Goal: Task Accomplishment & Management: Complete application form

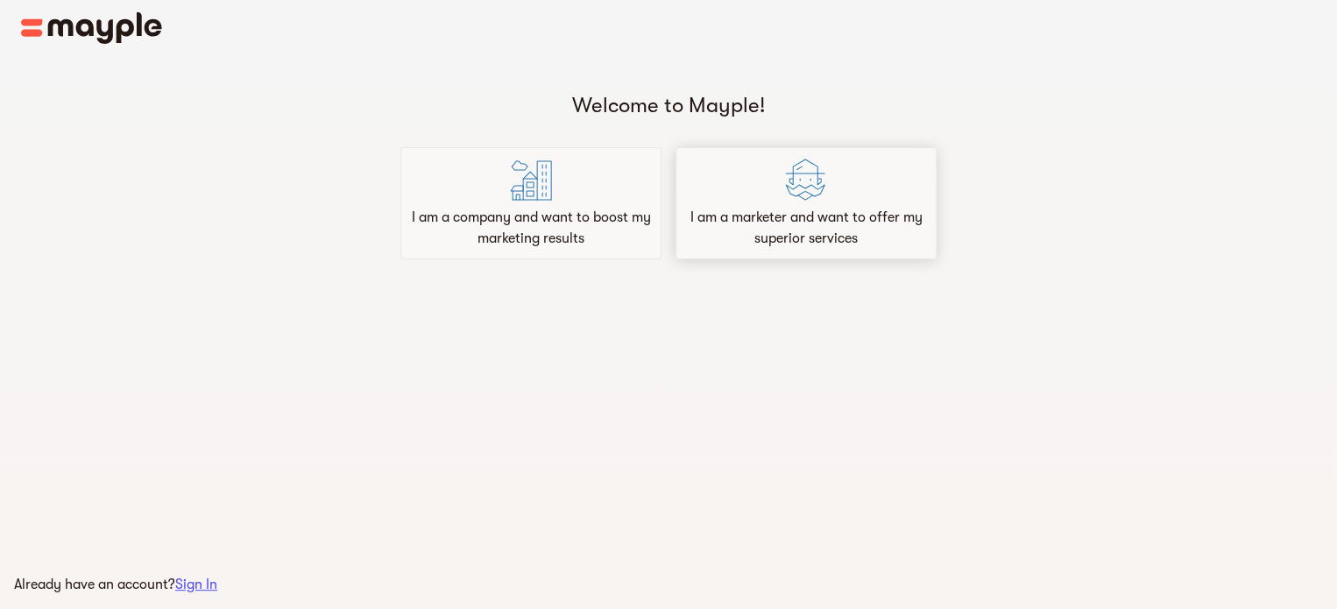
click at [835, 190] on div "I am a marketer and want to offer my superior services" at bounding box center [806, 203] width 261 height 112
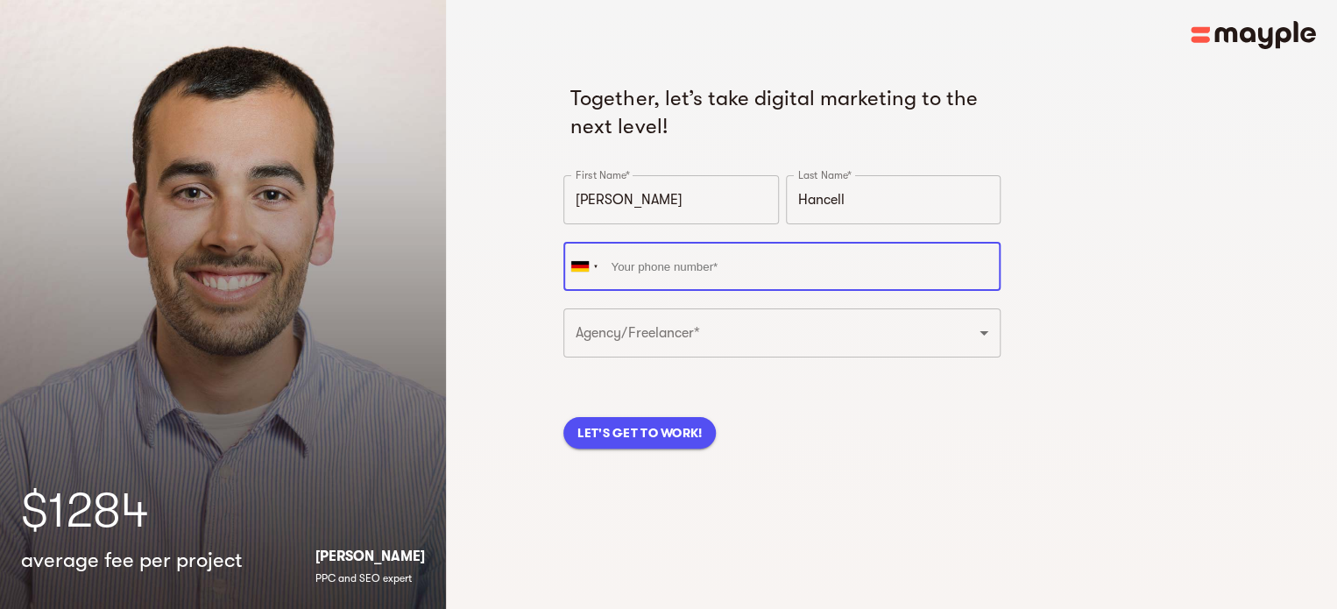
click at [811, 269] on input "tel" at bounding box center [781, 266] width 437 height 49
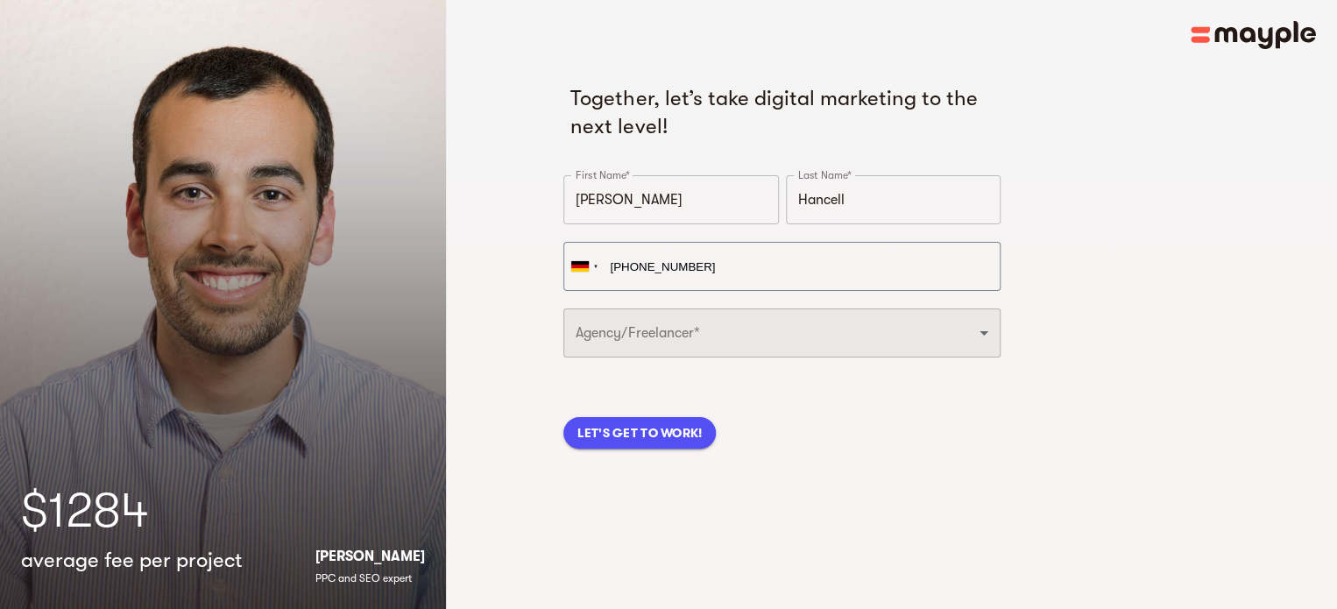
type input "[PHONE_NUMBER]"
click at [752, 329] on select "Freelancer Digital Agency" at bounding box center [781, 332] width 437 height 49
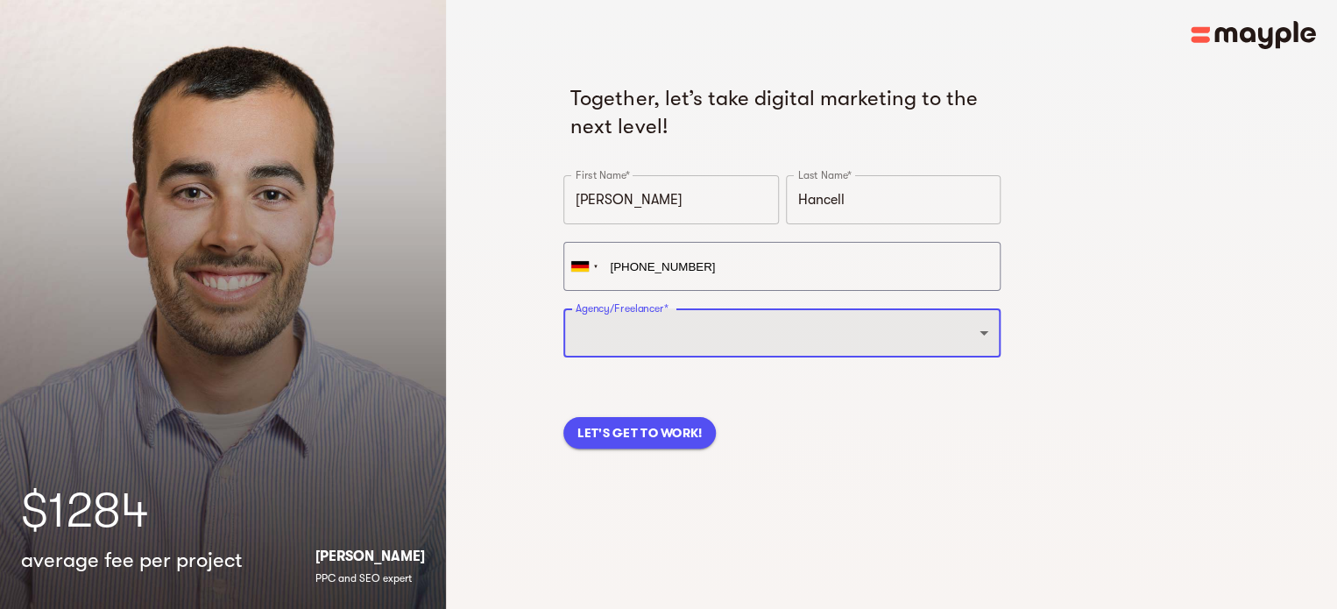
select select "FREELANCER"
click at [563, 308] on select "Freelancer Digital Agency" at bounding box center [781, 332] width 437 height 49
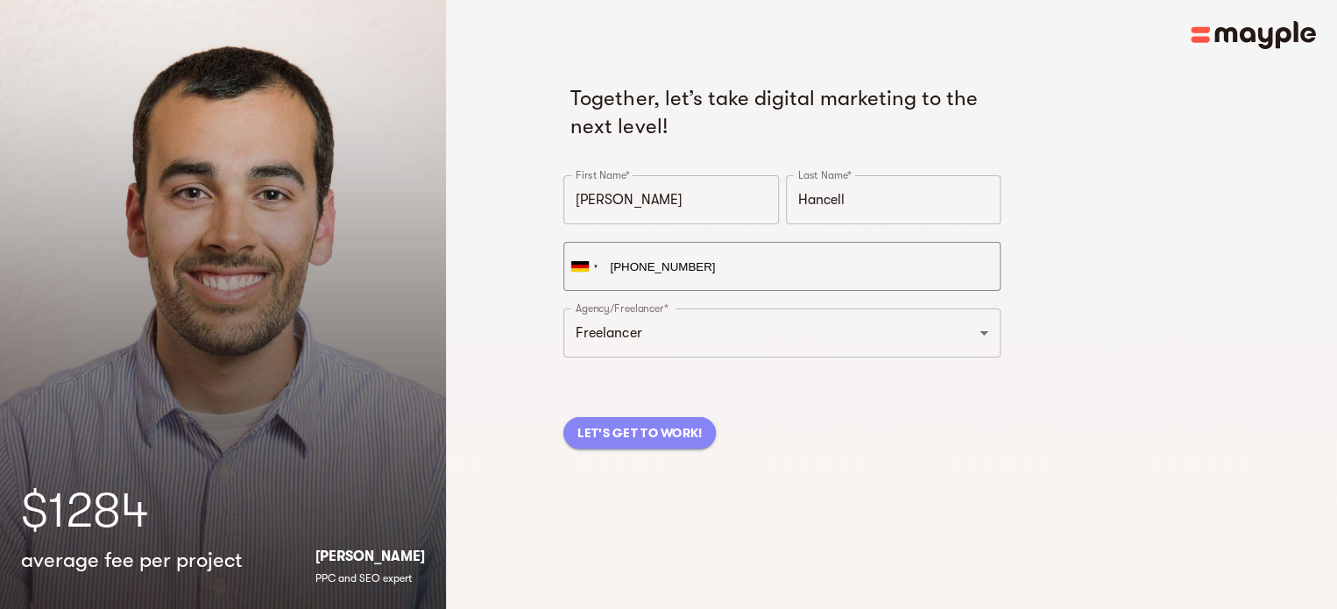
click at [657, 432] on span "LET'S GET TO WORK!" at bounding box center [639, 432] width 124 height 21
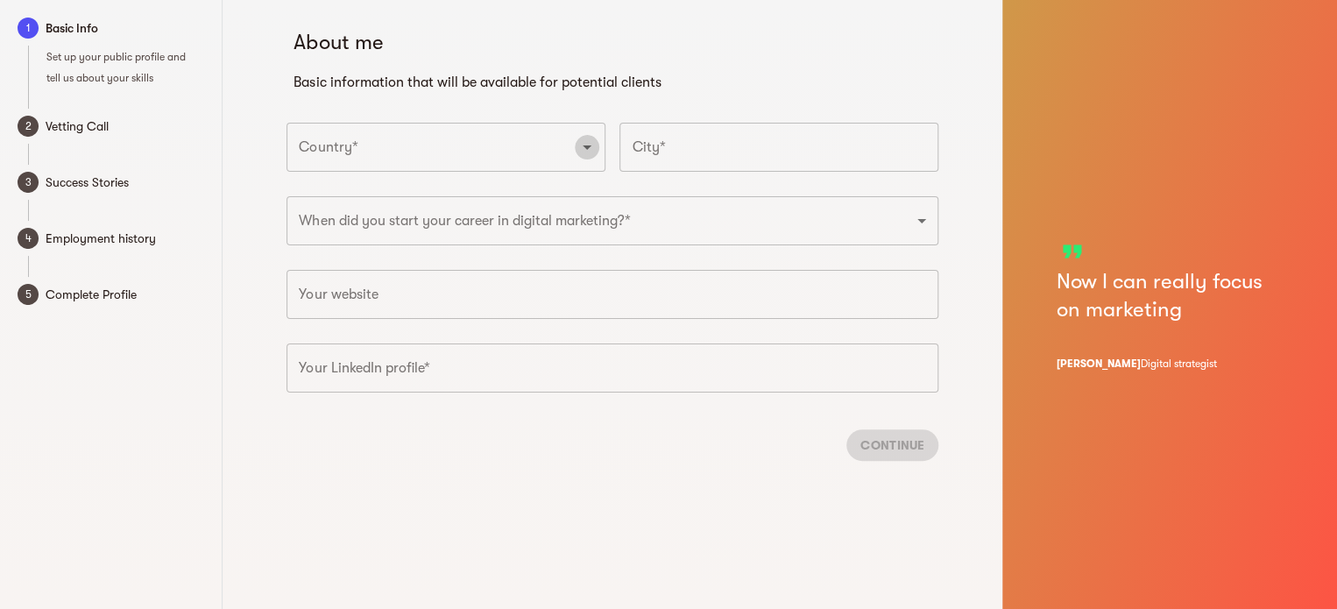
click at [583, 158] on button "Open" at bounding box center [587, 147] width 25 height 25
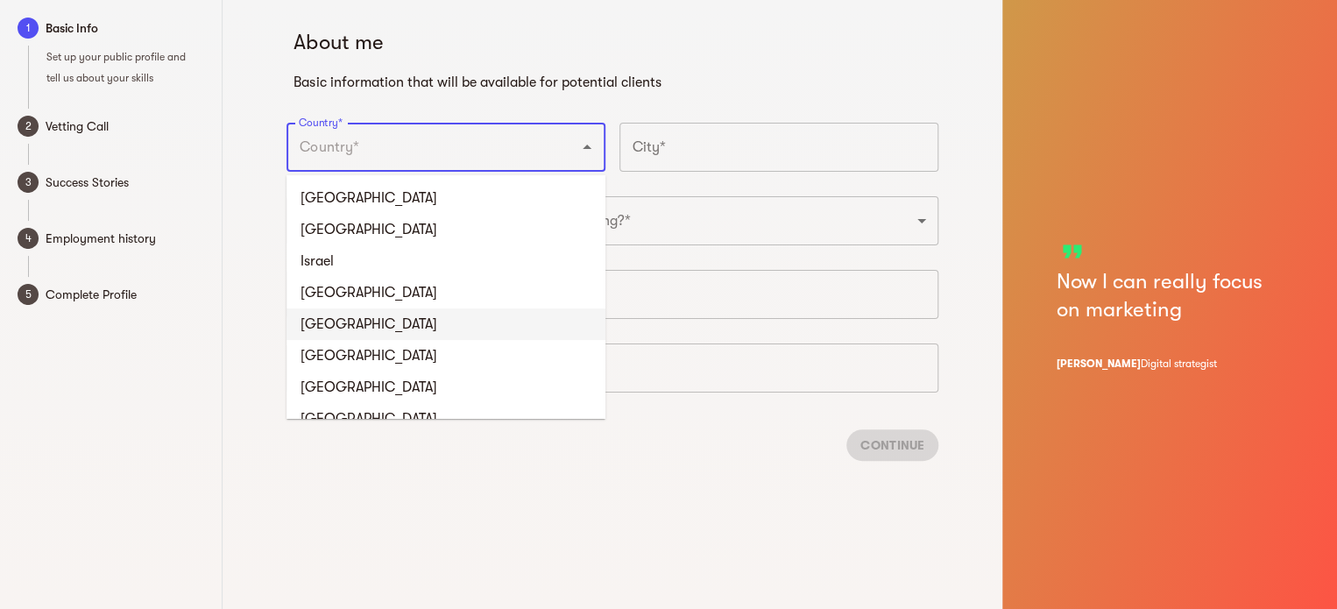
click at [358, 322] on li "[GEOGRAPHIC_DATA]" at bounding box center [446, 324] width 319 height 32
type input "[GEOGRAPHIC_DATA]"
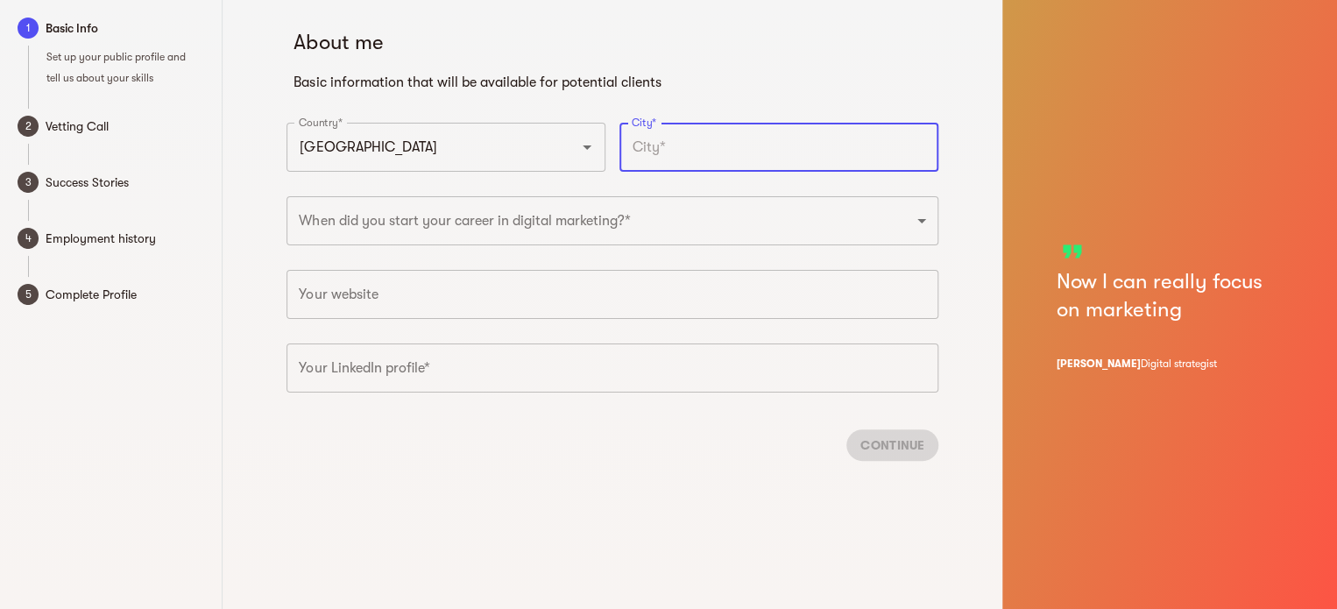
click at [694, 157] on input "text" at bounding box center [779, 147] width 319 height 49
type input "Aschersleben"
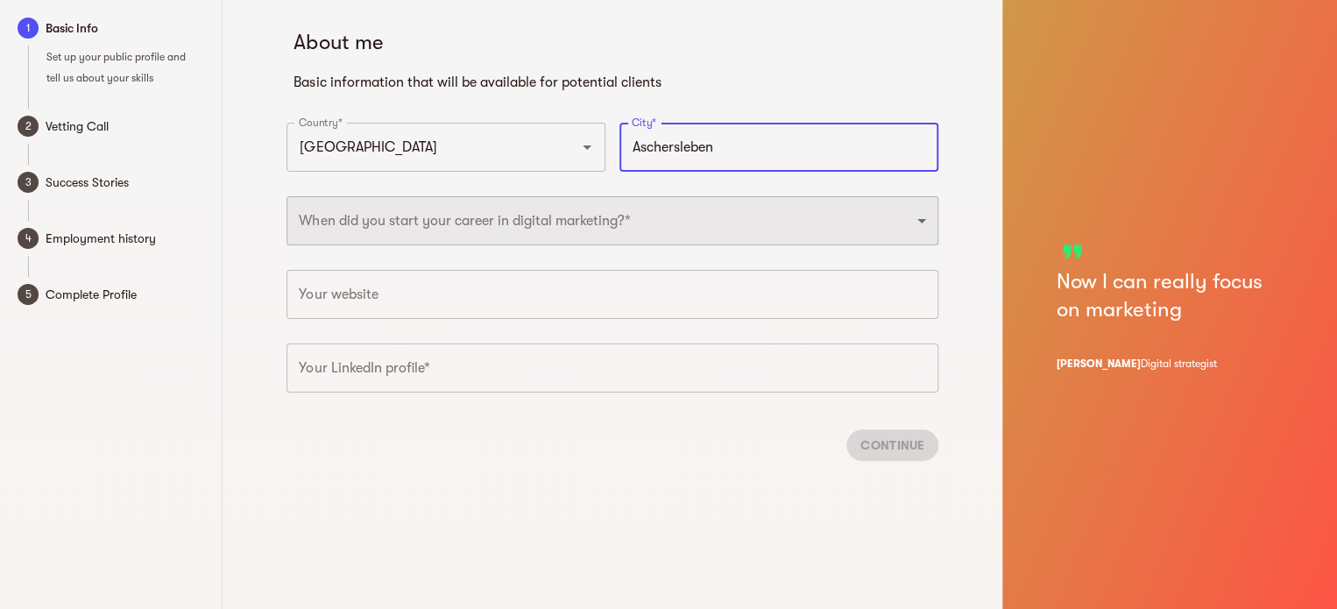
click at [680, 228] on select "2025 2024 2023 2022 2021 2020 2019 2018 2017 2016 2015 2014 2013 2012 2011 2010…" at bounding box center [613, 220] width 652 height 49
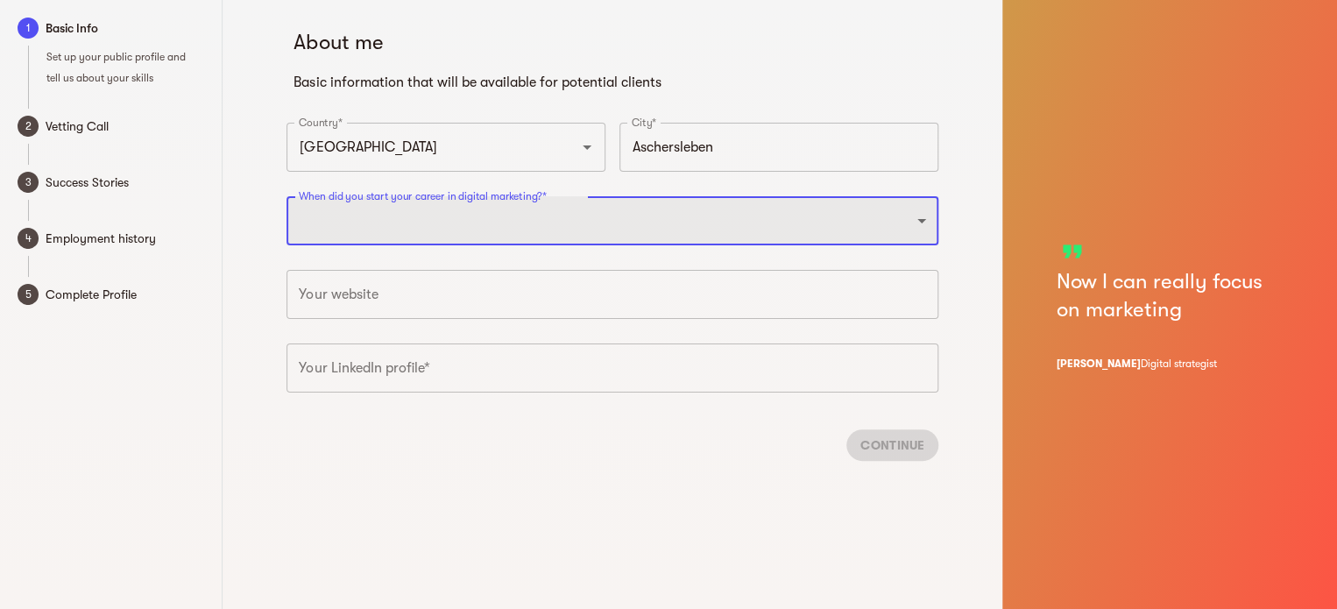
select select "2025"
click at [287, 196] on select "2025 2024 2023 2022 2021 2020 2019 2018 2017 2016 2015 2014 2013 2012 2011 2010…" at bounding box center [613, 220] width 652 height 49
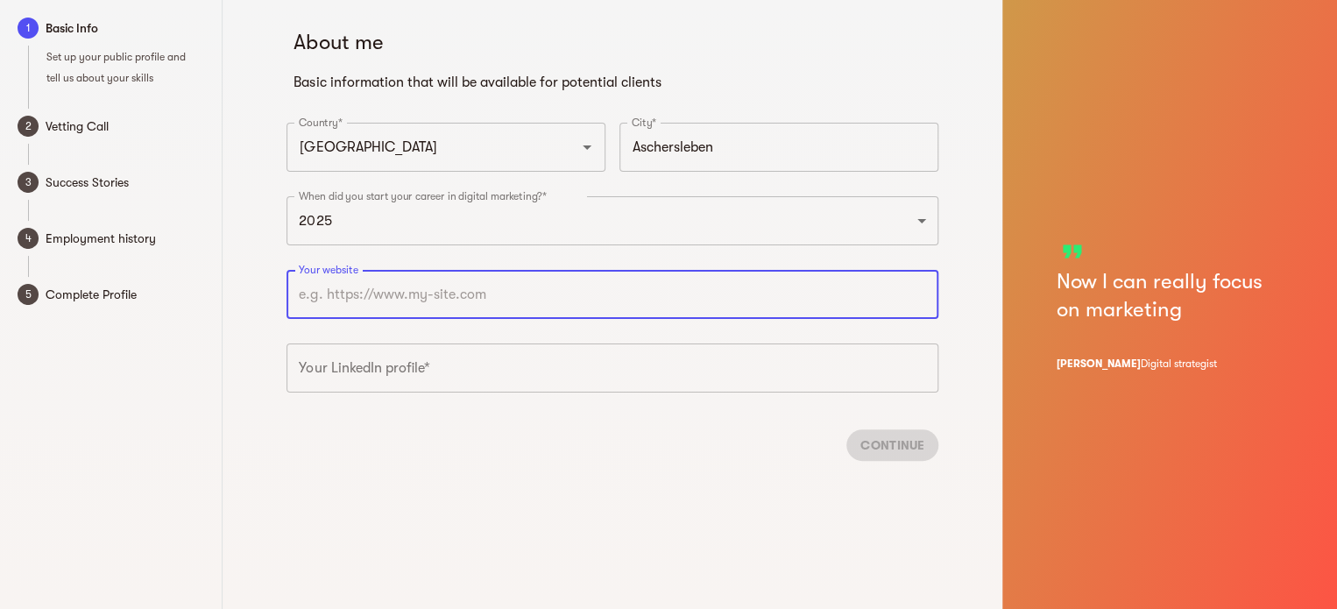
click at [472, 287] on input "text" at bounding box center [613, 294] width 652 height 49
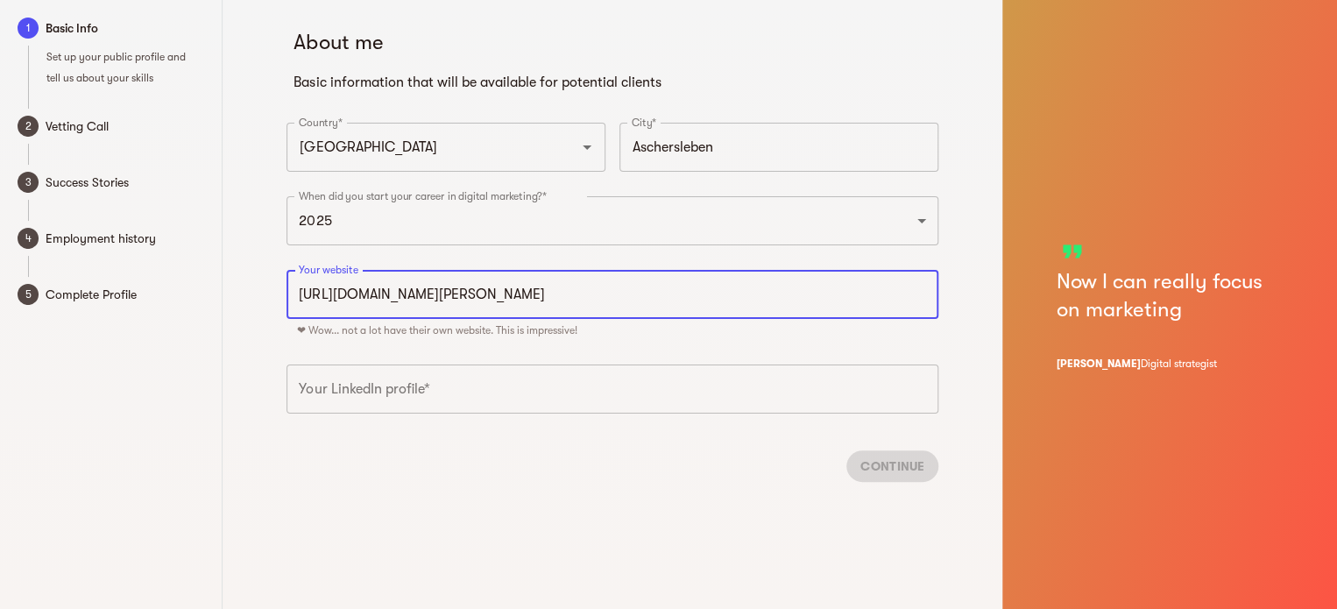
type input "[URL][DOMAIN_NAME][PERSON_NAME]"
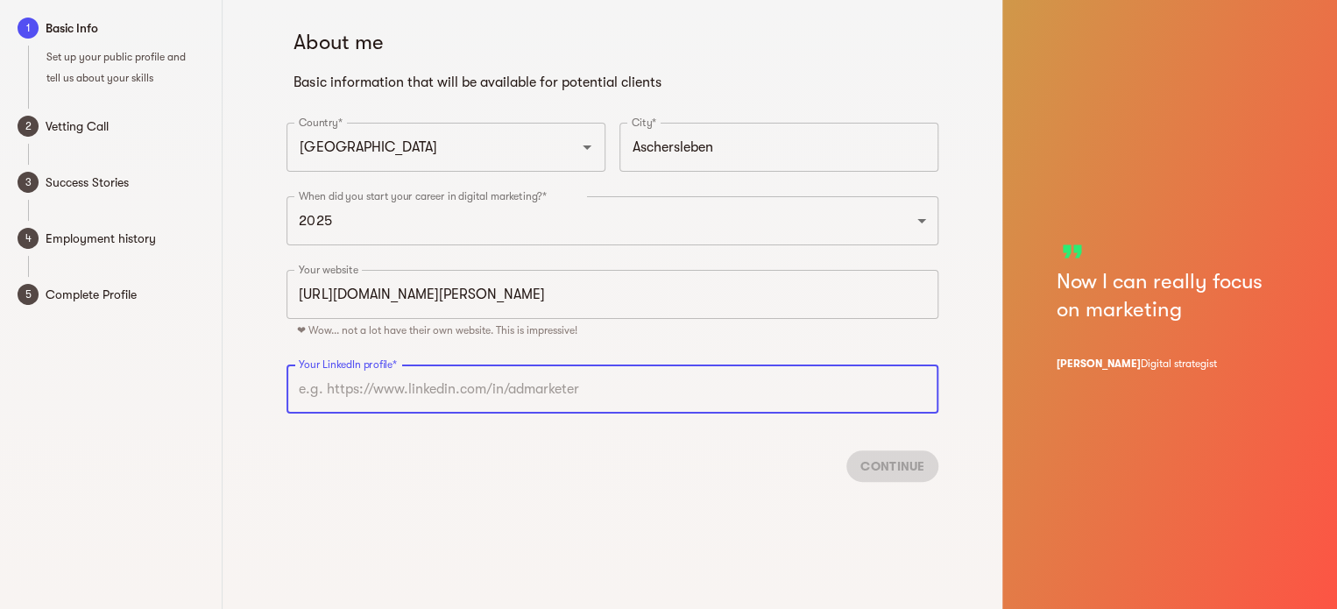
click at [631, 389] on input "text" at bounding box center [613, 389] width 652 height 49
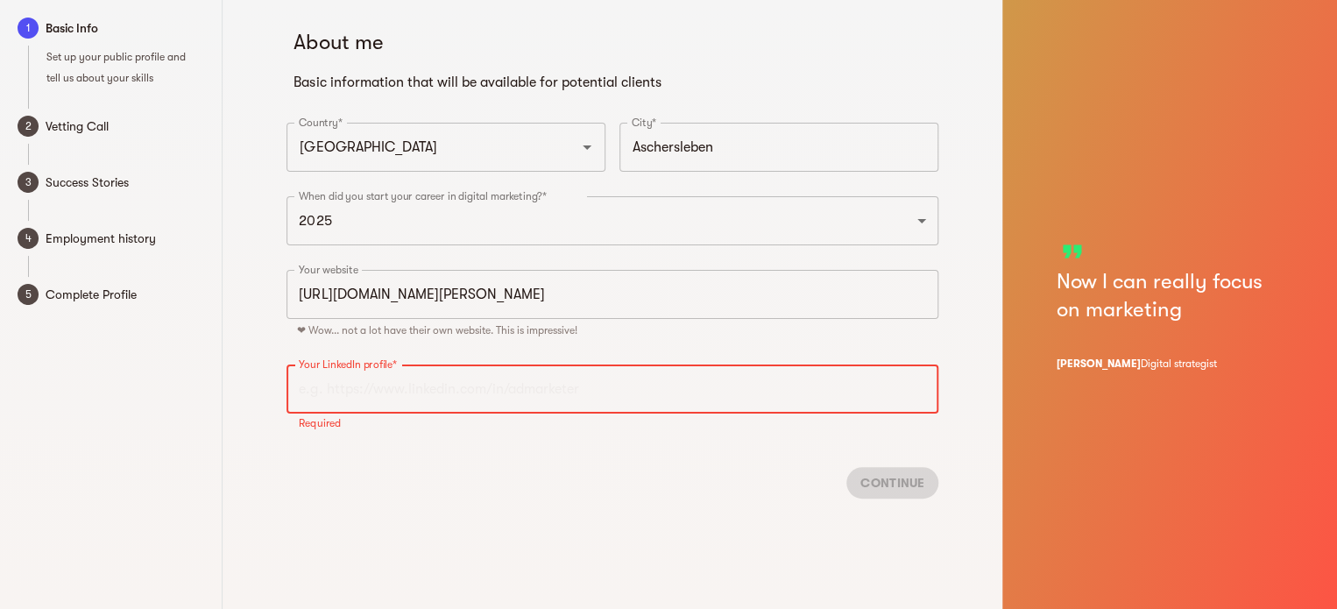
paste input "[DOMAIN_NAME][URL][PERSON_NAME]"
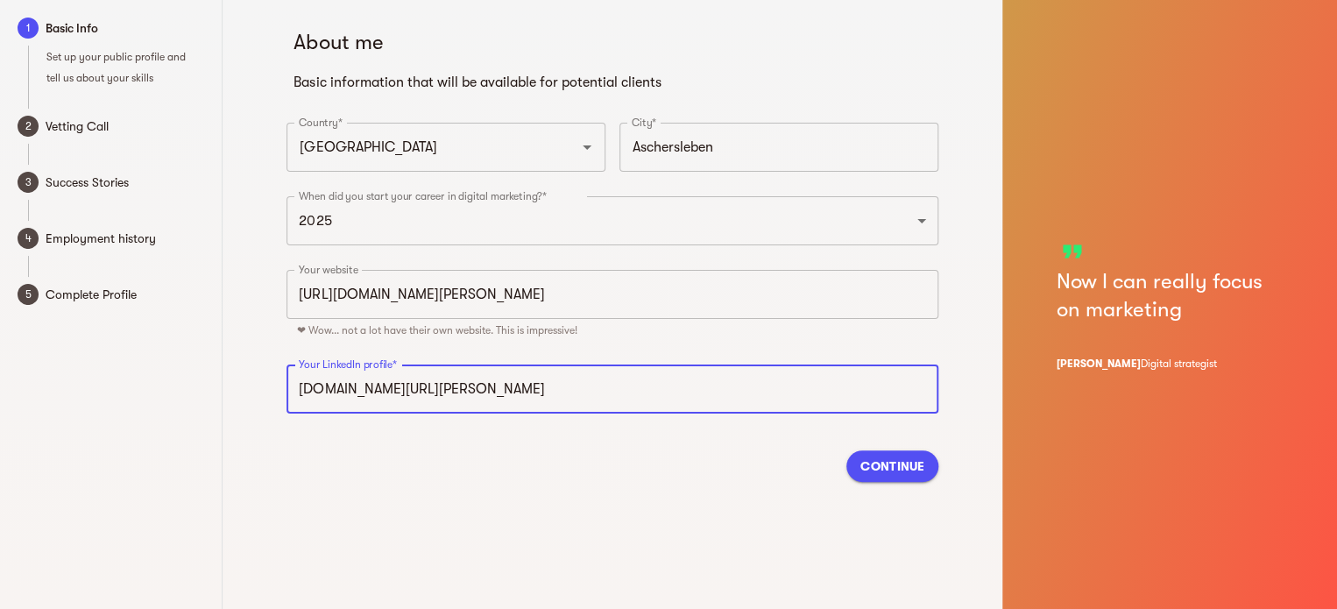
type input "[URL][DOMAIN_NAME][PERSON_NAME]"
click at [887, 469] on span "Continue" at bounding box center [893, 466] width 64 height 21
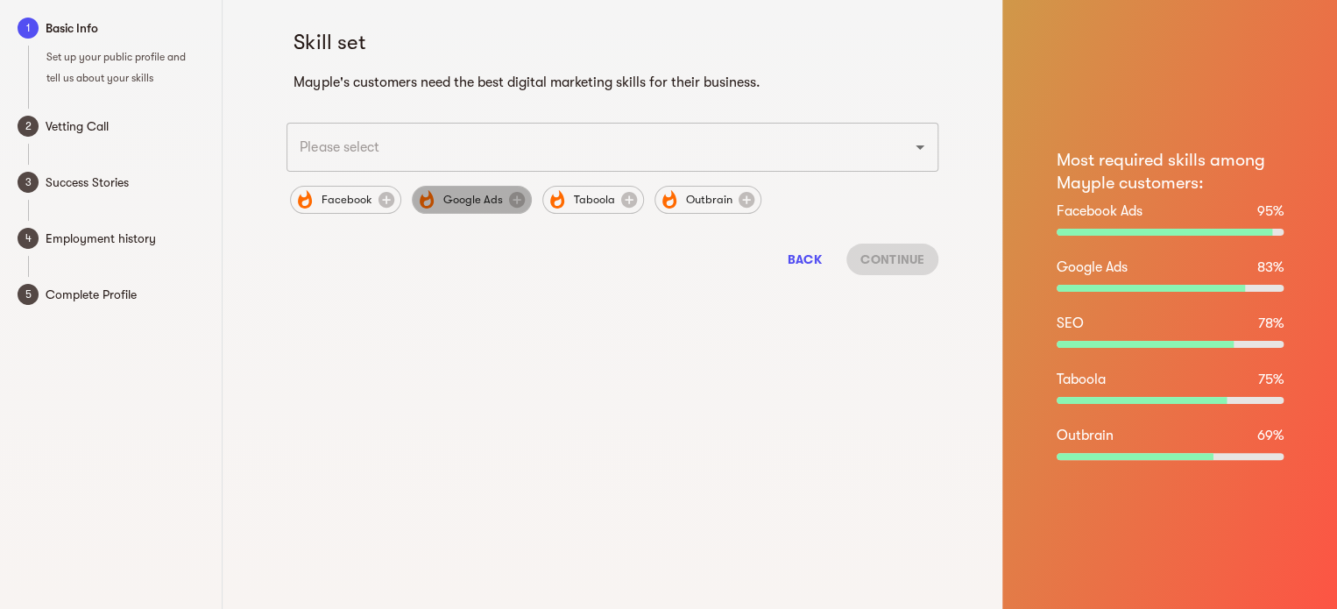
click at [450, 206] on span "Google Ads" at bounding box center [472, 199] width 81 height 21
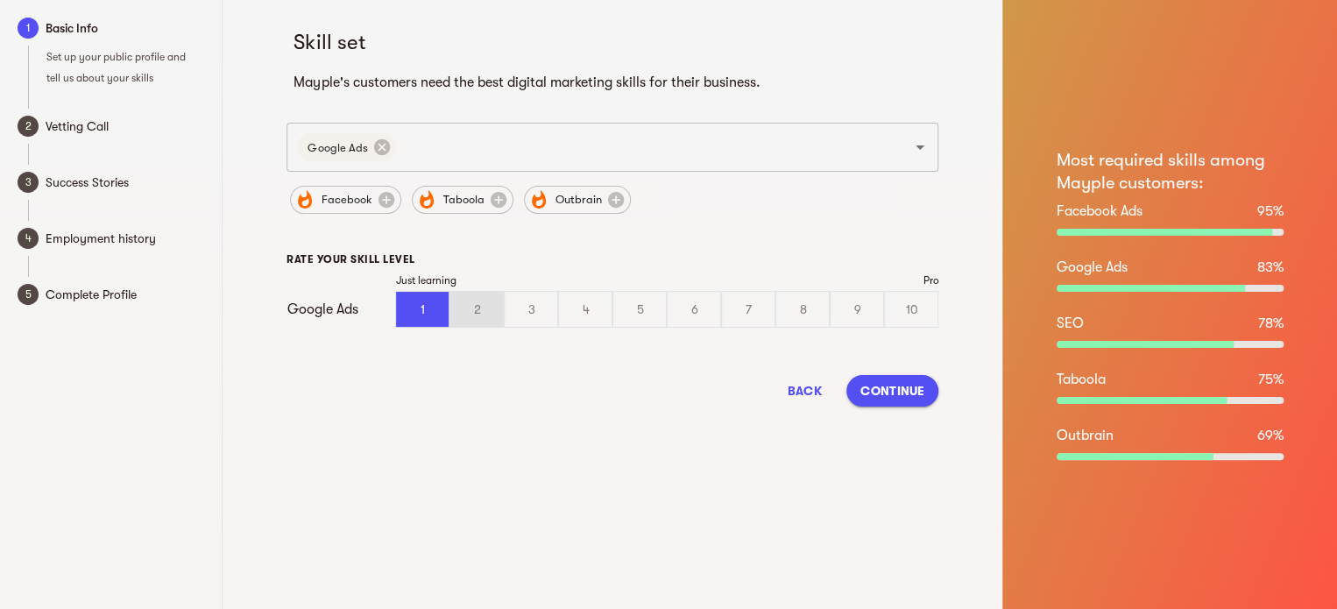
click at [470, 325] on div "2" at bounding box center [476, 309] width 53 height 35
click at [0, 0] on input "2" at bounding box center [0, 0] width 0 height 0
click at [528, 306] on div "3" at bounding box center [531, 309] width 53 height 35
click at [0, 0] on input "3" at bounding box center [0, 0] width 0 height 0
click at [567, 308] on div "4" at bounding box center [585, 309] width 53 height 35
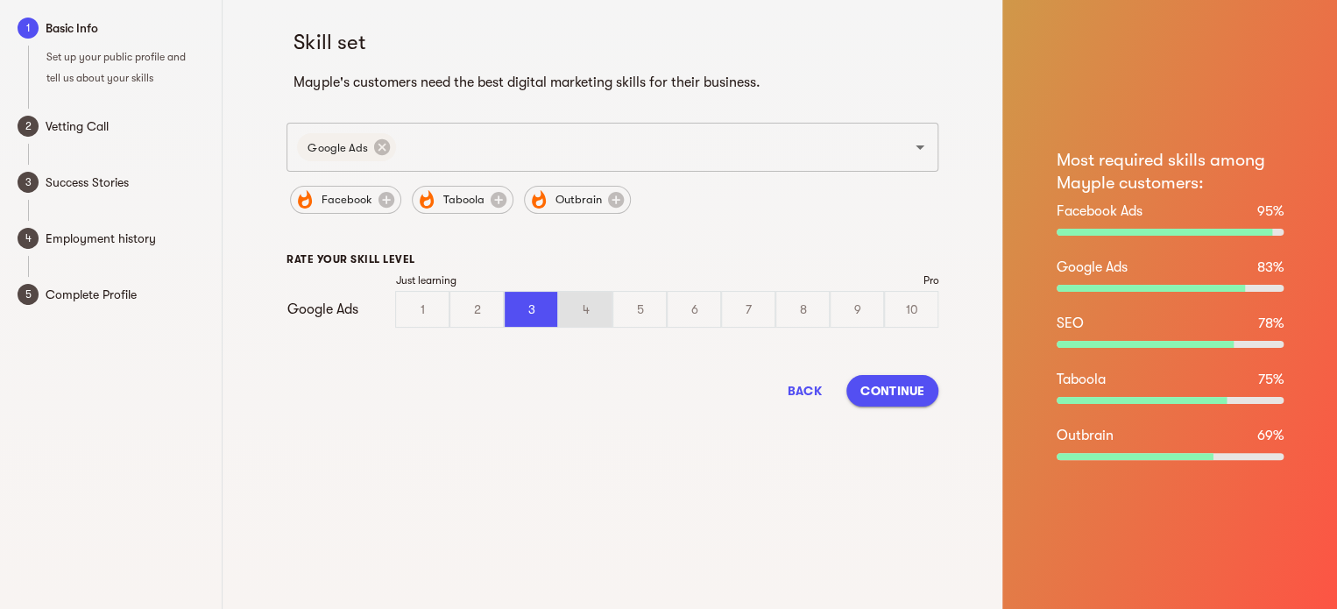
click at [0, 0] on input "4" at bounding box center [0, 0] width 0 height 0
click at [472, 313] on div "2" at bounding box center [476, 309] width 53 height 35
click at [0, 0] on input "2" at bounding box center [0, 0] width 0 height 0
click at [878, 390] on span "Continue" at bounding box center [893, 390] width 64 height 21
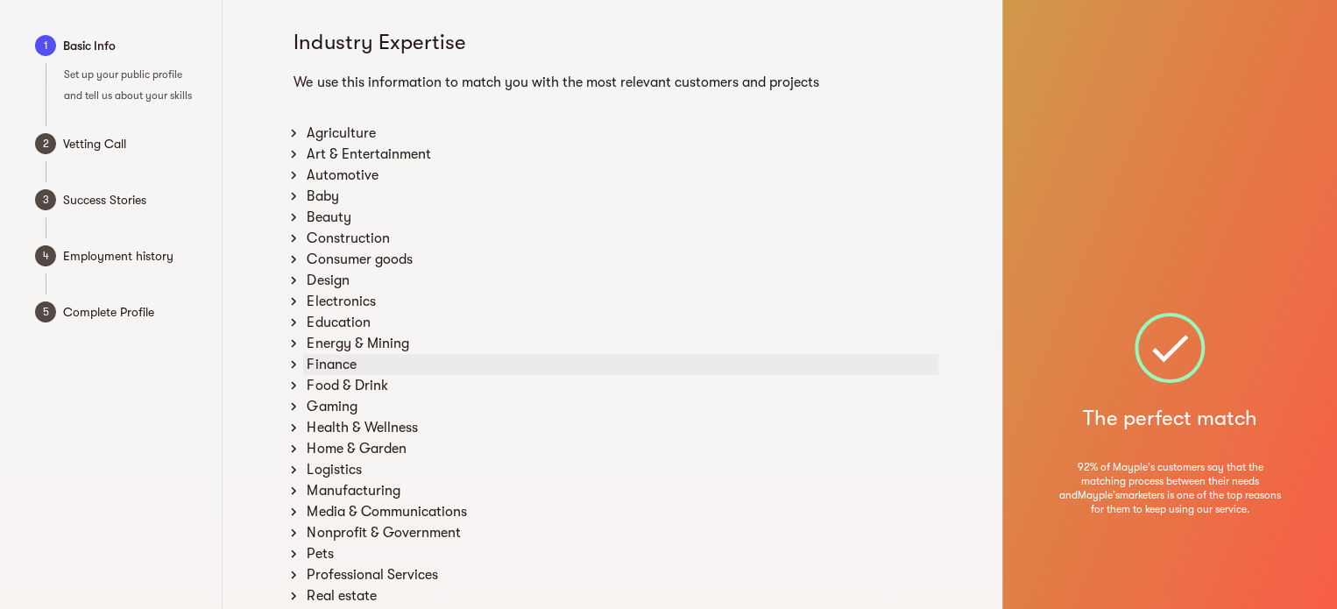
click at [460, 361] on div "Finance" at bounding box center [620, 364] width 635 height 21
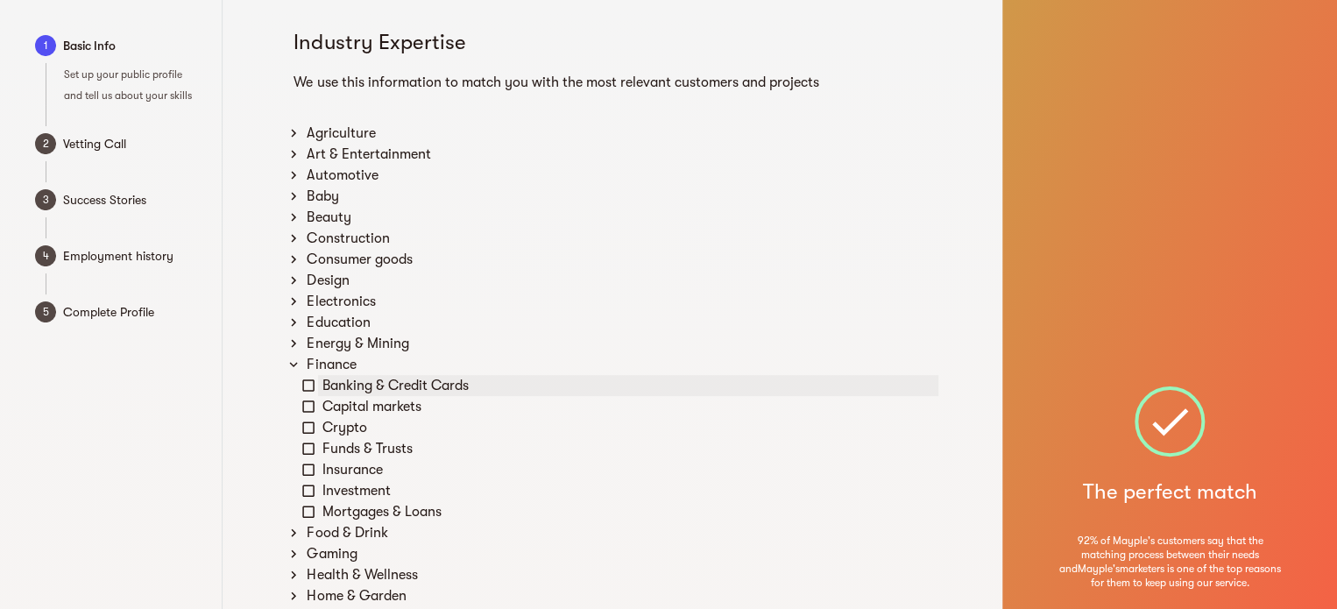
click at [308, 384] on icon at bounding box center [309, 386] width 16 height 16
click at [294, 304] on icon at bounding box center [294, 302] width 16 height 16
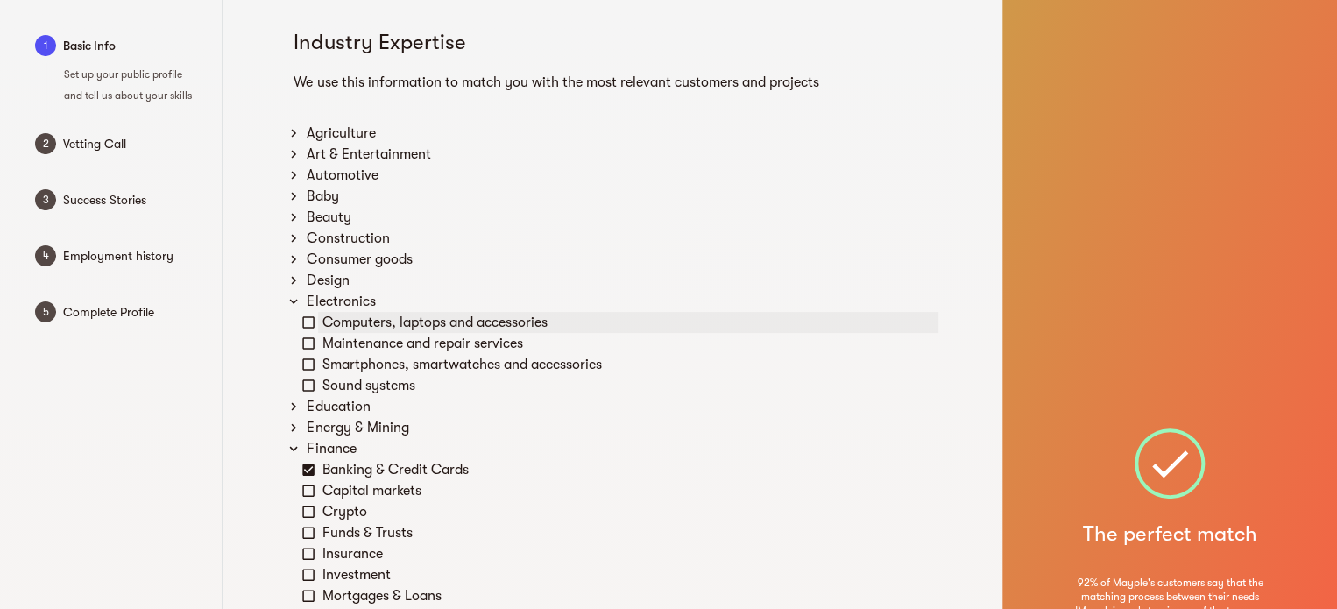
click at [309, 322] on icon at bounding box center [309, 323] width 16 height 16
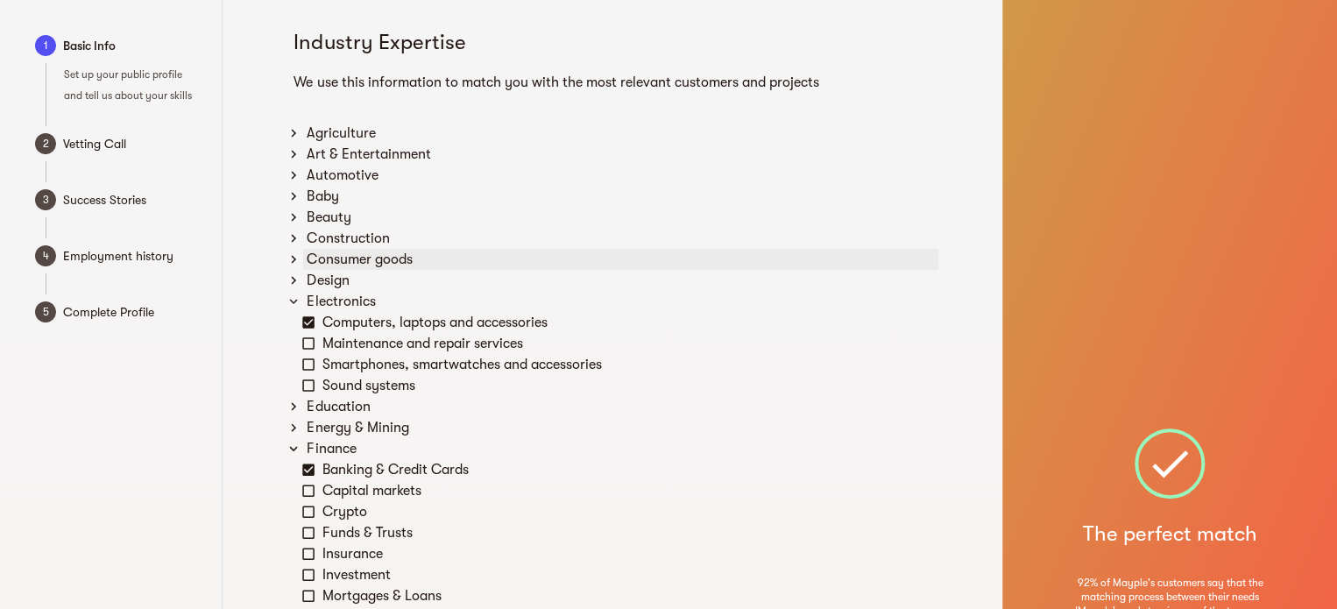
click at [294, 259] on icon at bounding box center [293, 260] width 5 height 8
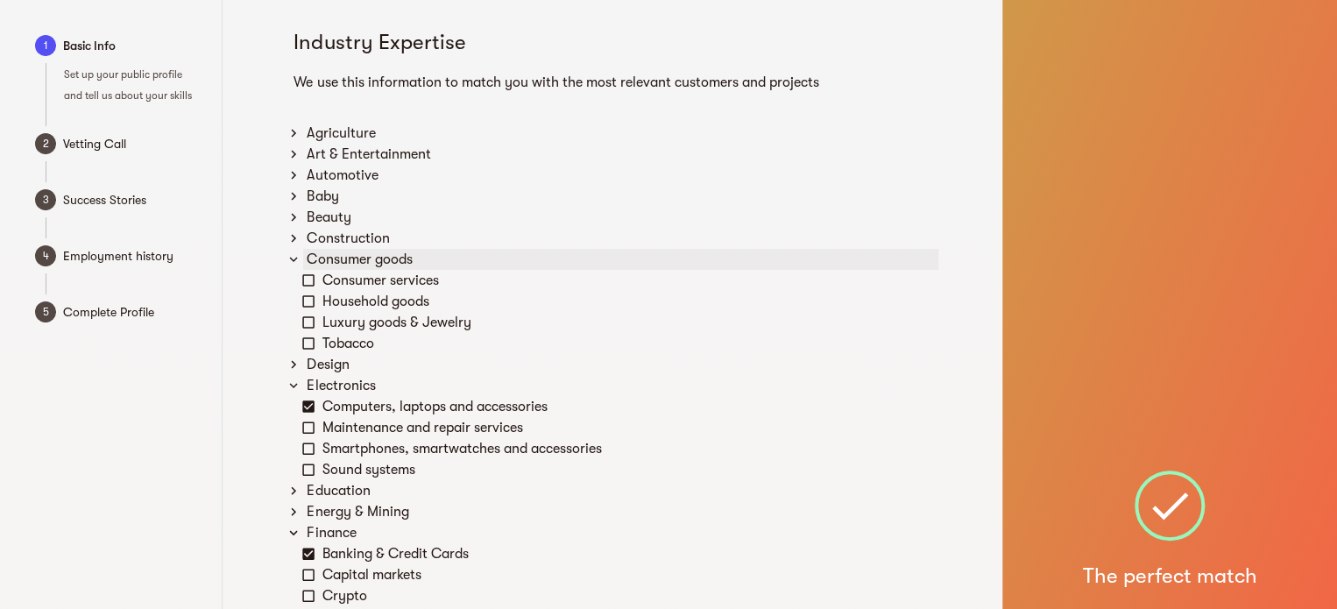
click at [294, 258] on icon at bounding box center [294, 259] width 16 height 16
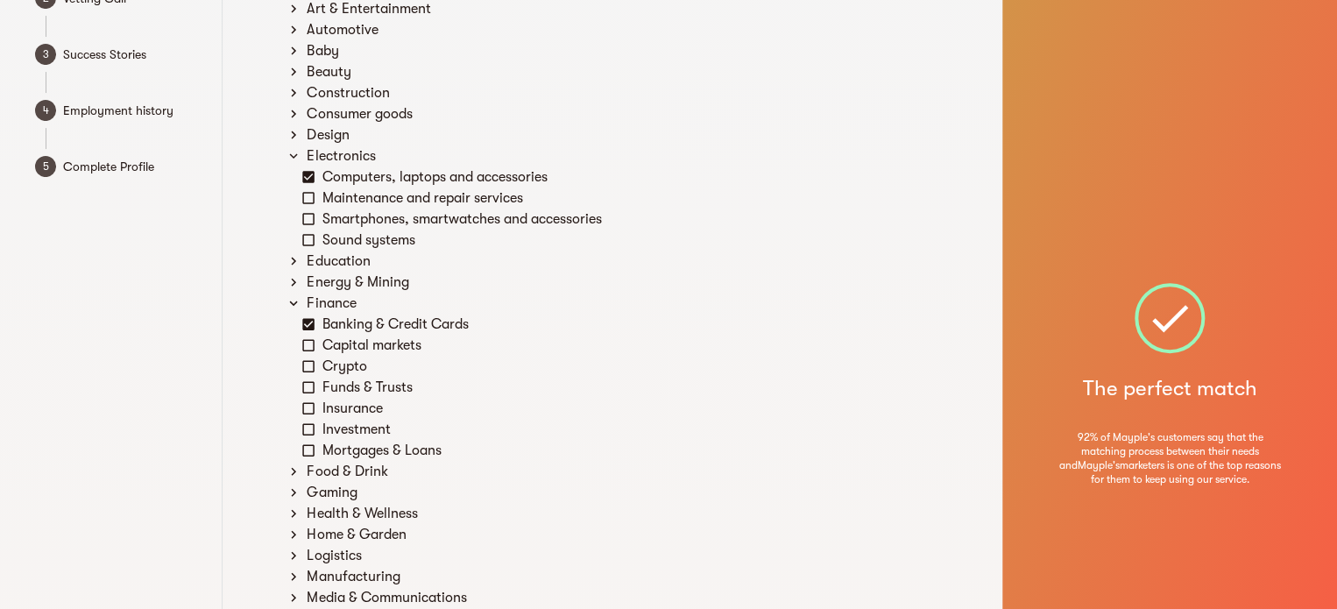
scroll to position [175, 0]
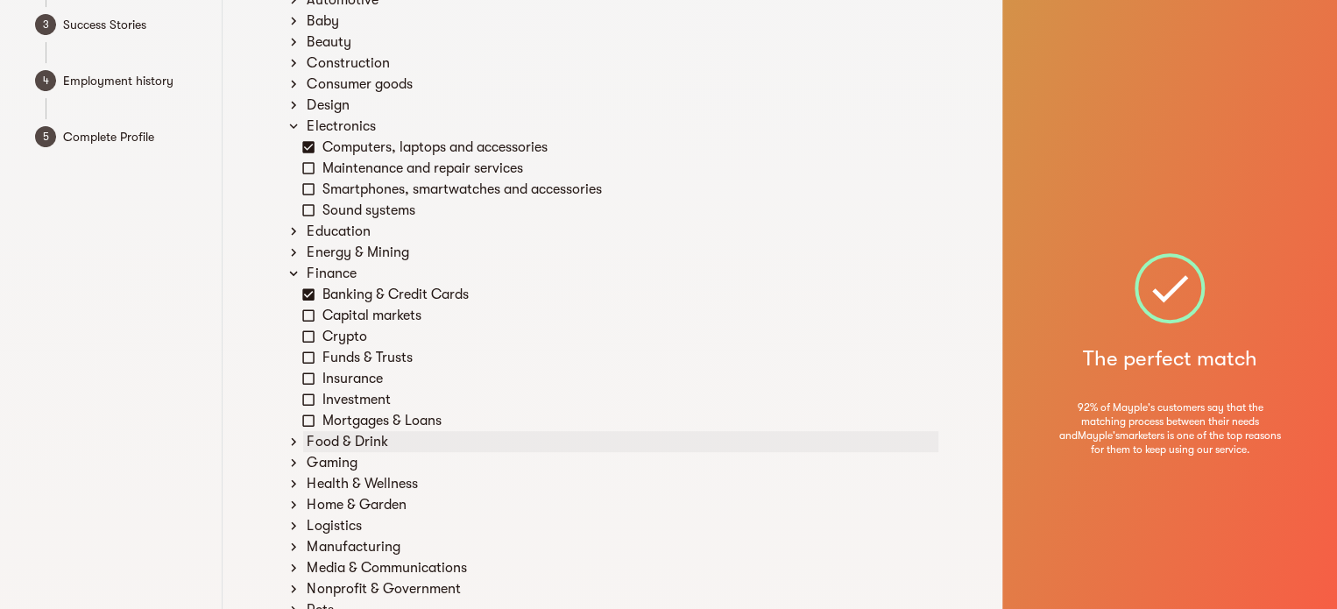
click at [294, 443] on icon at bounding box center [293, 442] width 5 height 8
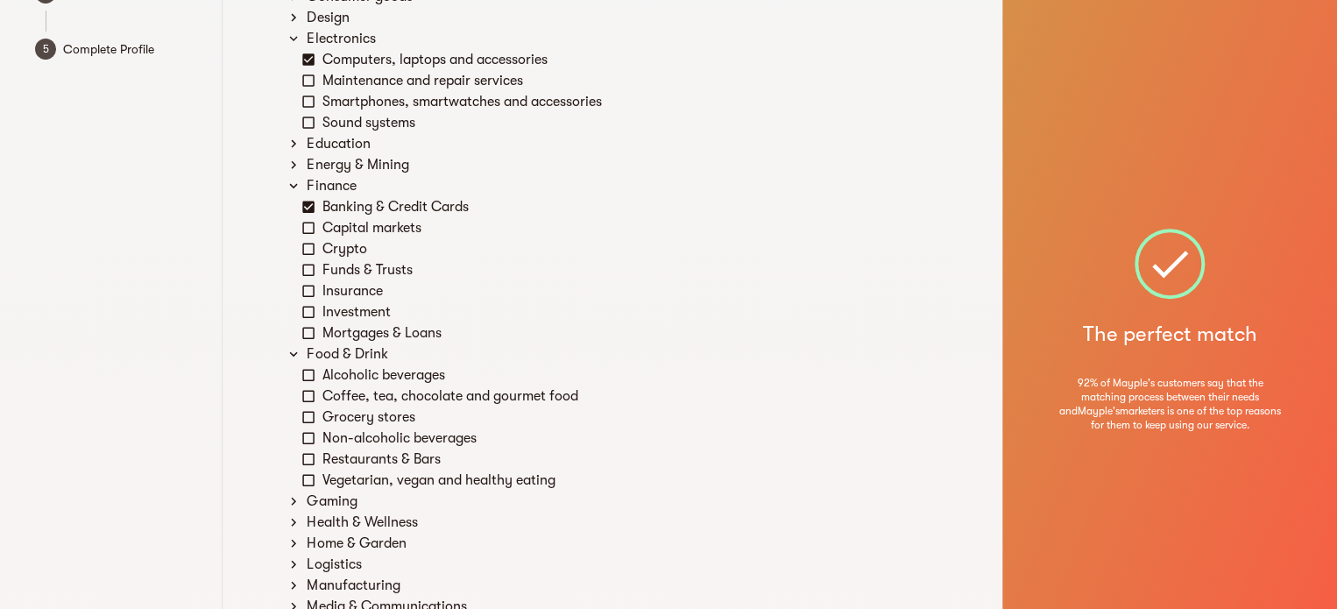
scroll to position [351, 0]
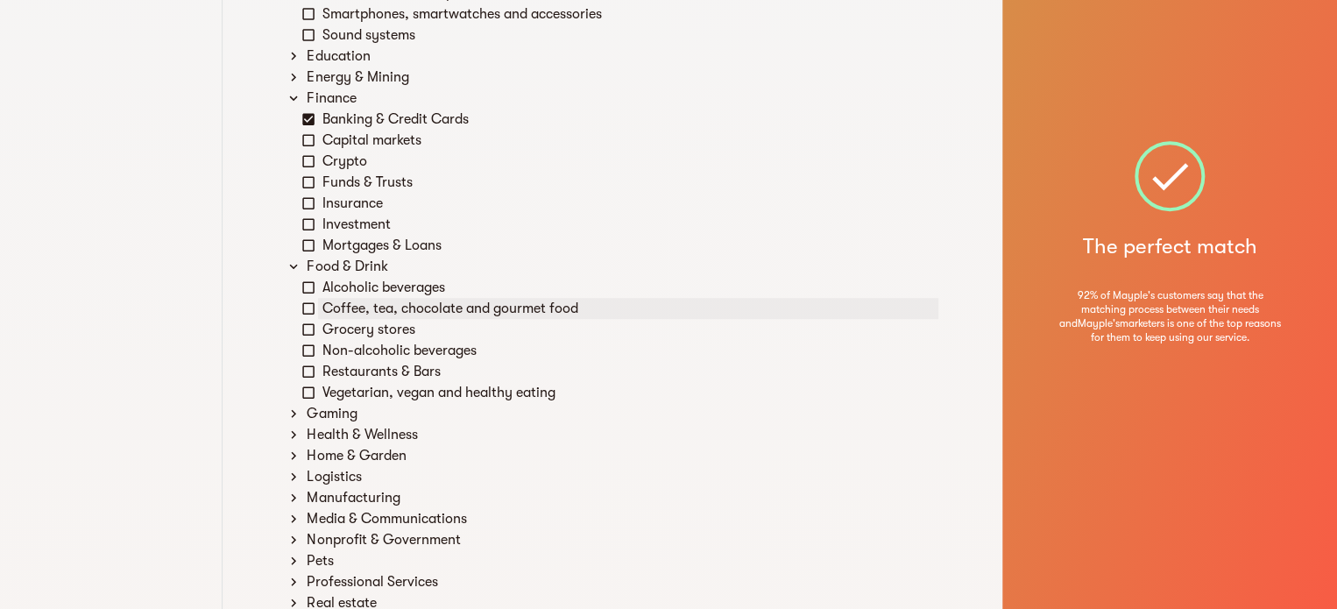
click at [308, 308] on icon at bounding box center [309, 309] width 16 height 16
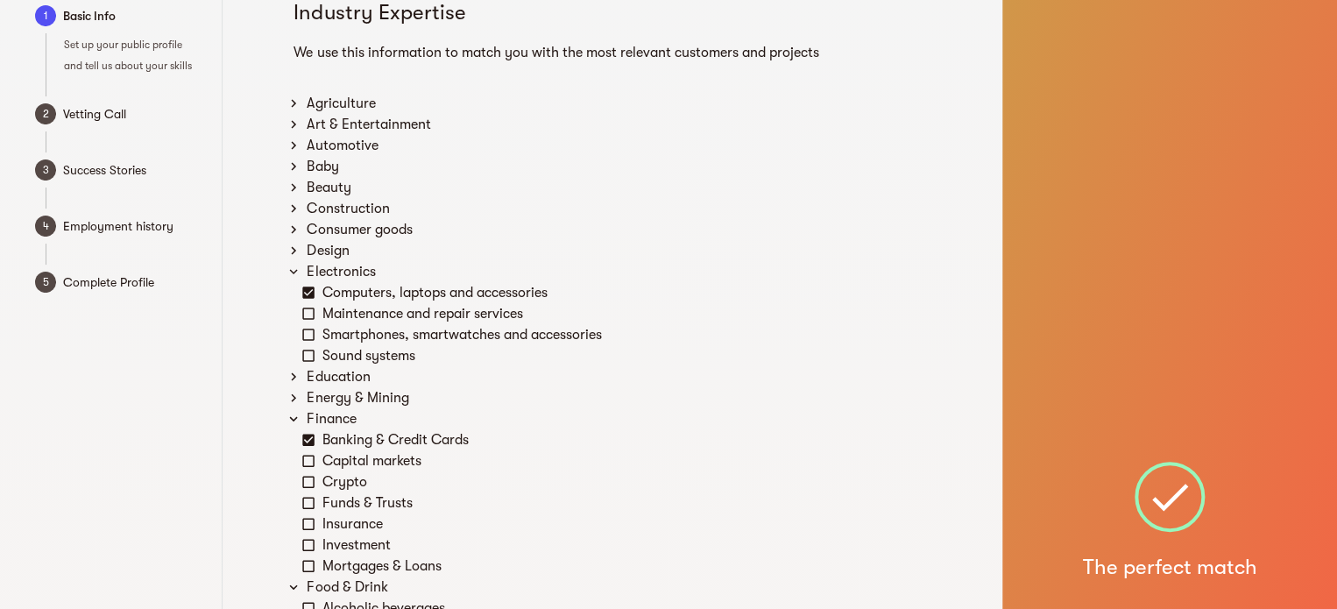
scroll to position [0, 0]
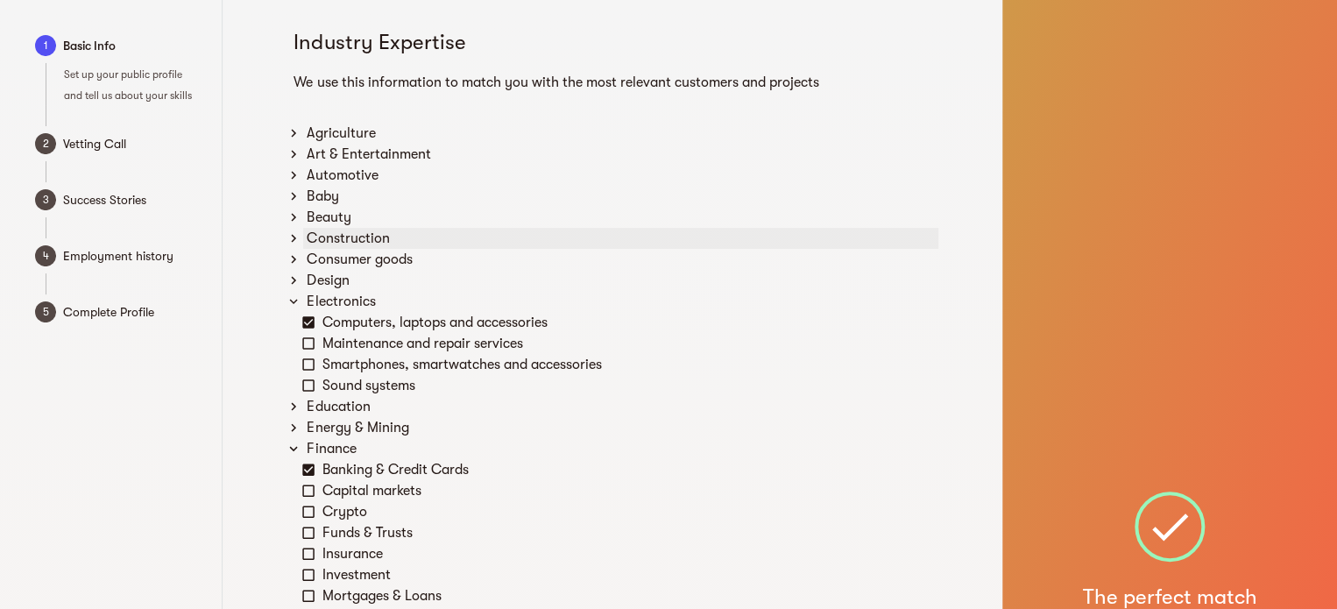
click at [291, 239] on icon at bounding box center [294, 238] width 16 height 16
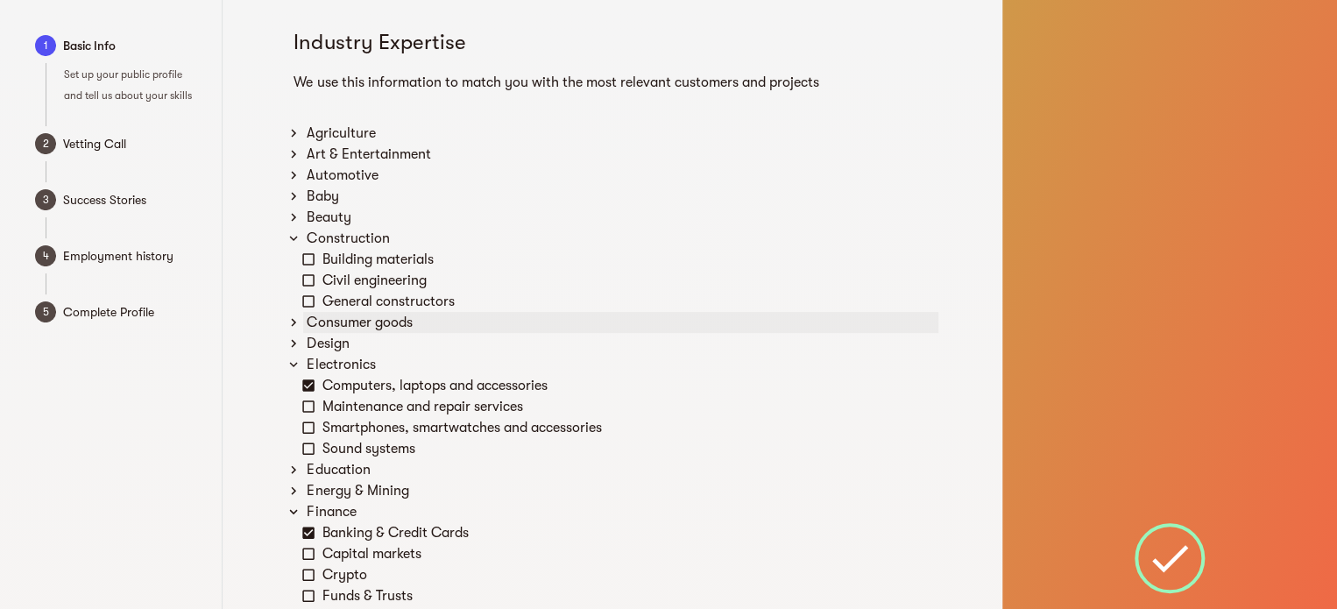
click at [294, 323] on icon at bounding box center [294, 323] width 16 height 16
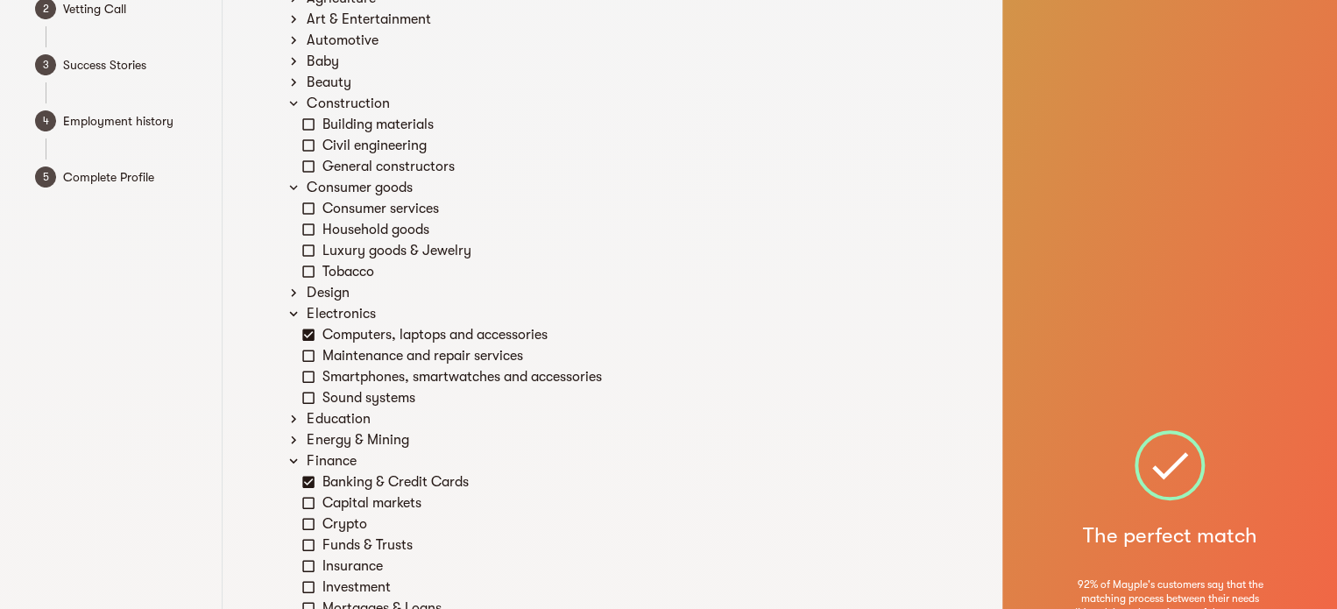
scroll to position [175, 0]
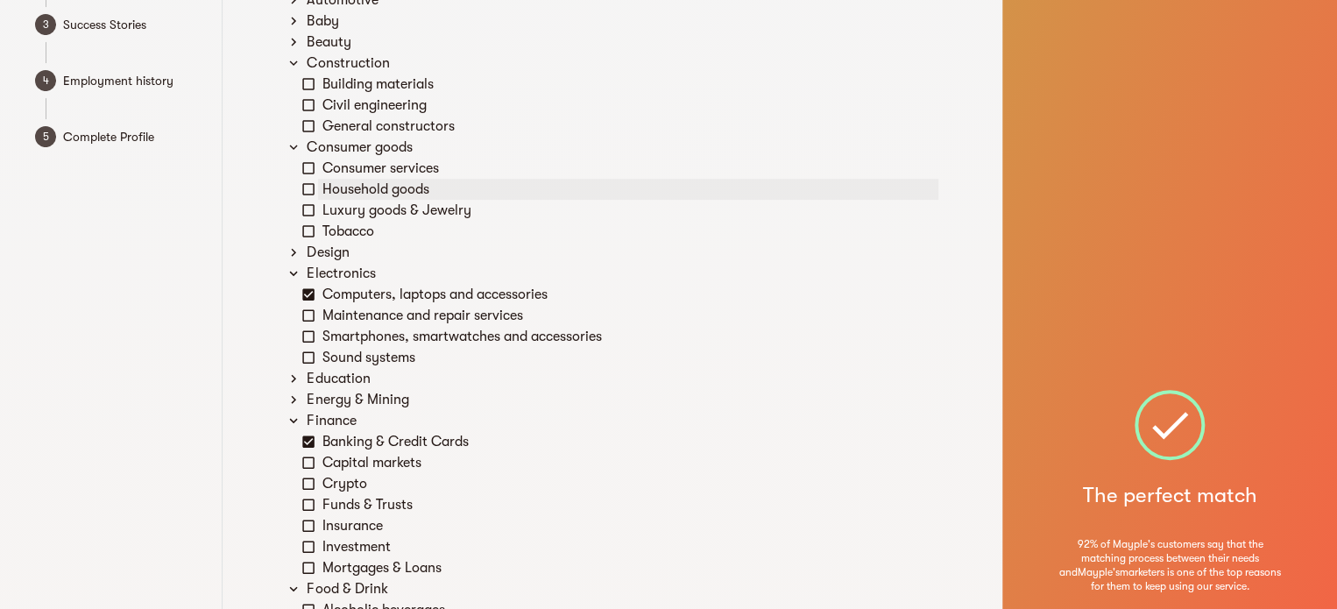
click at [308, 189] on icon at bounding box center [309, 189] width 16 height 16
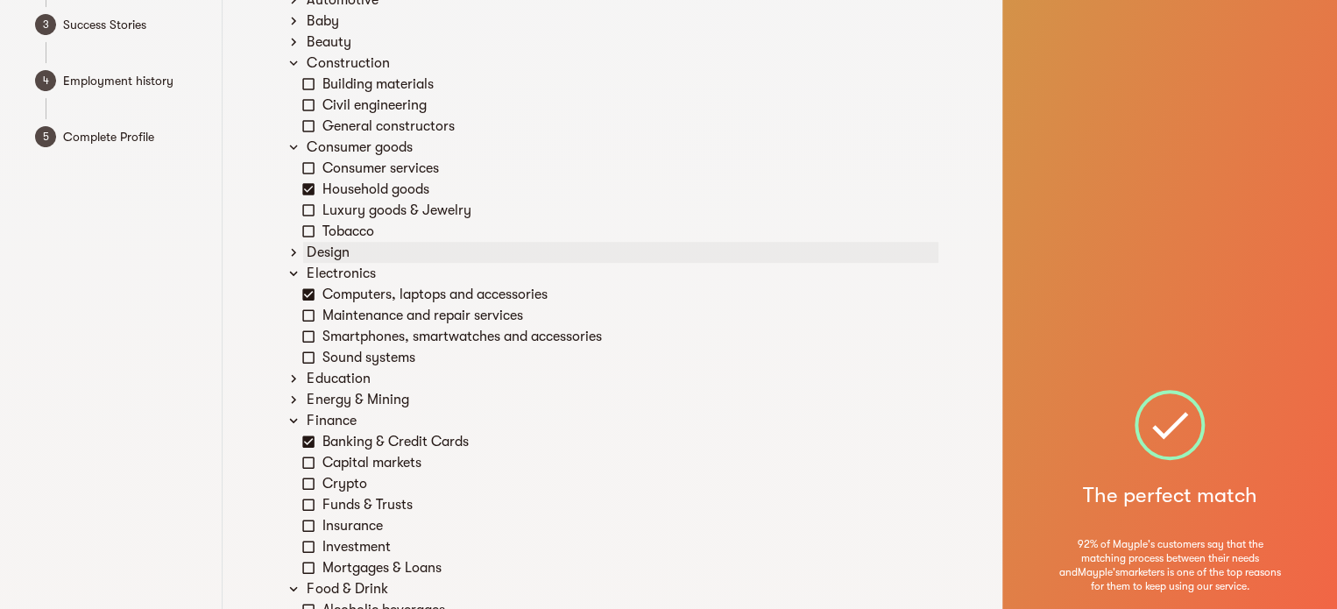
click at [294, 252] on icon at bounding box center [293, 253] width 5 height 8
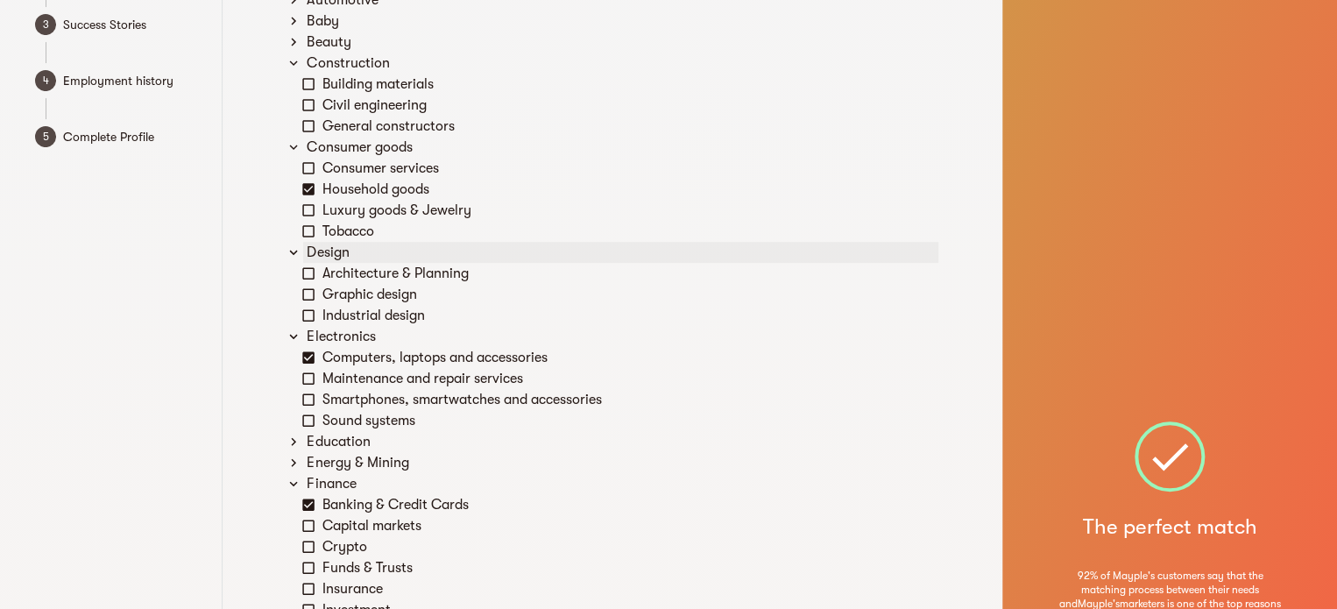
click at [294, 252] on icon at bounding box center [293, 252] width 8 height 5
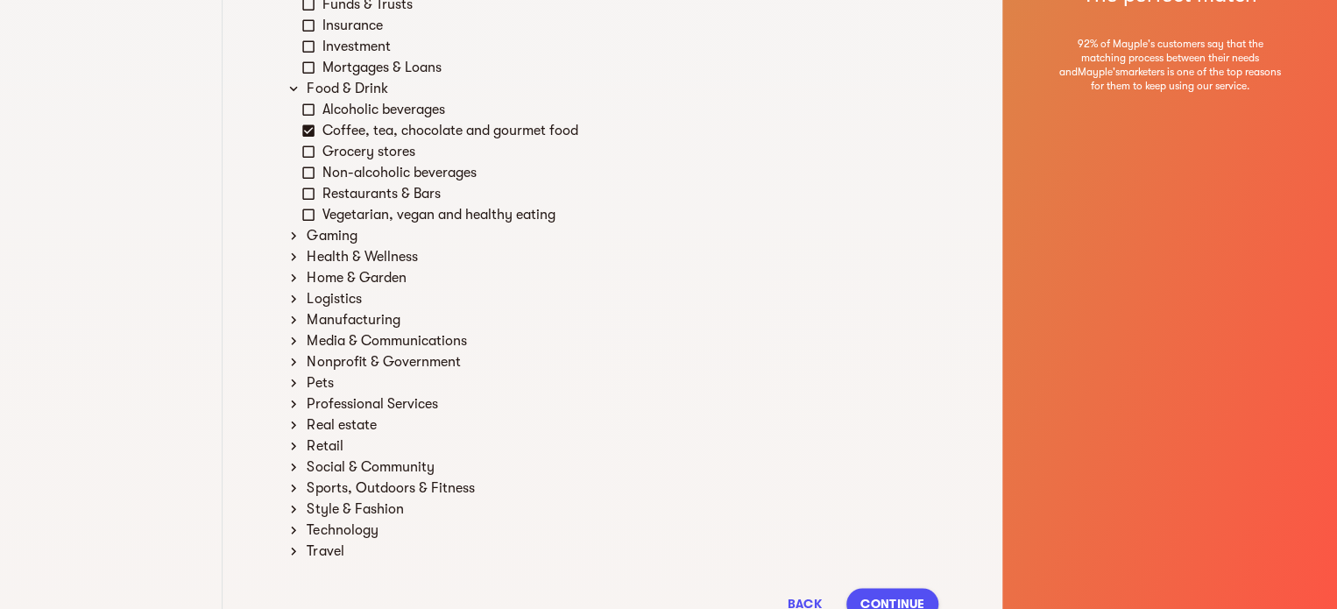
scroll to position [701, 0]
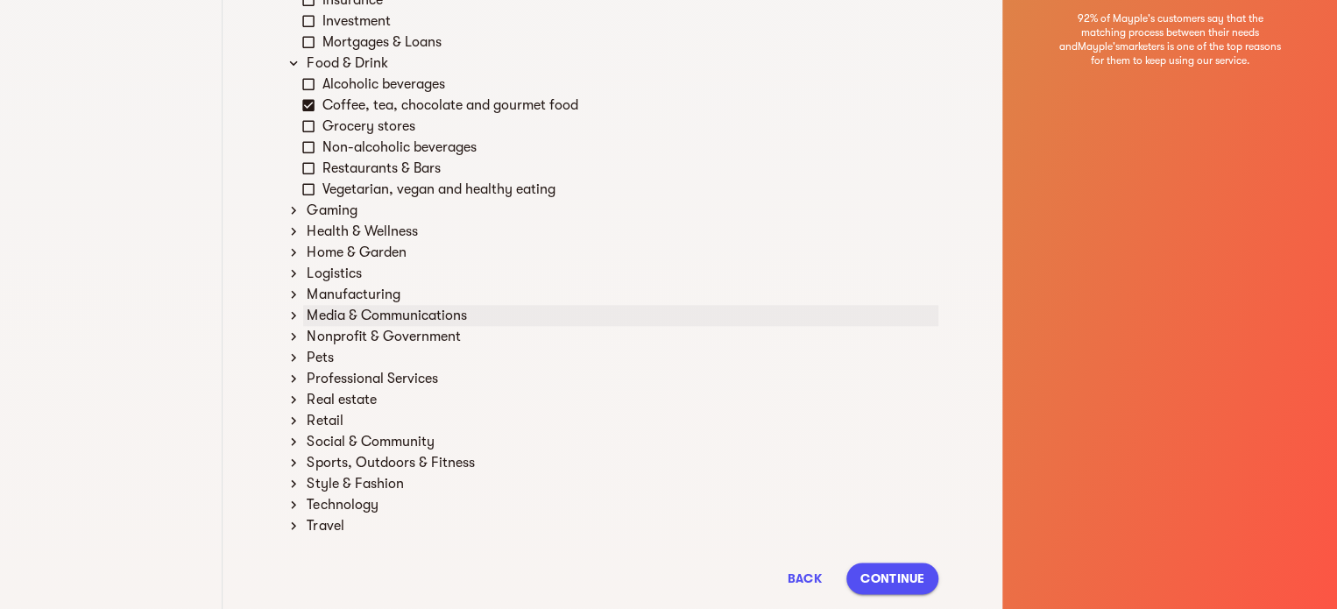
click at [290, 315] on icon at bounding box center [294, 316] width 16 height 16
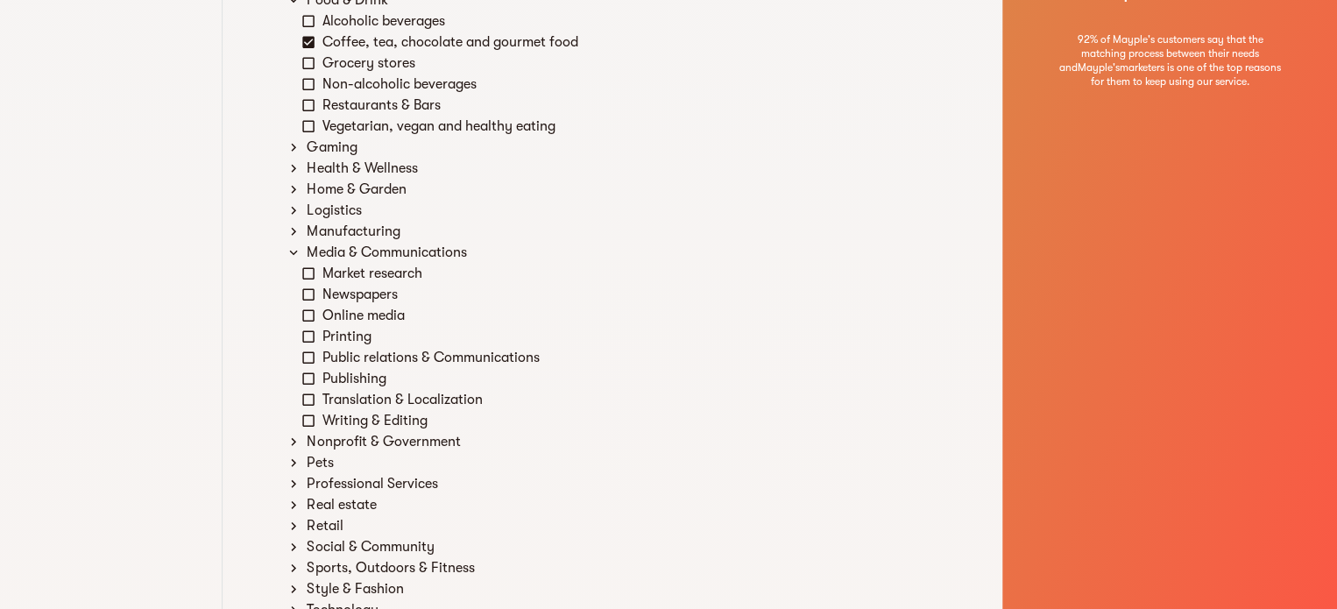
scroll to position [789, 0]
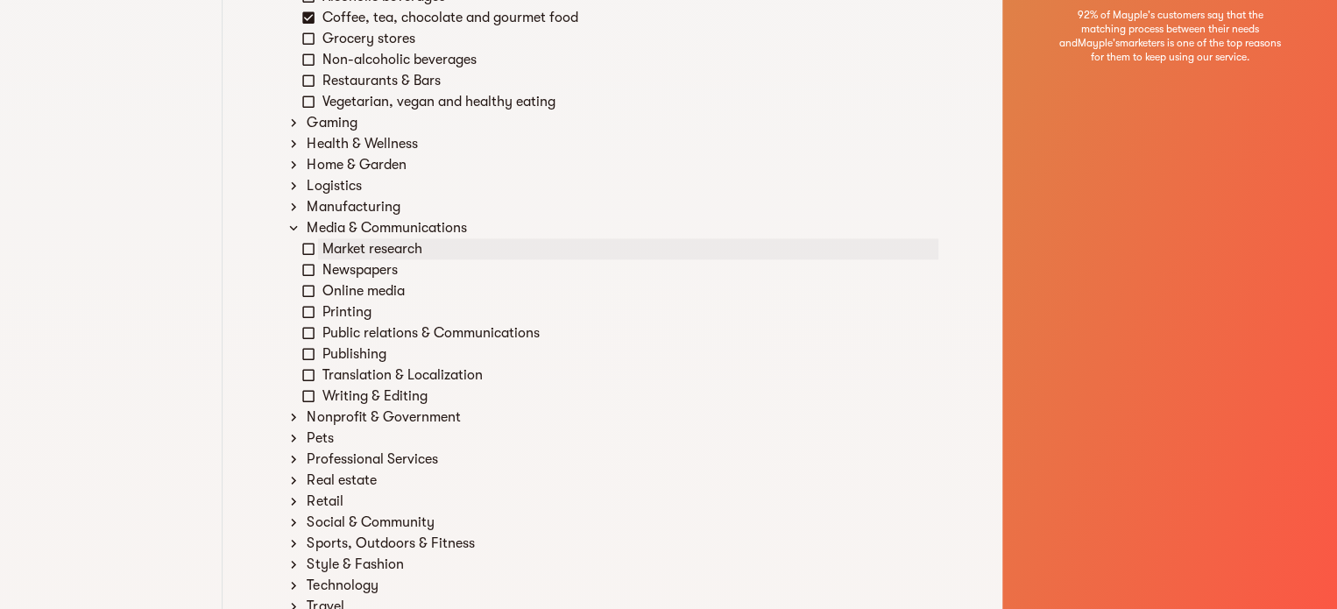
click at [306, 248] on icon at bounding box center [309, 249] width 16 height 16
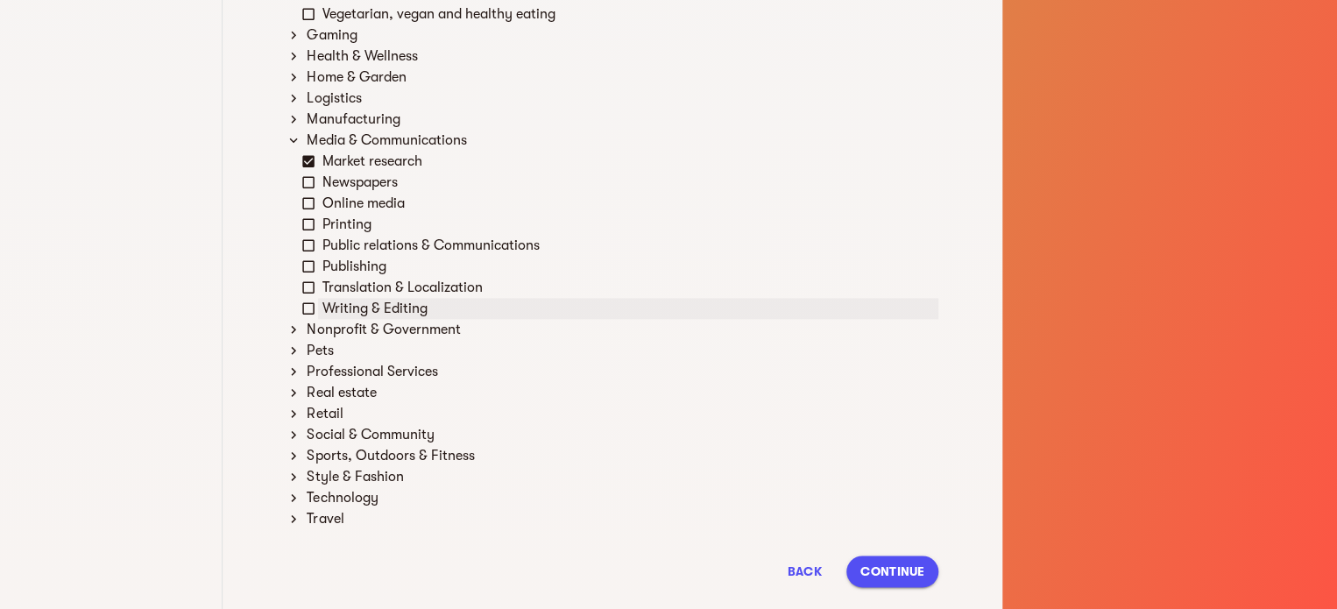
click at [309, 307] on icon at bounding box center [309, 309] width 16 height 16
click at [308, 289] on icon at bounding box center [309, 288] width 16 height 16
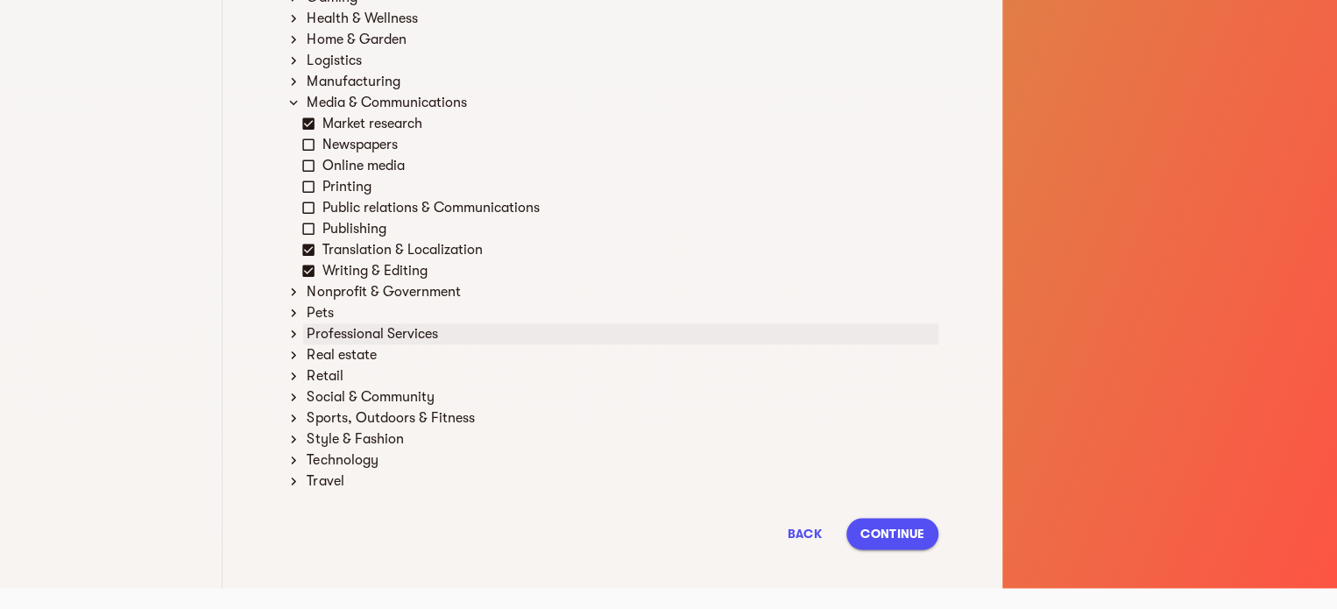
click at [292, 335] on icon at bounding box center [294, 334] width 16 height 16
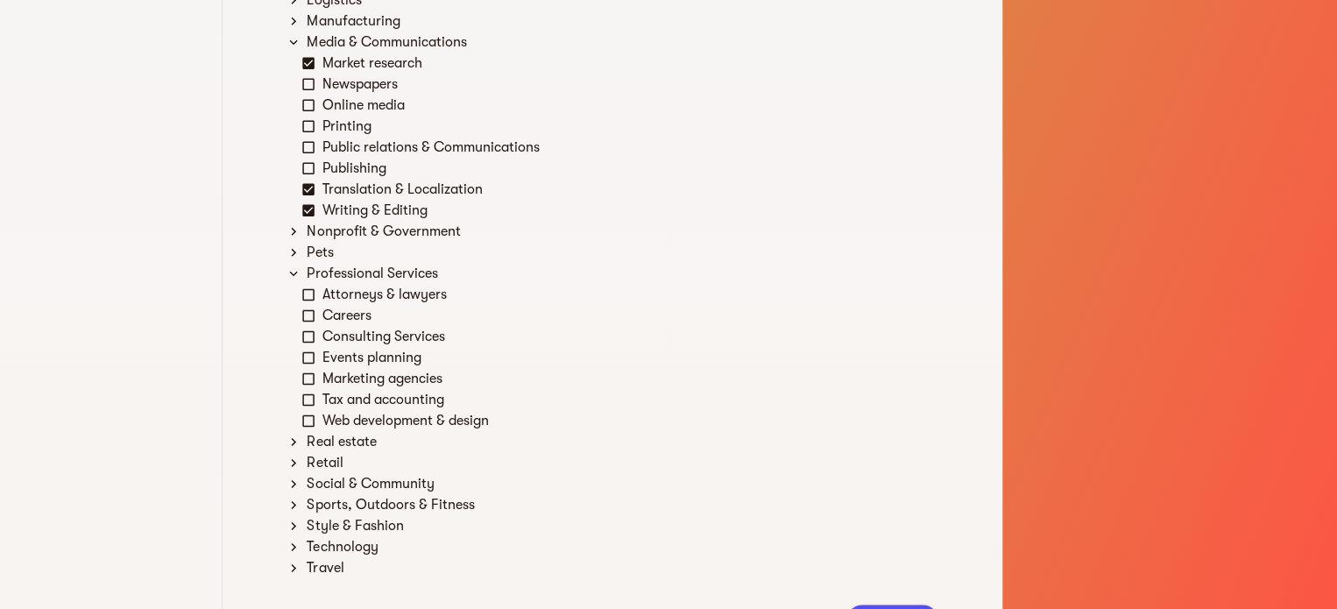
scroll to position [1002, 0]
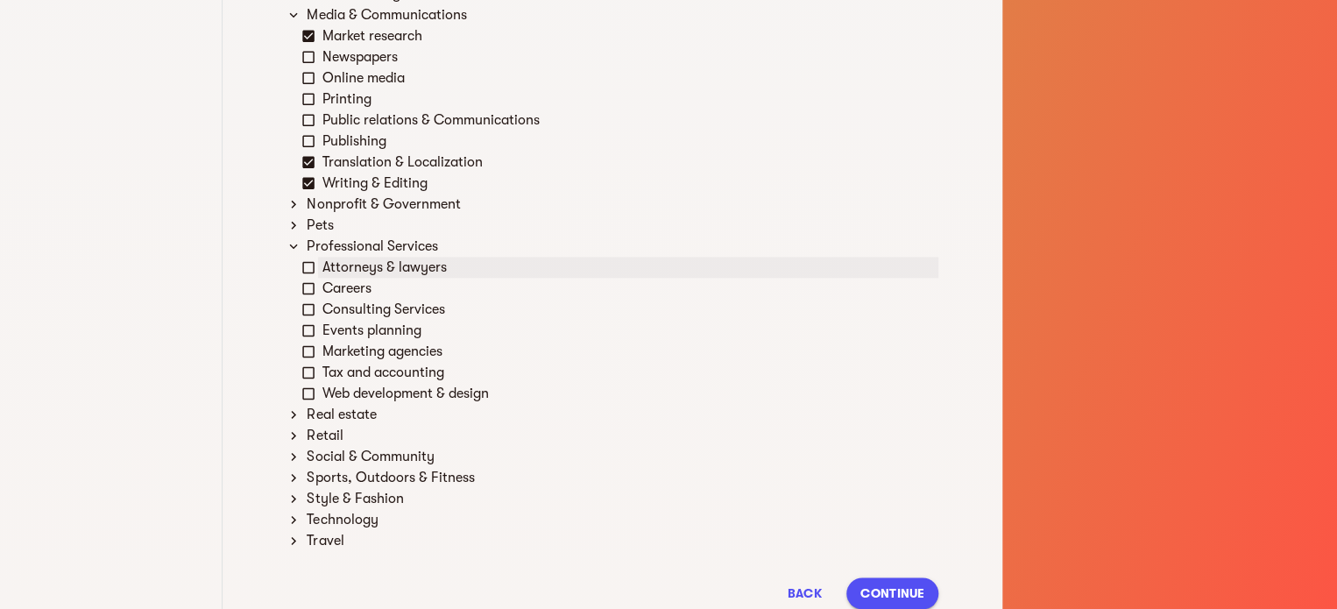
click at [308, 266] on icon at bounding box center [309, 267] width 16 height 16
click at [306, 288] on icon at bounding box center [309, 288] width 16 height 16
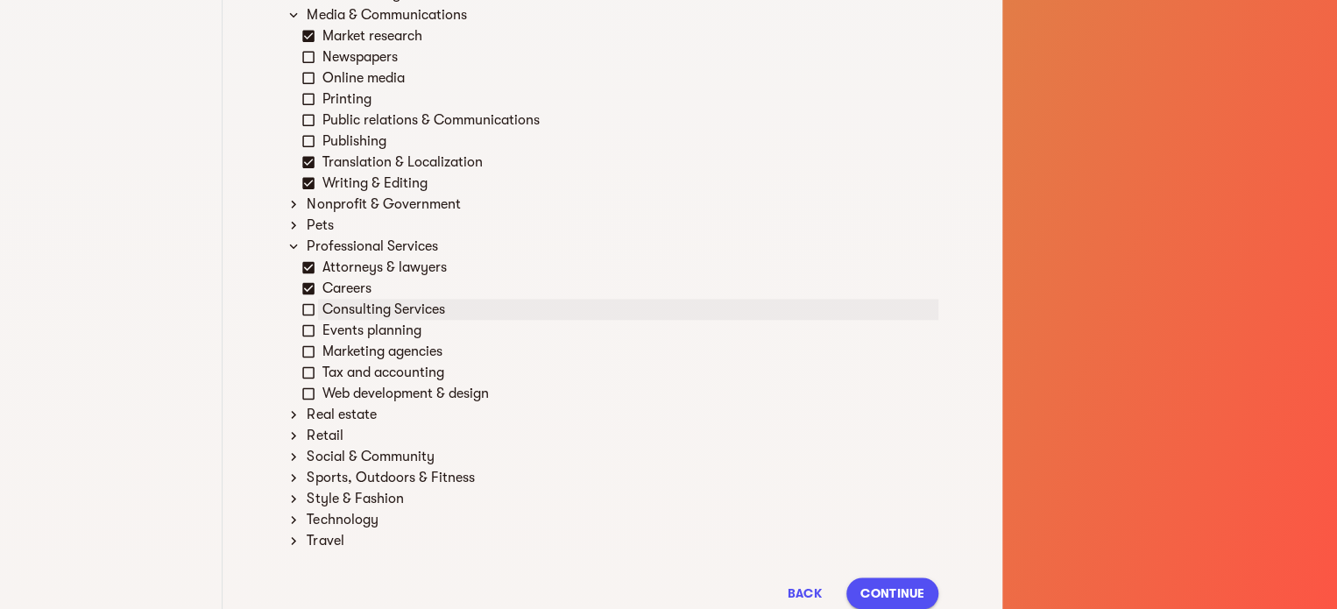
click at [305, 308] on icon at bounding box center [309, 309] width 16 height 16
click at [309, 331] on icon at bounding box center [309, 330] width 16 height 16
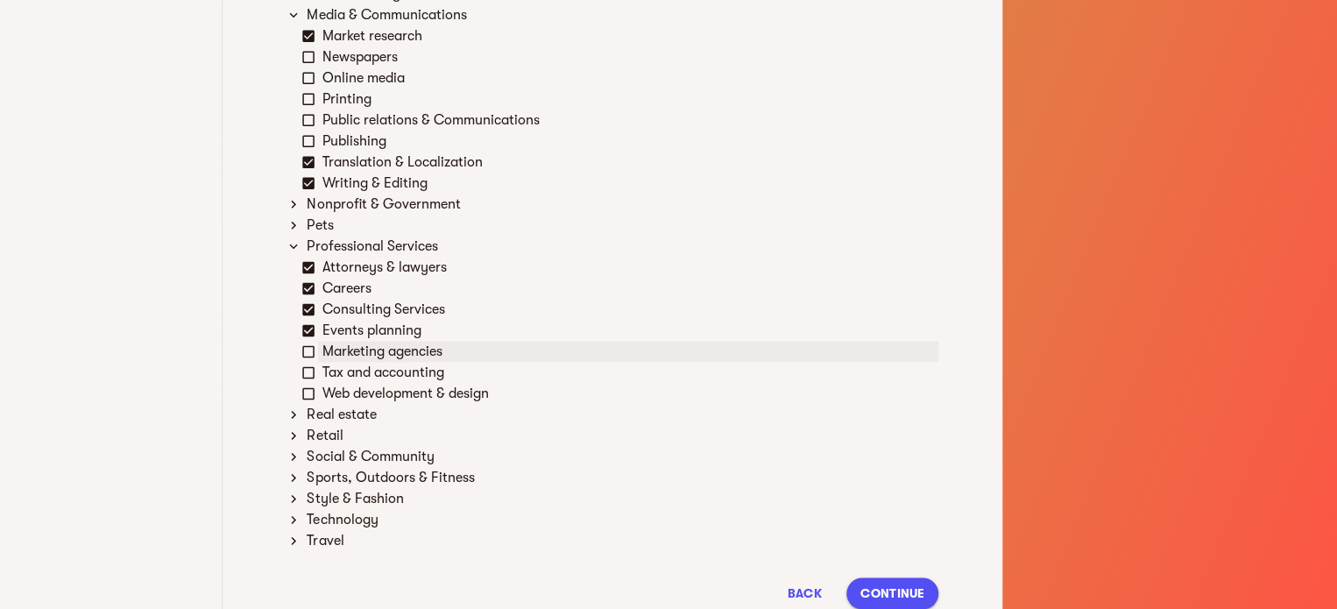
click at [308, 350] on icon at bounding box center [309, 352] width 16 height 16
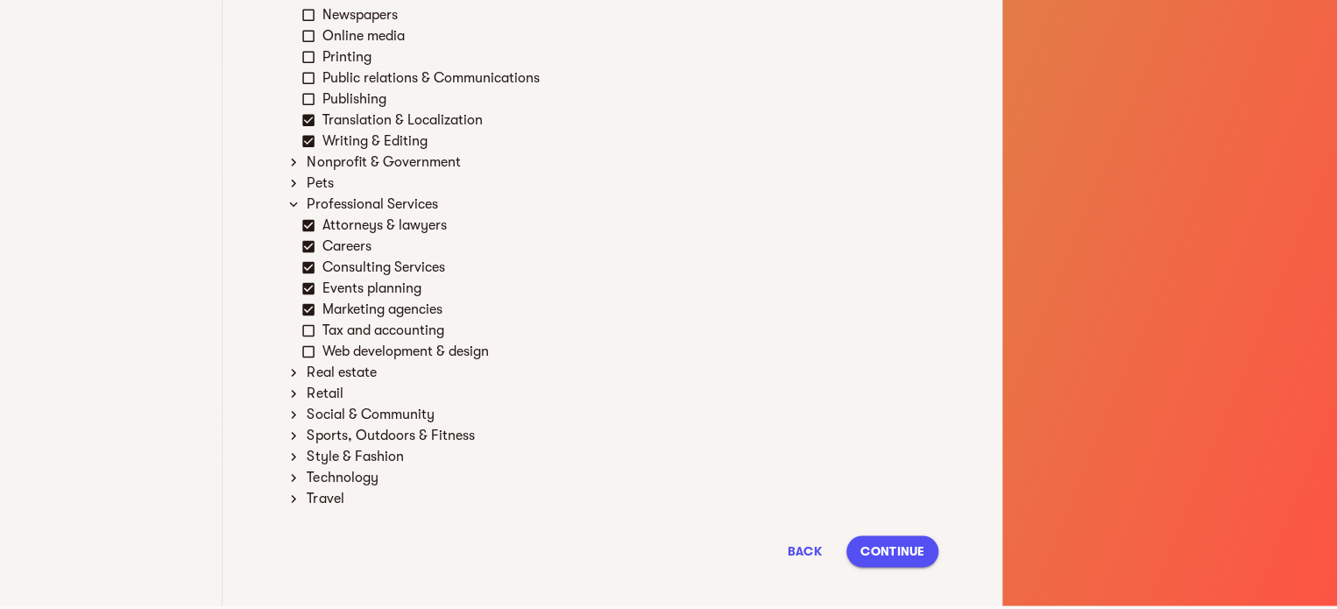
scroll to position [1061, 0]
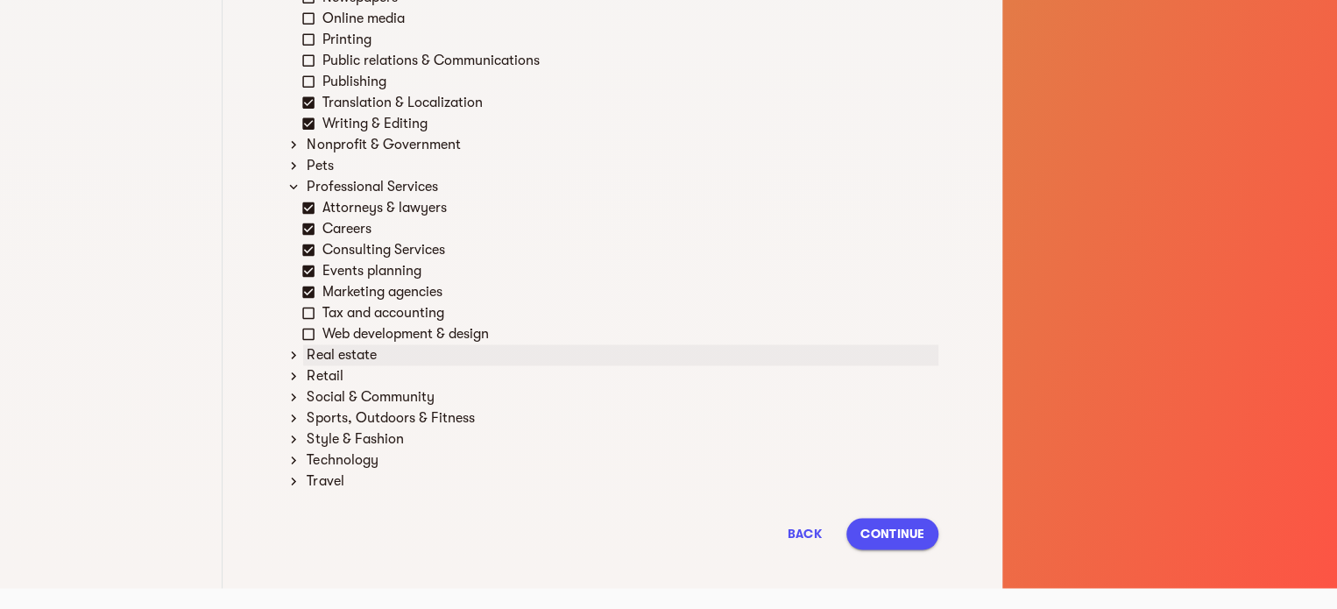
click at [298, 358] on icon at bounding box center [294, 355] width 16 height 16
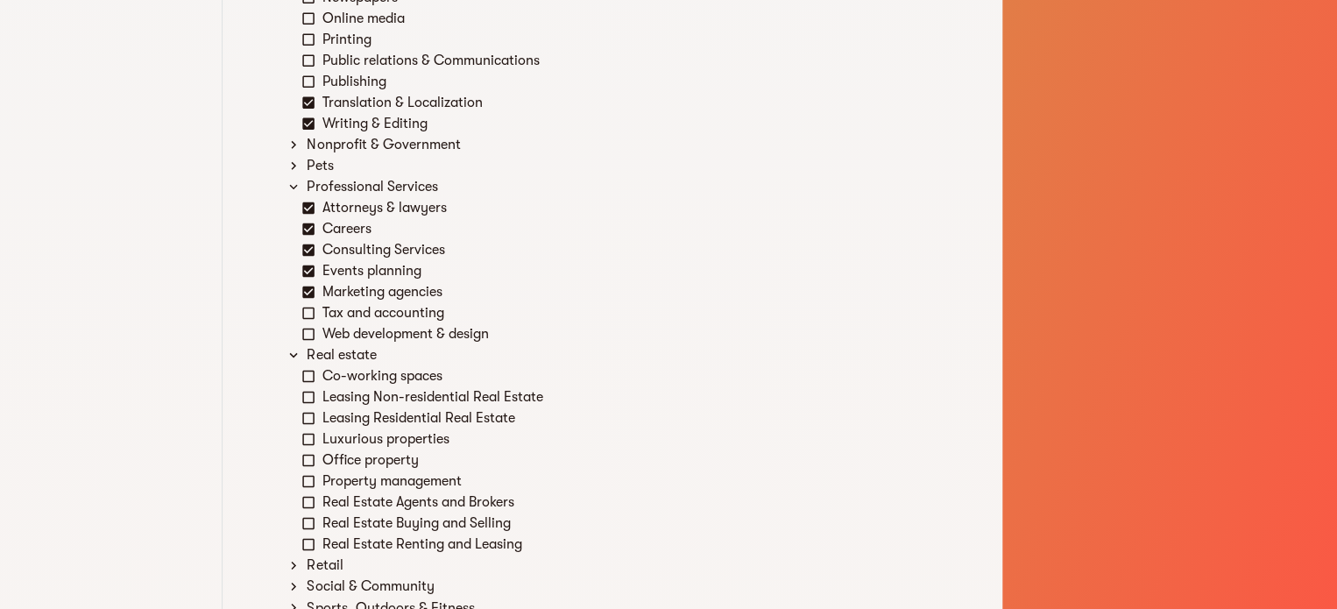
scroll to position [1149, 0]
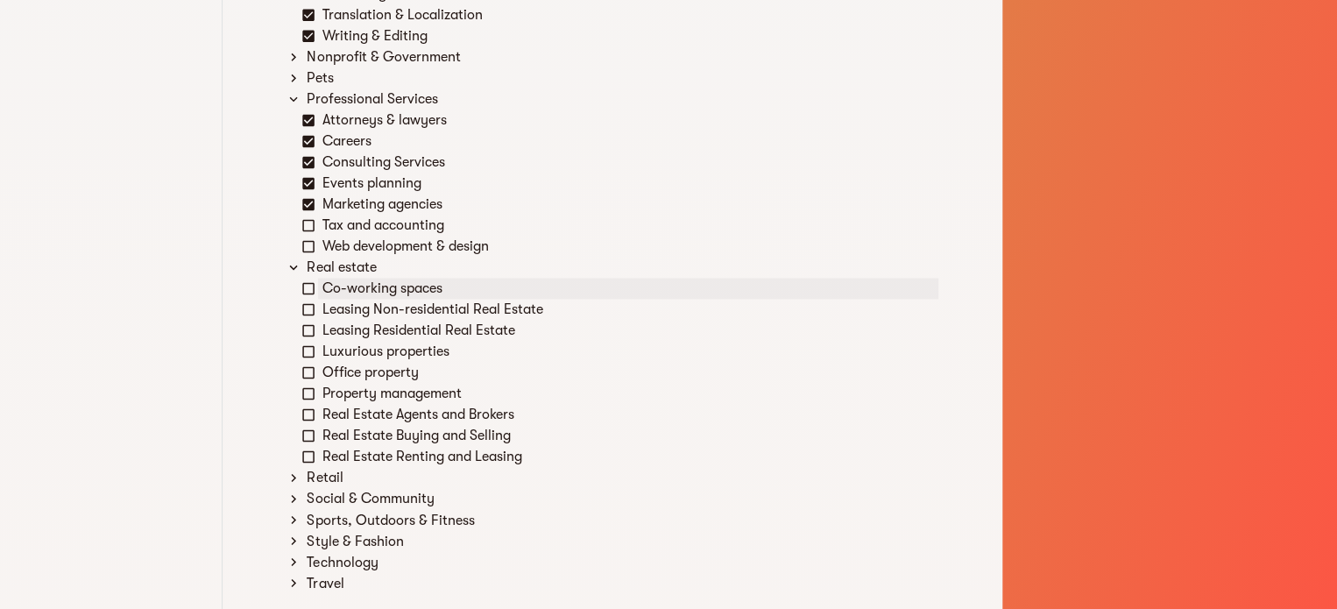
click at [308, 285] on icon at bounding box center [309, 288] width 16 height 16
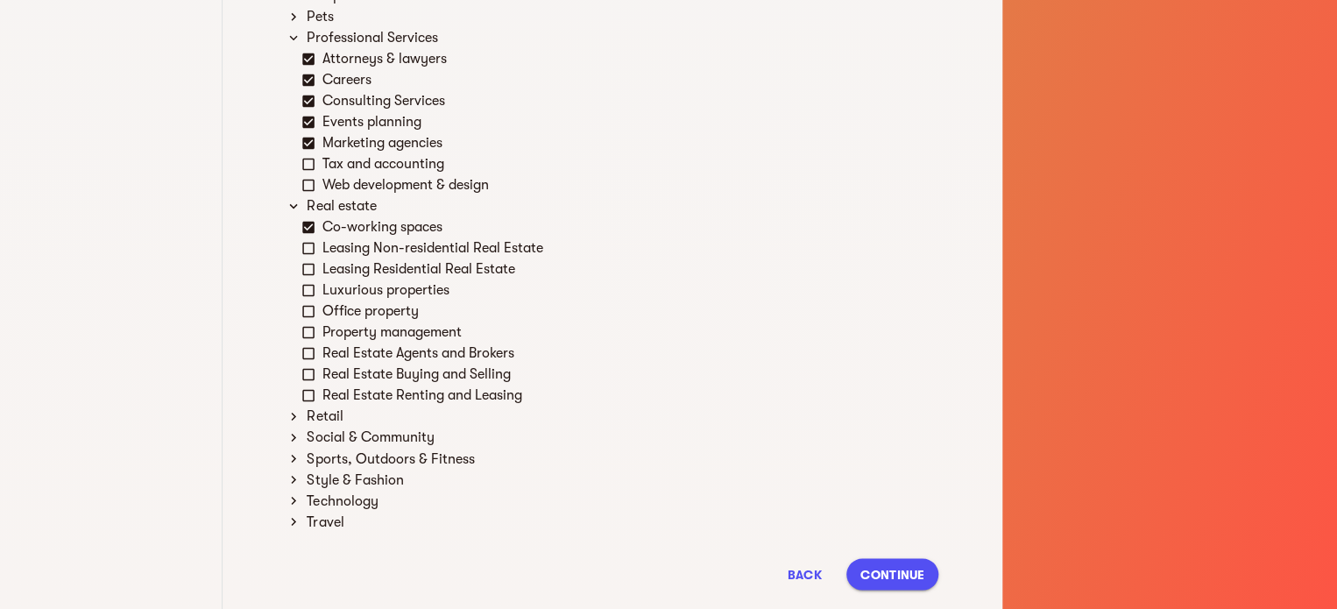
scroll to position [1236, 0]
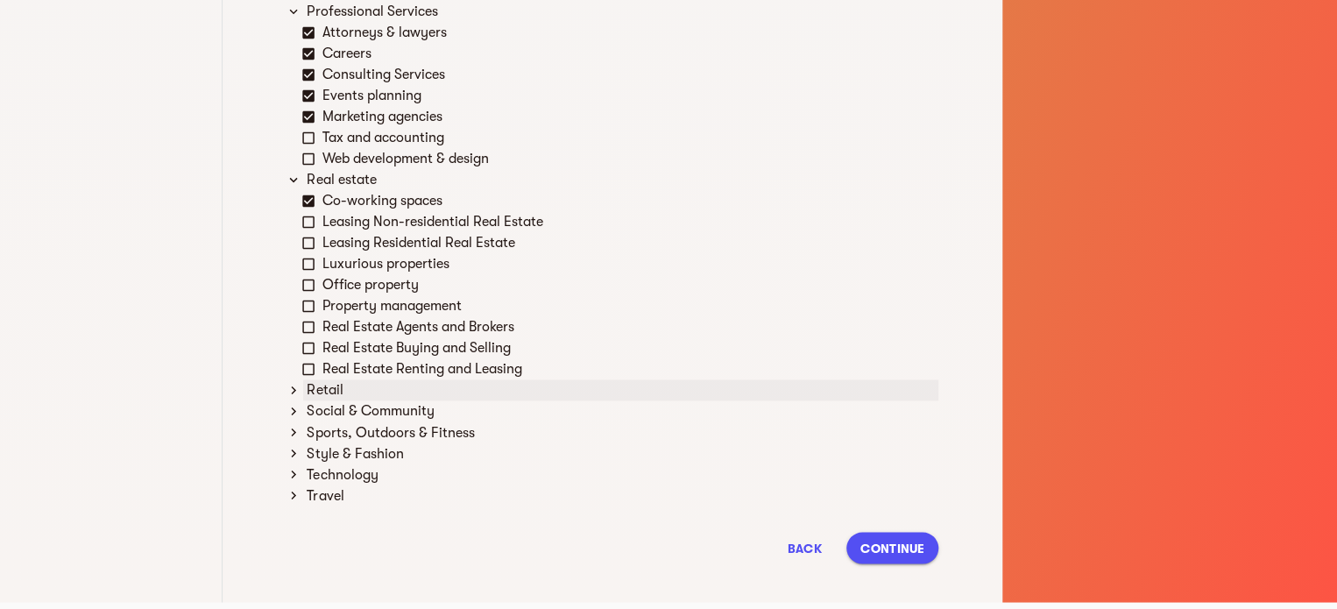
click at [294, 391] on icon at bounding box center [293, 390] width 5 height 8
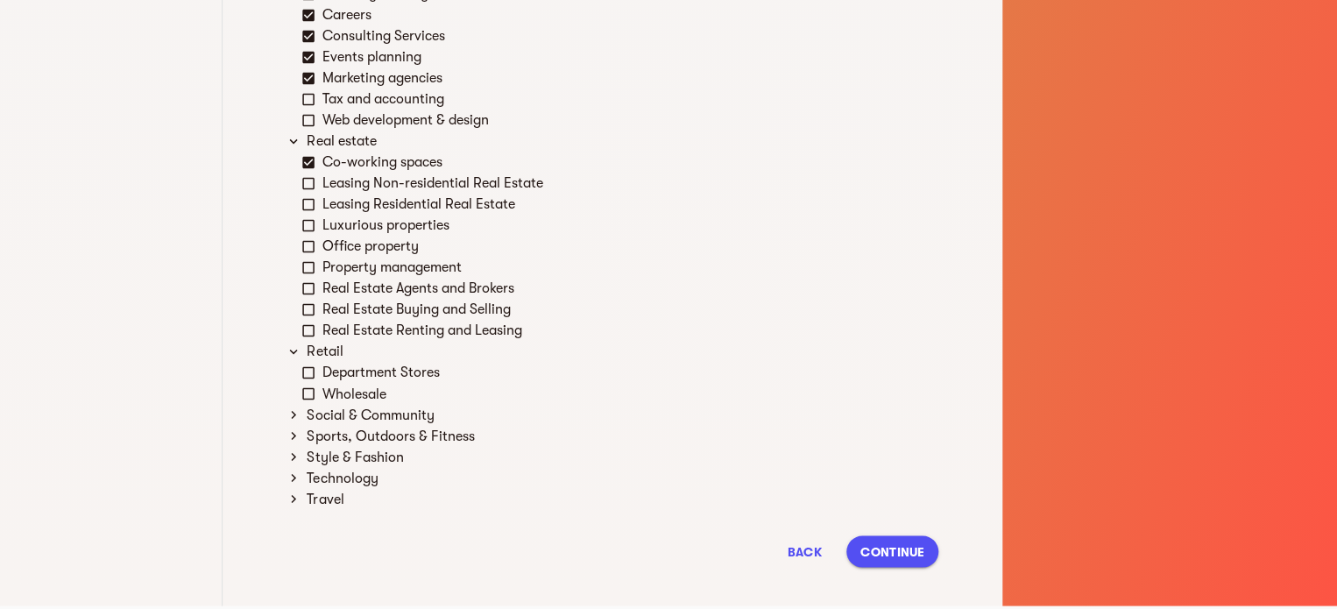
scroll to position [1293, 0]
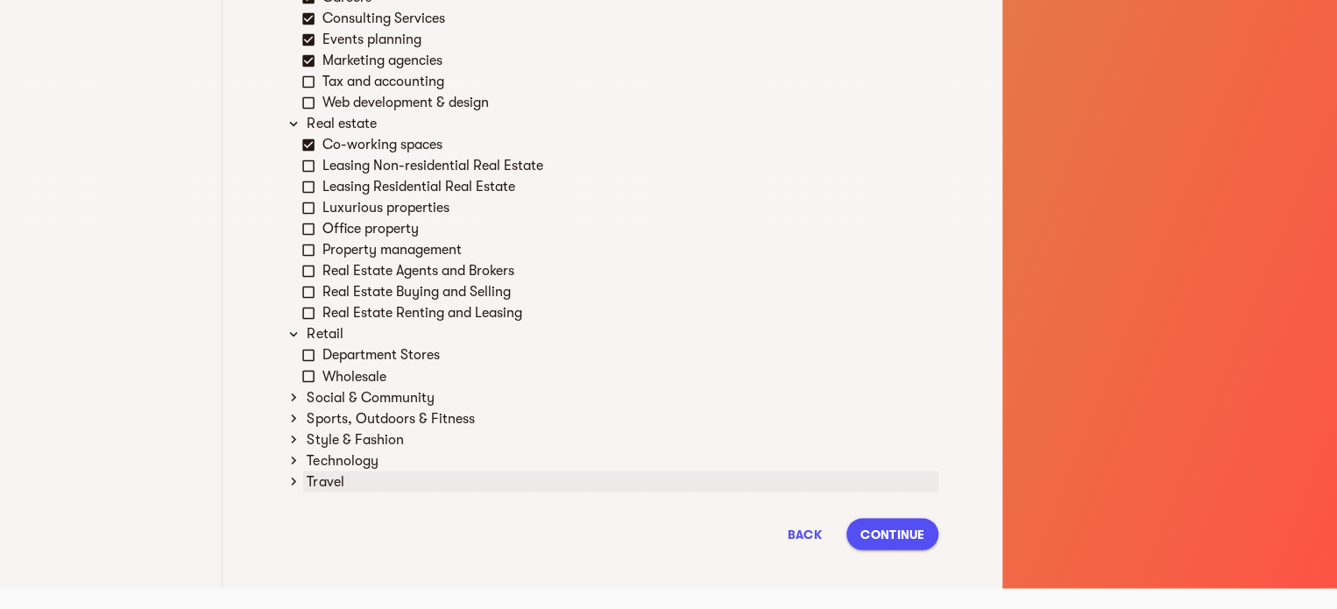
click at [291, 484] on icon at bounding box center [293, 482] width 5 height 8
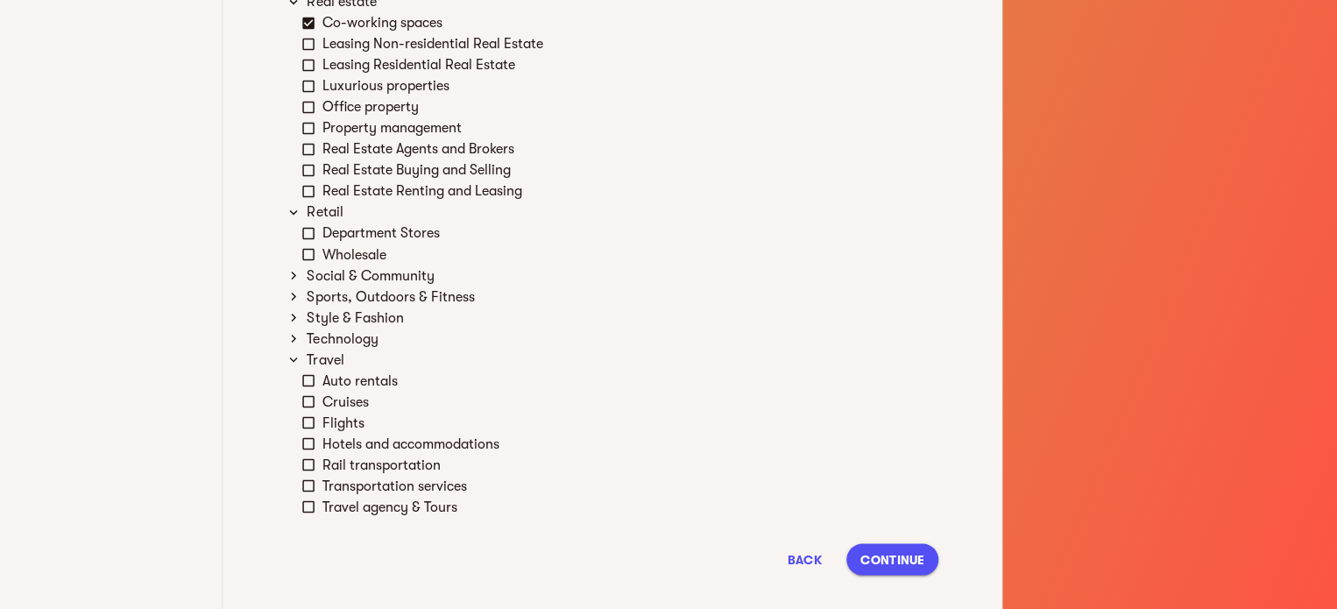
scroll to position [1440, 0]
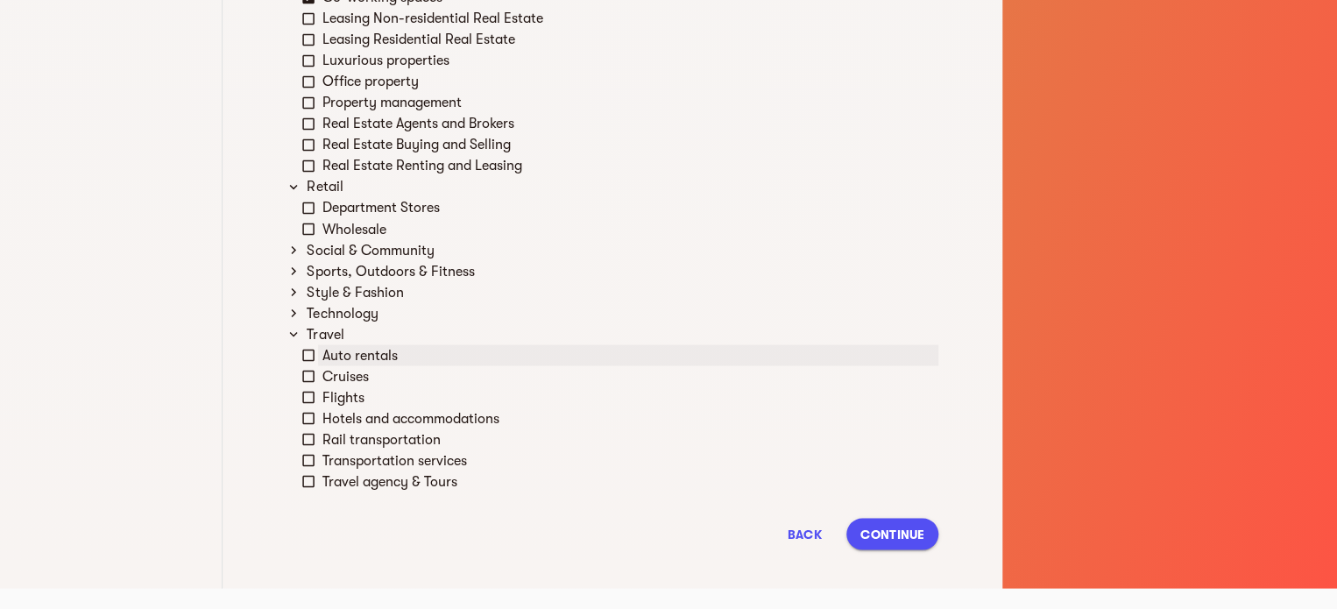
click at [308, 355] on icon at bounding box center [309, 355] width 16 height 16
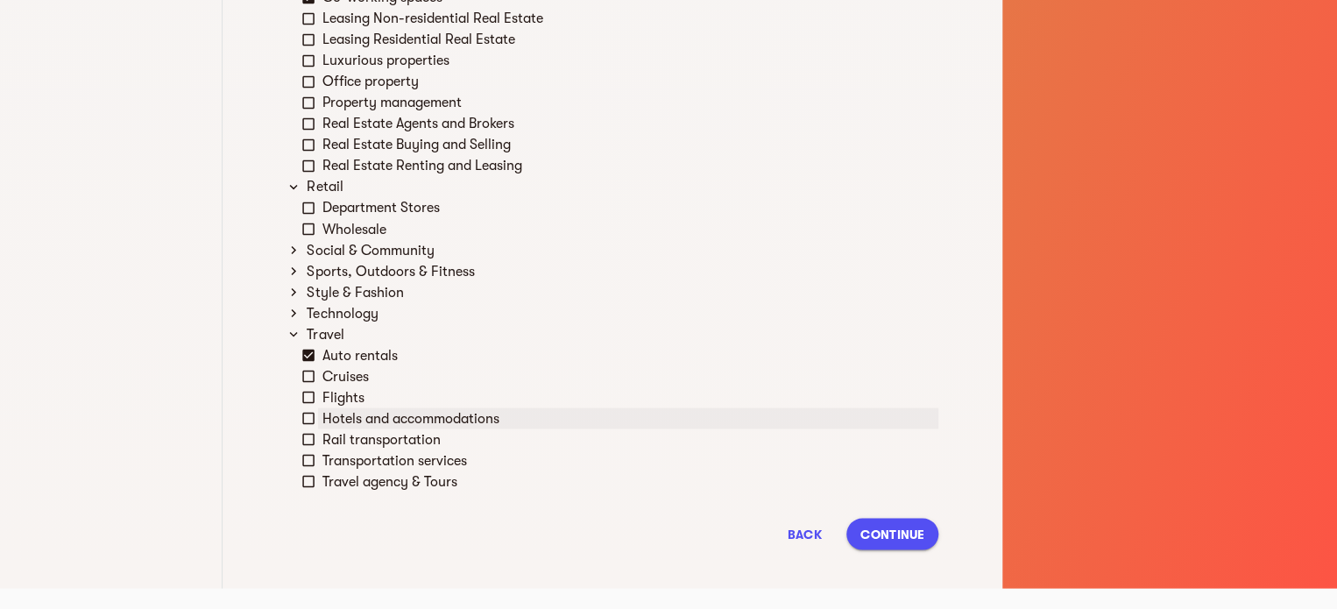
click at [308, 413] on icon at bounding box center [309, 418] width 16 height 16
click at [890, 535] on span "Continue" at bounding box center [893, 533] width 64 height 21
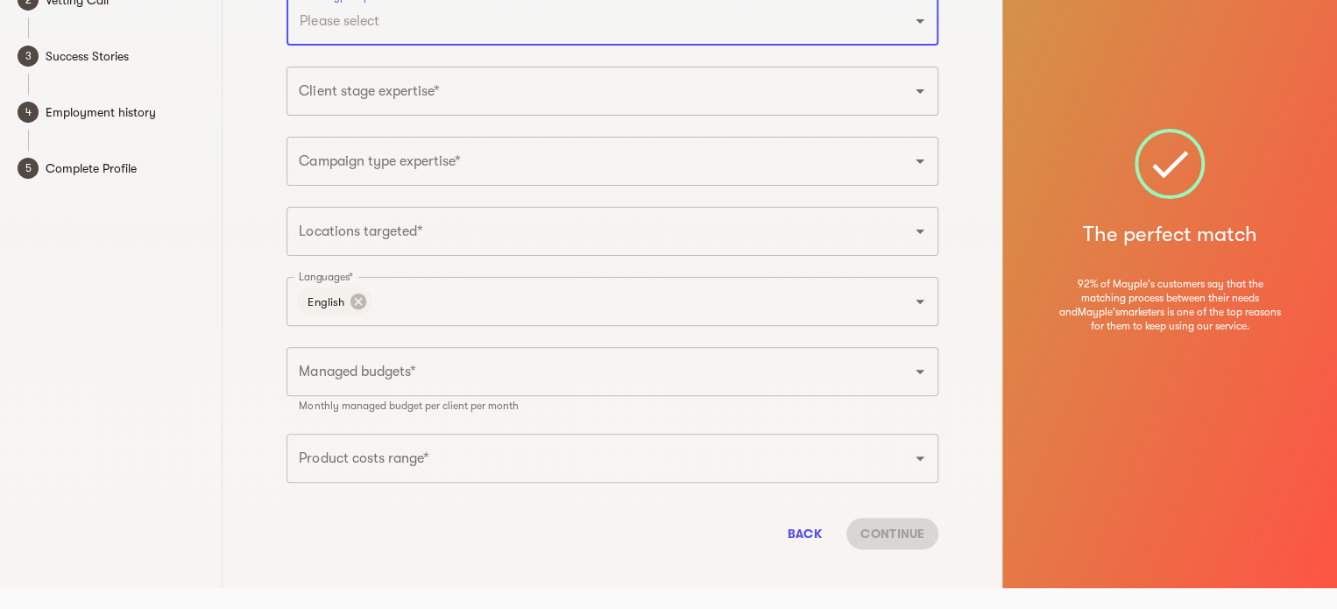
scroll to position [0, 0]
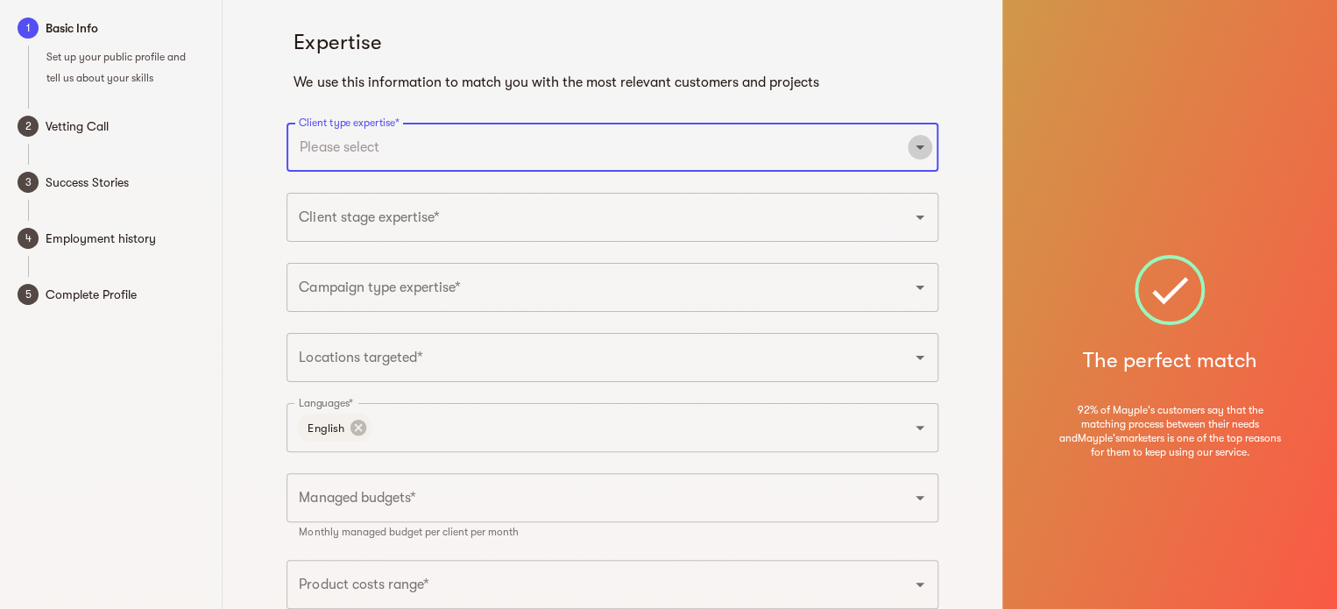
click at [926, 156] on icon "Open" at bounding box center [920, 147] width 21 height 21
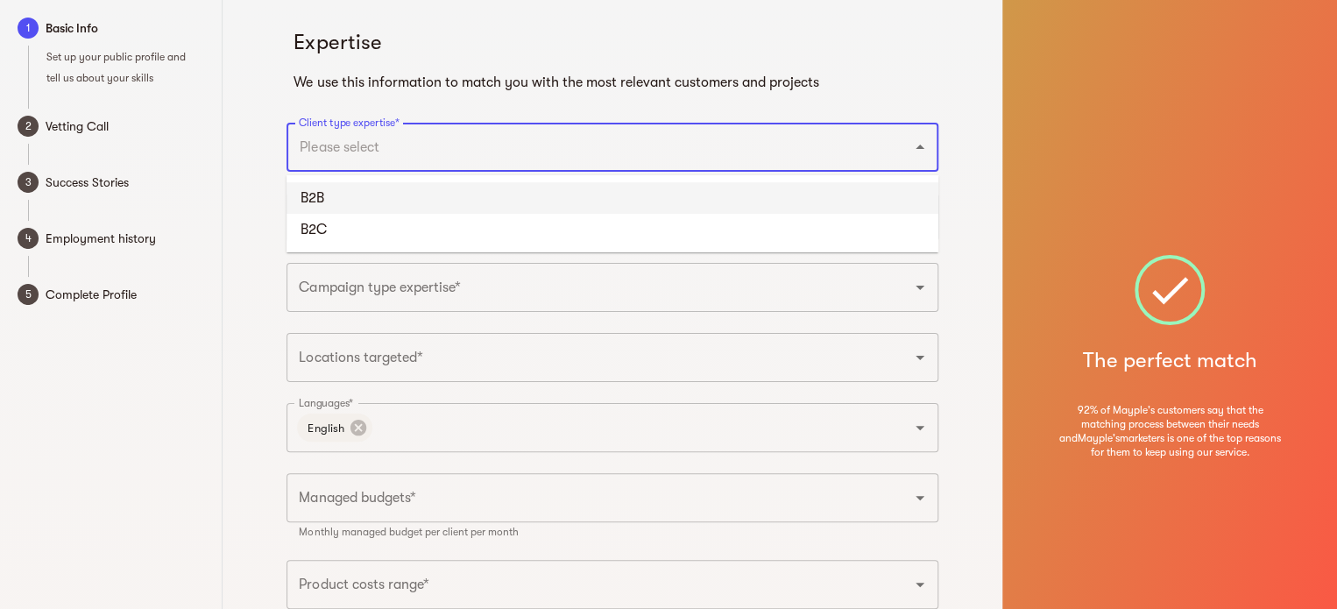
click at [491, 195] on li "B2B" at bounding box center [613, 198] width 652 height 32
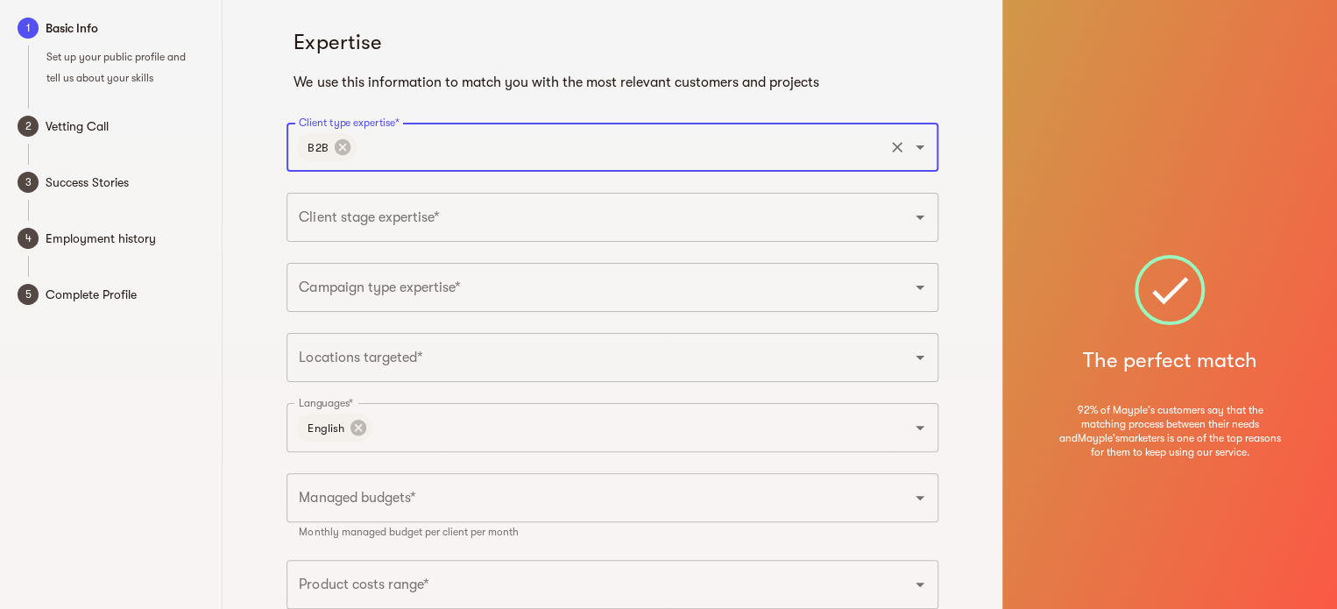
click at [924, 149] on icon "Open" at bounding box center [920, 147] width 21 height 21
click at [456, 197] on li "B2C" at bounding box center [613, 198] width 652 height 32
click at [478, 223] on input "Client stage expertise*" at bounding box center [587, 217] width 587 height 33
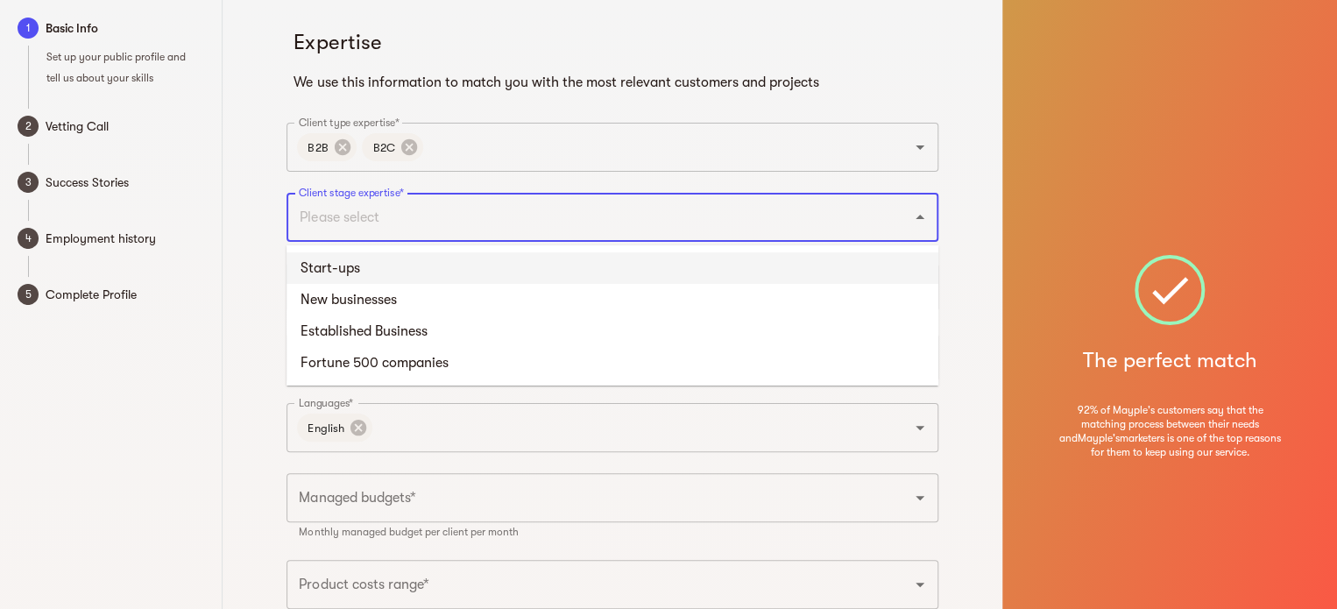
click at [477, 259] on li "Start-ups" at bounding box center [613, 268] width 652 height 32
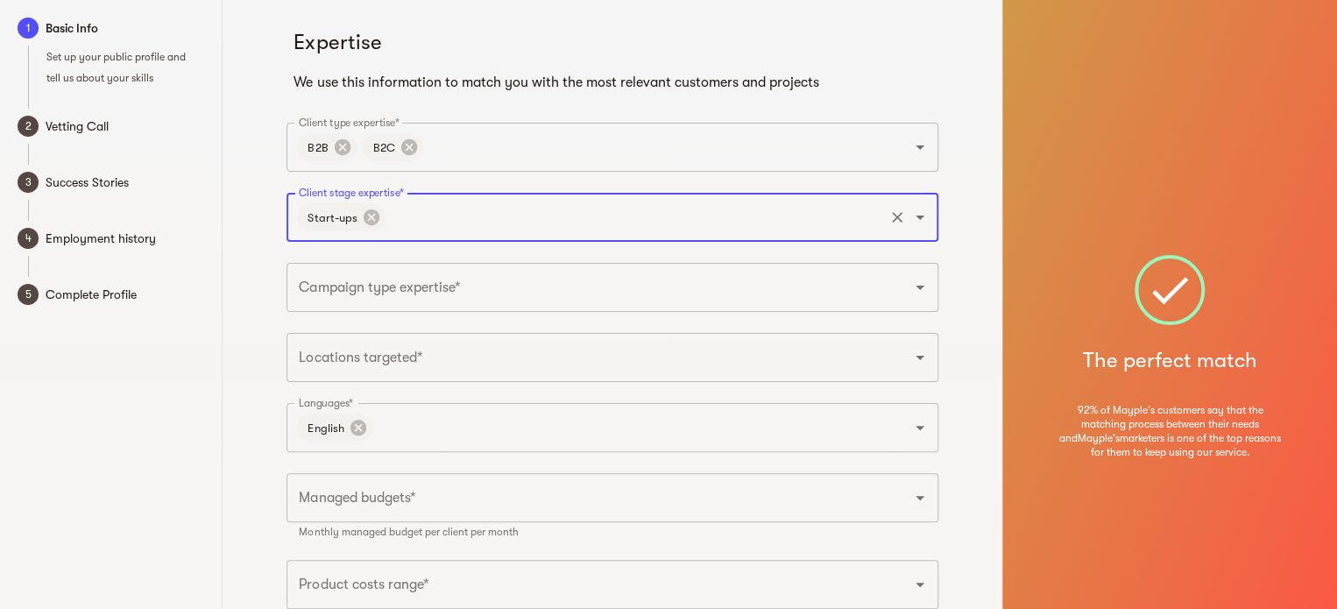
click at [480, 217] on input "Client stage expertise*" at bounding box center [634, 217] width 493 height 33
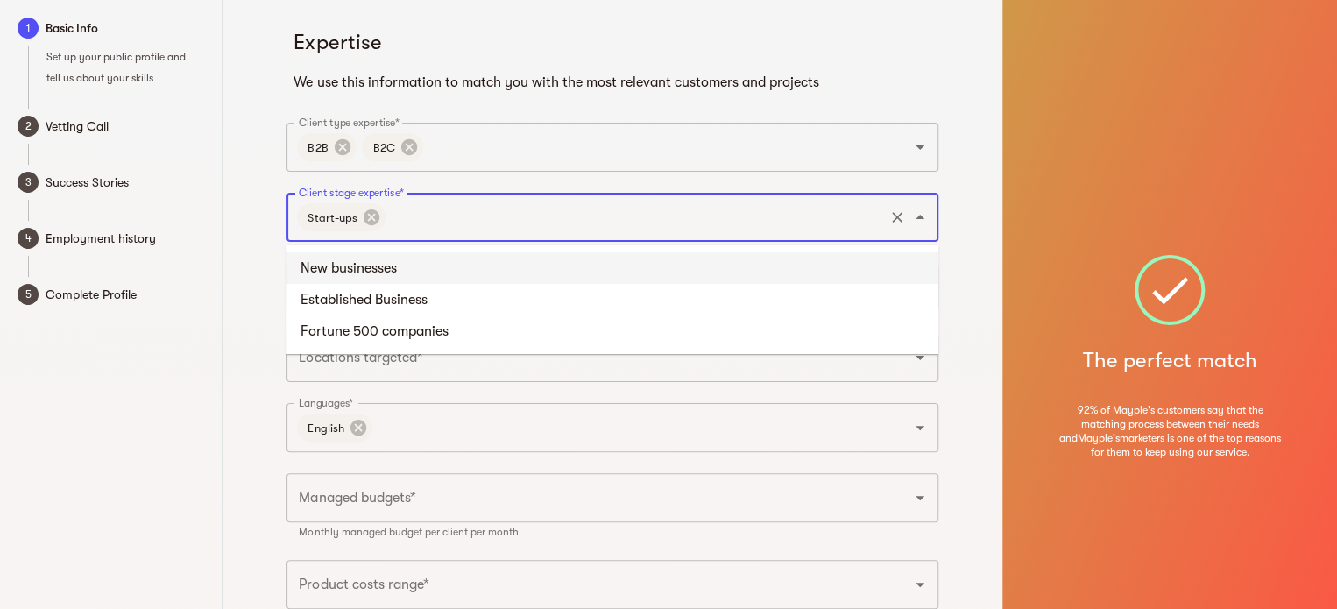
click at [470, 269] on li "New businesses" at bounding box center [613, 268] width 652 height 32
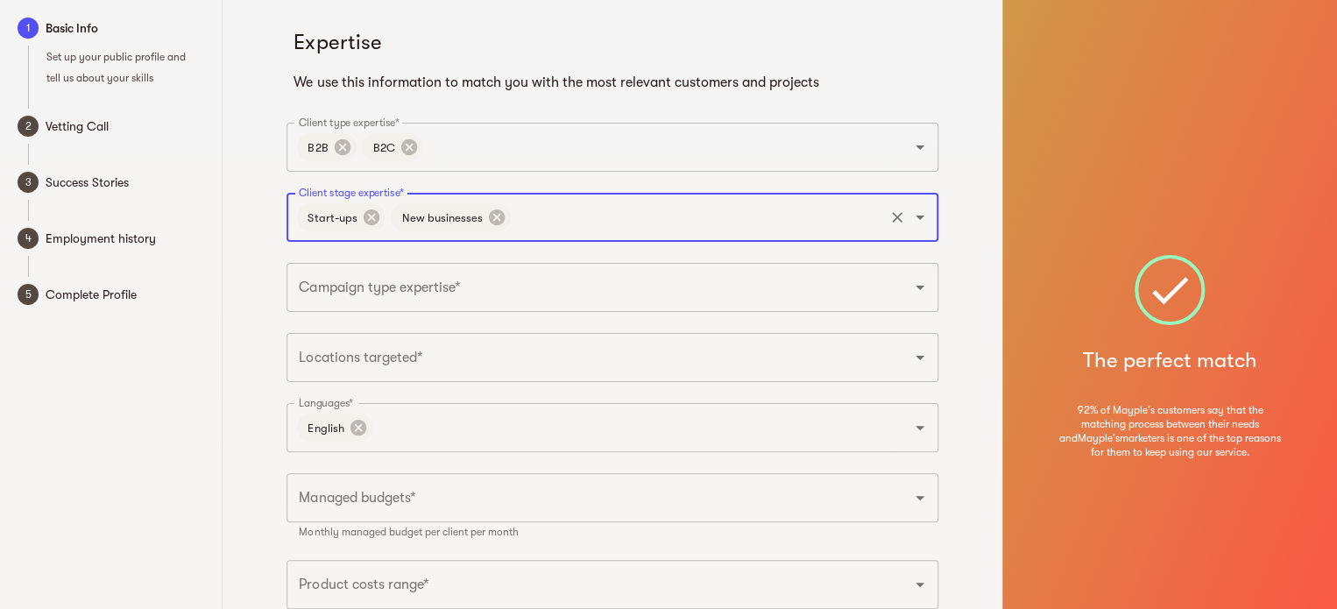
click at [489, 216] on icon at bounding box center [497, 217] width 16 height 16
click at [547, 219] on input "Client stage expertise*" at bounding box center [634, 217] width 493 height 33
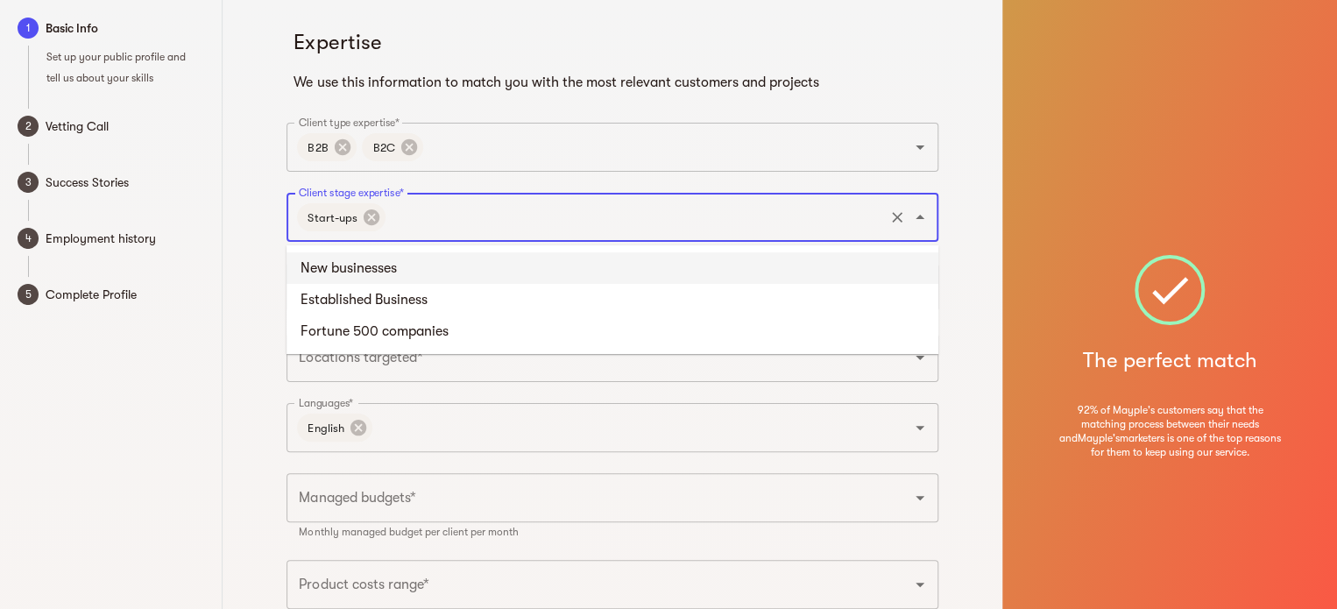
click at [519, 273] on li "New businesses" at bounding box center [613, 268] width 652 height 32
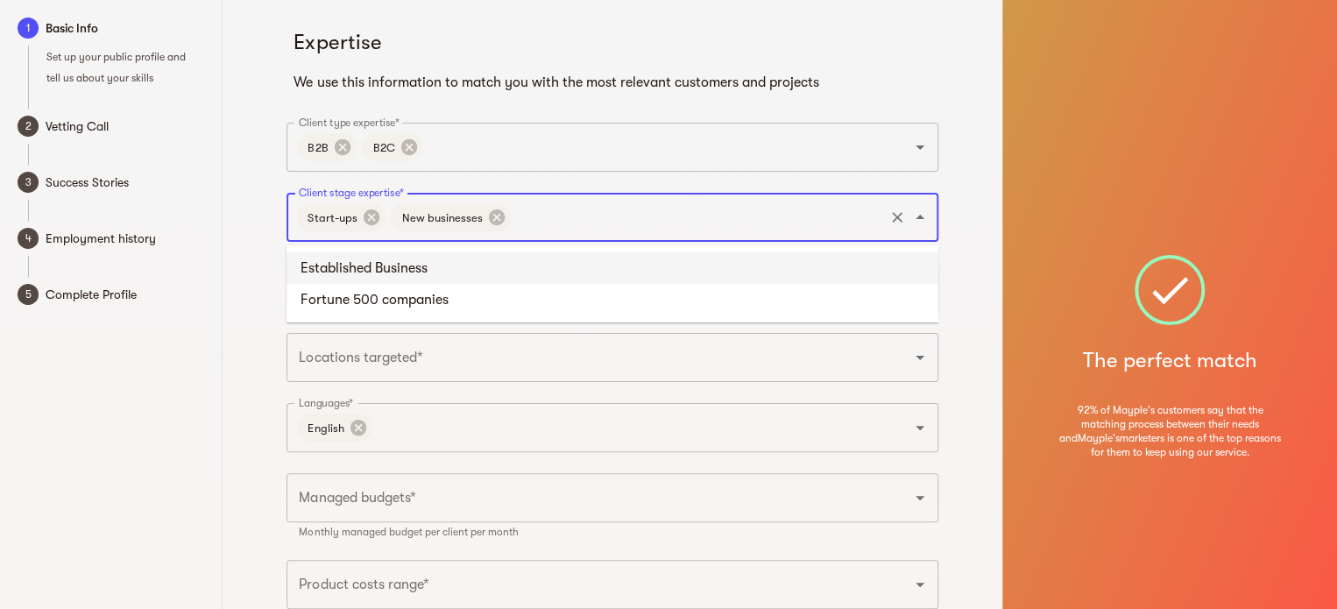
click at [631, 222] on input "Client stage expertise*" at bounding box center [698, 217] width 368 height 33
click at [597, 266] on li "Established Business" at bounding box center [613, 268] width 652 height 32
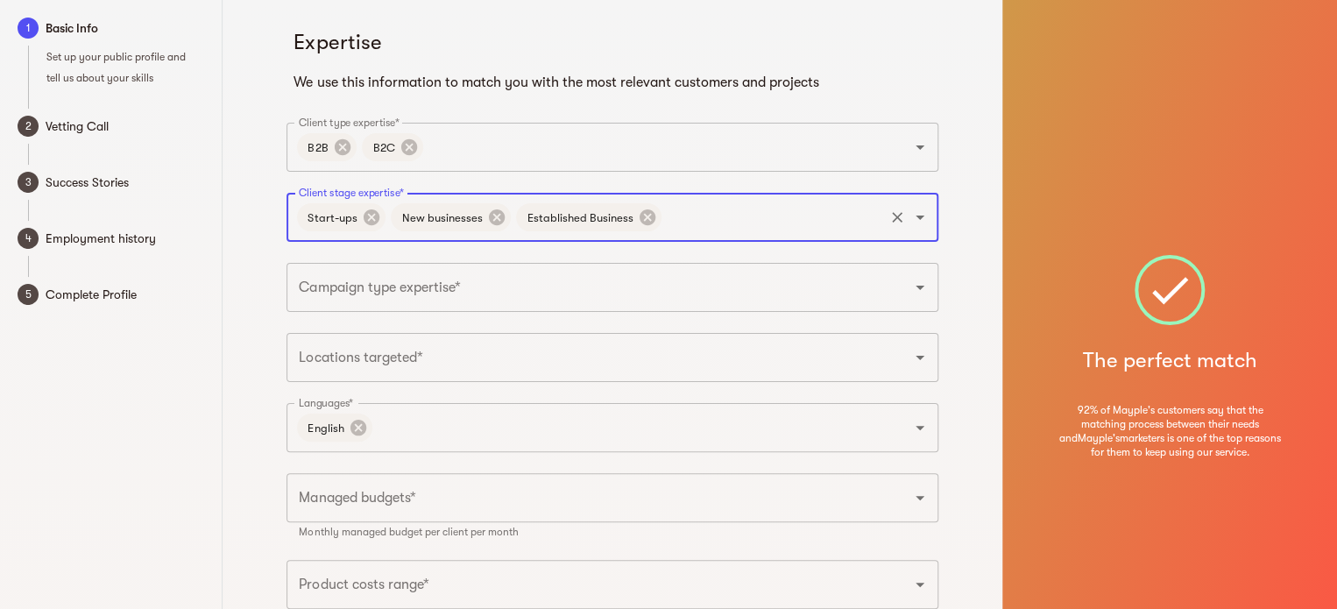
click at [597, 287] on input "Campaign type expertise*" at bounding box center [587, 287] width 587 height 33
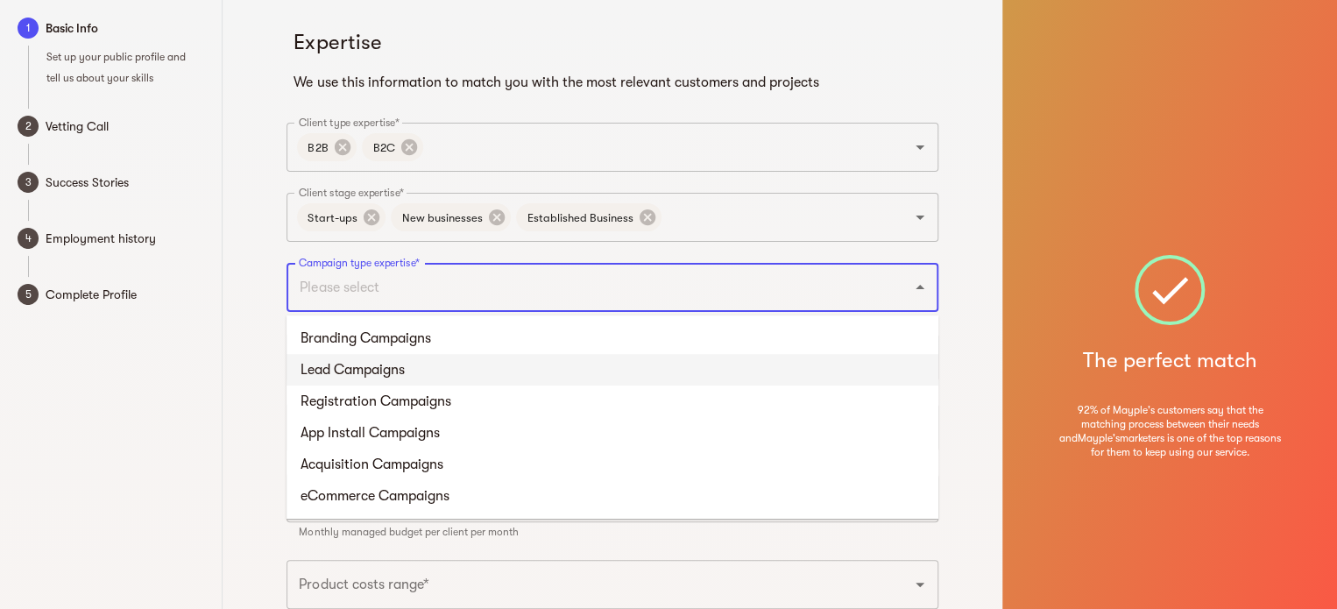
click at [521, 364] on li "Lead Campaigns" at bounding box center [613, 370] width 652 height 32
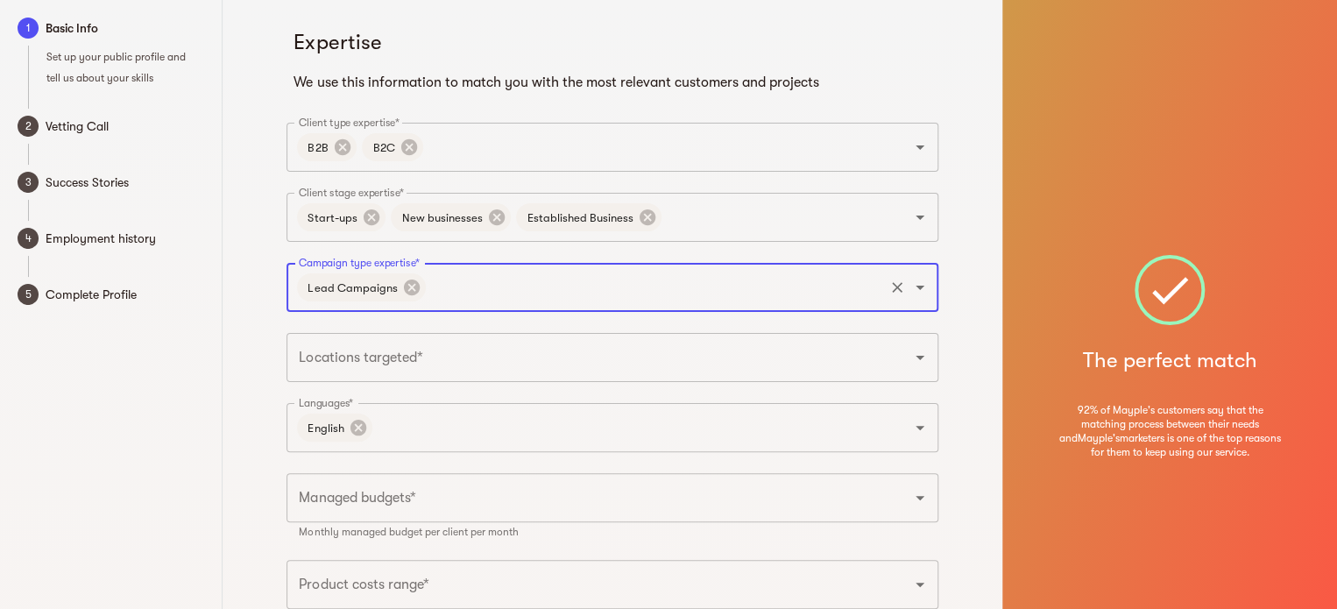
click at [521, 287] on input "Campaign type expertise*" at bounding box center [655, 287] width 453 height 33
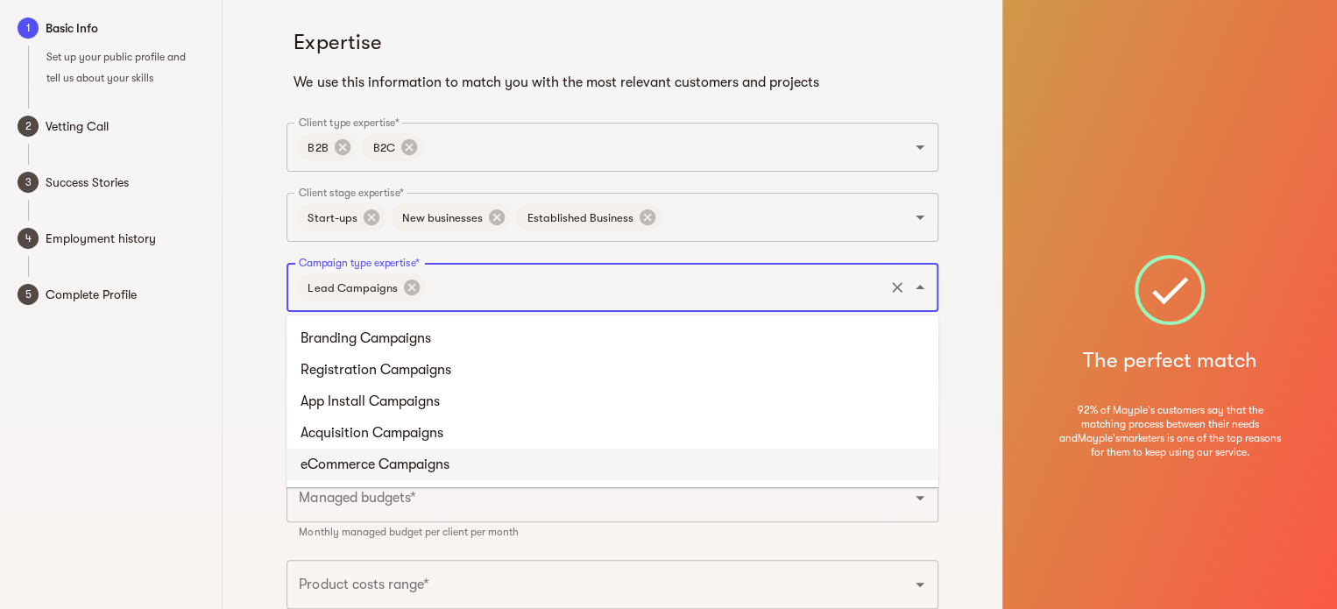
click at [493, 460] on li "eCommerce Campaigns" at bounding box center [613, 465] width 652 height 32
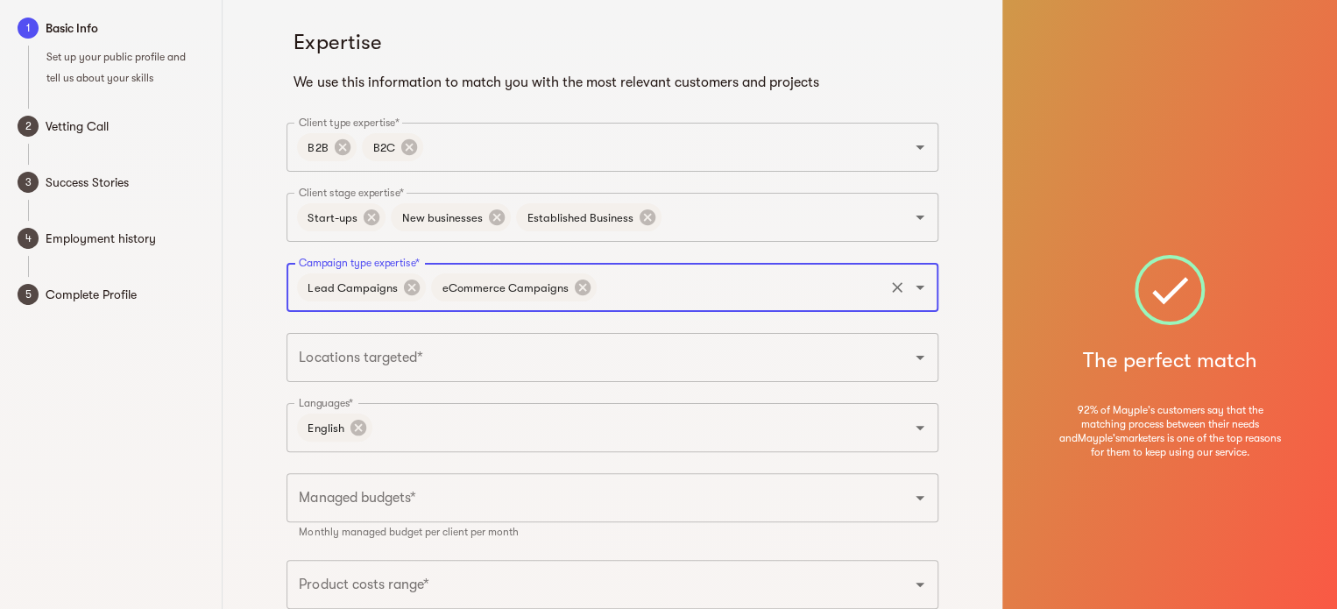
click at [641, 283] on input "Campaign type expertise*" at bounding box center [740, 287] width 282 height 33
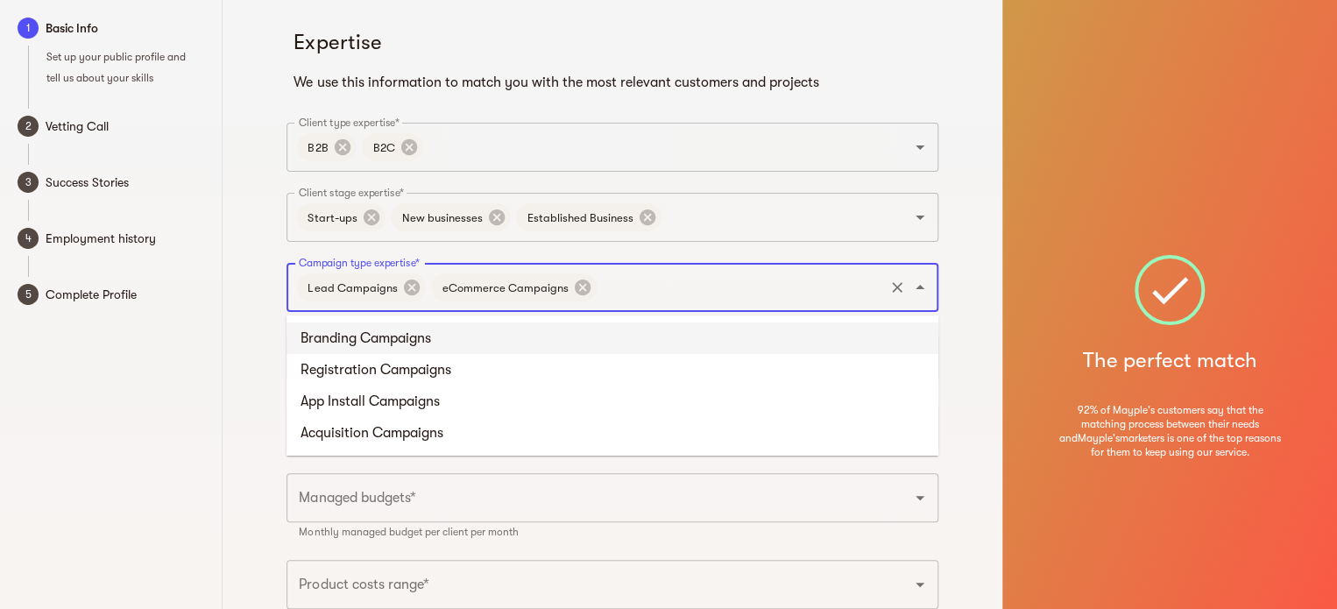
click at [606, 344] on li "Branding Campaigns" at bounding box center [613, 338] width 652 height 32
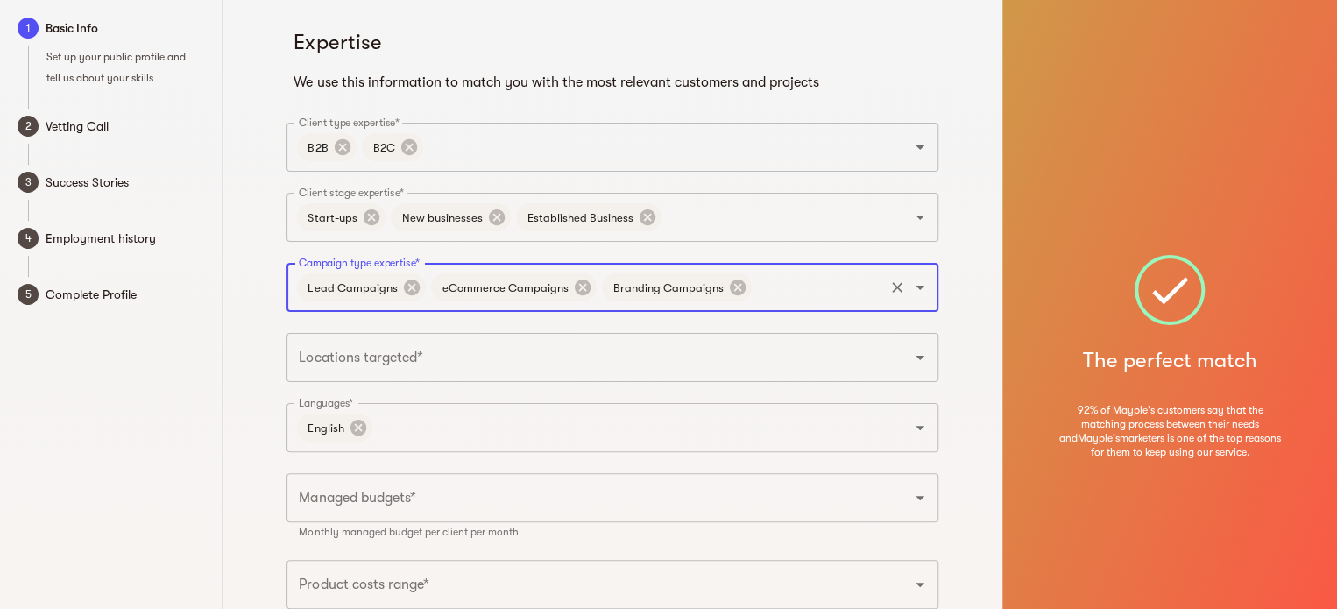
click at [798, 275] on input "Campaign type expertise*" at bounding box center [817, 287] width 127 height 33
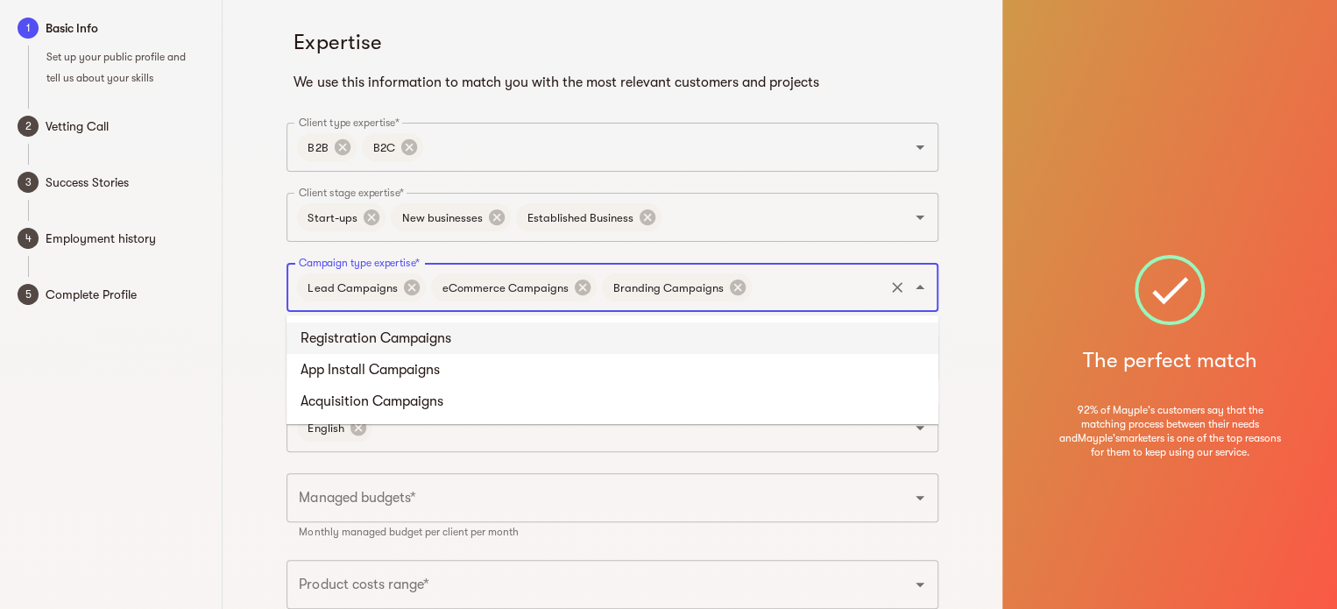
click at [464, 338] on li "Registration Campaigns" at bounding box center [613, 338] width 652 height 32
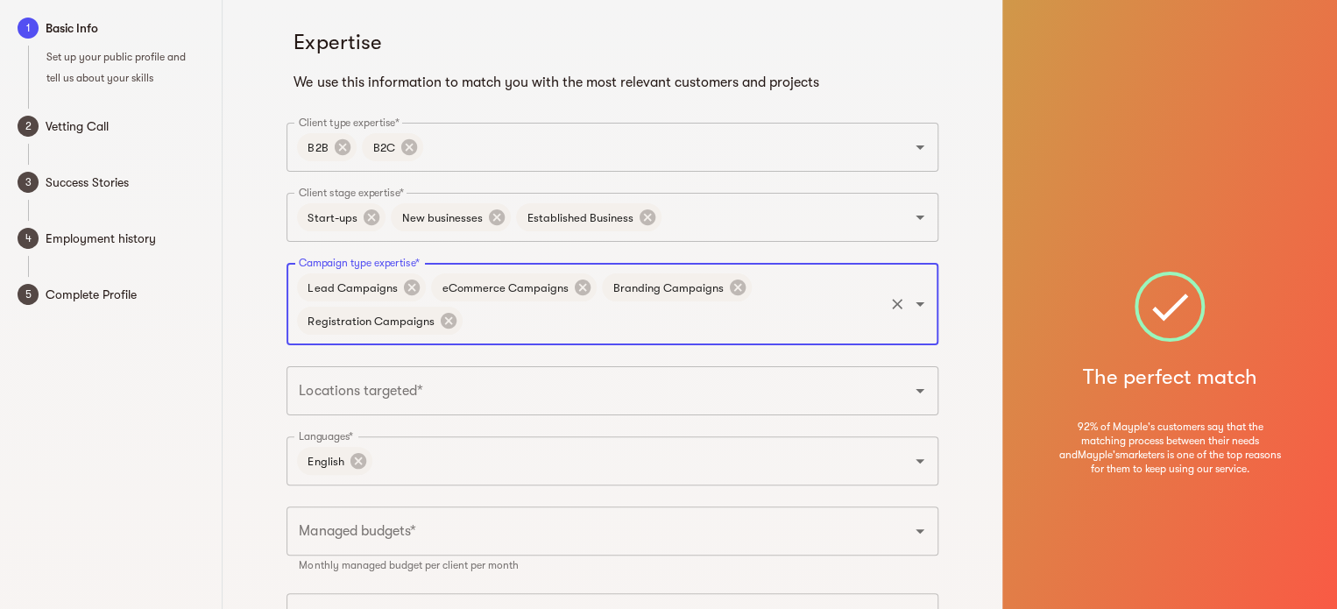
scroll to position [88, 0]
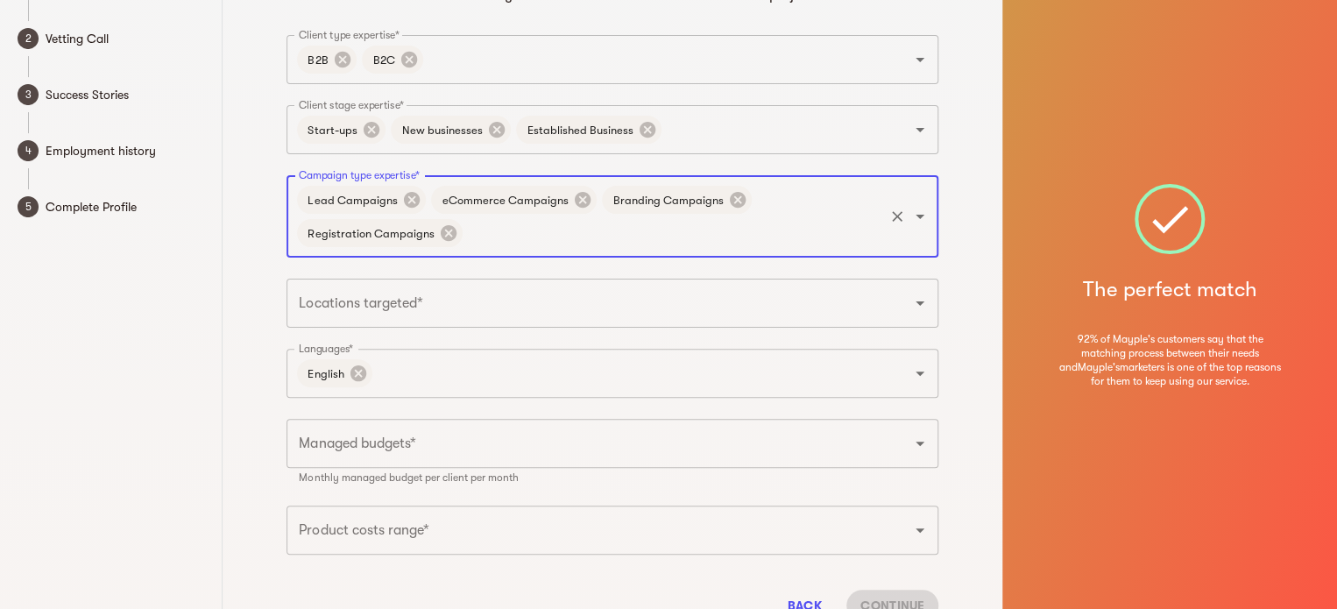
click at [468, 311] on input "Locations targeted*" at bounding box center [587, 303] width 587 height 33
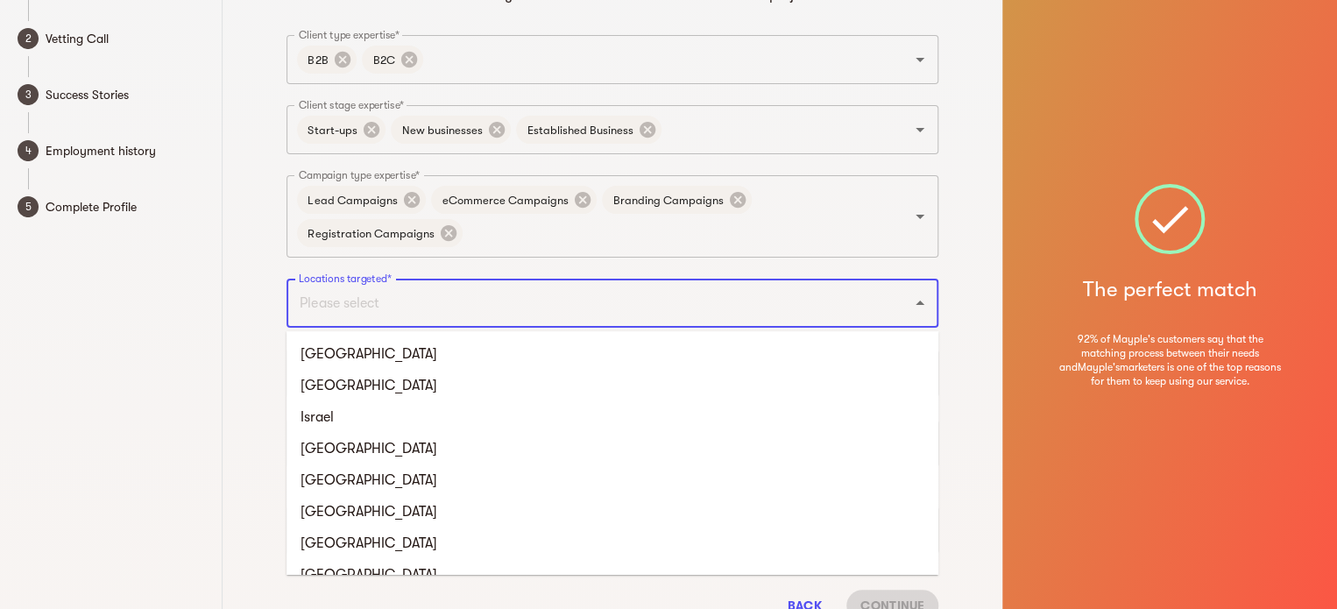
type input "[GEOGRAPHIC_DATA]"
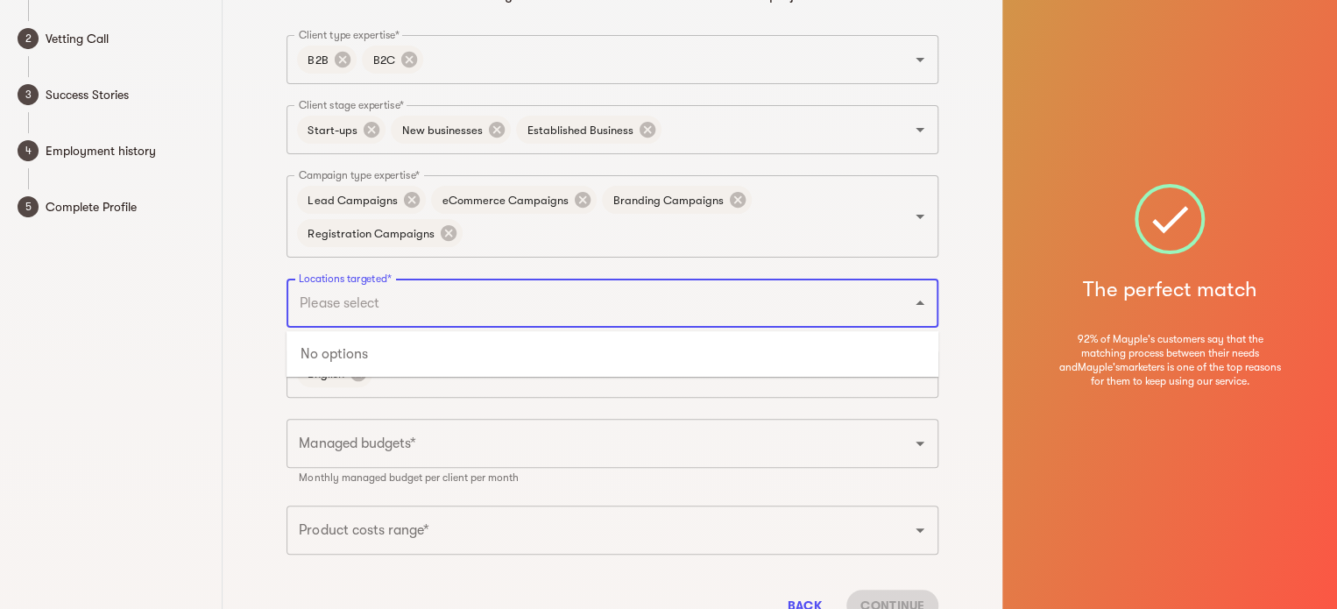
click at [237, 352] on div "Expertise We use this information to match you with the most relevant customers…" at bounding box center [613, 285] width 780 height 747
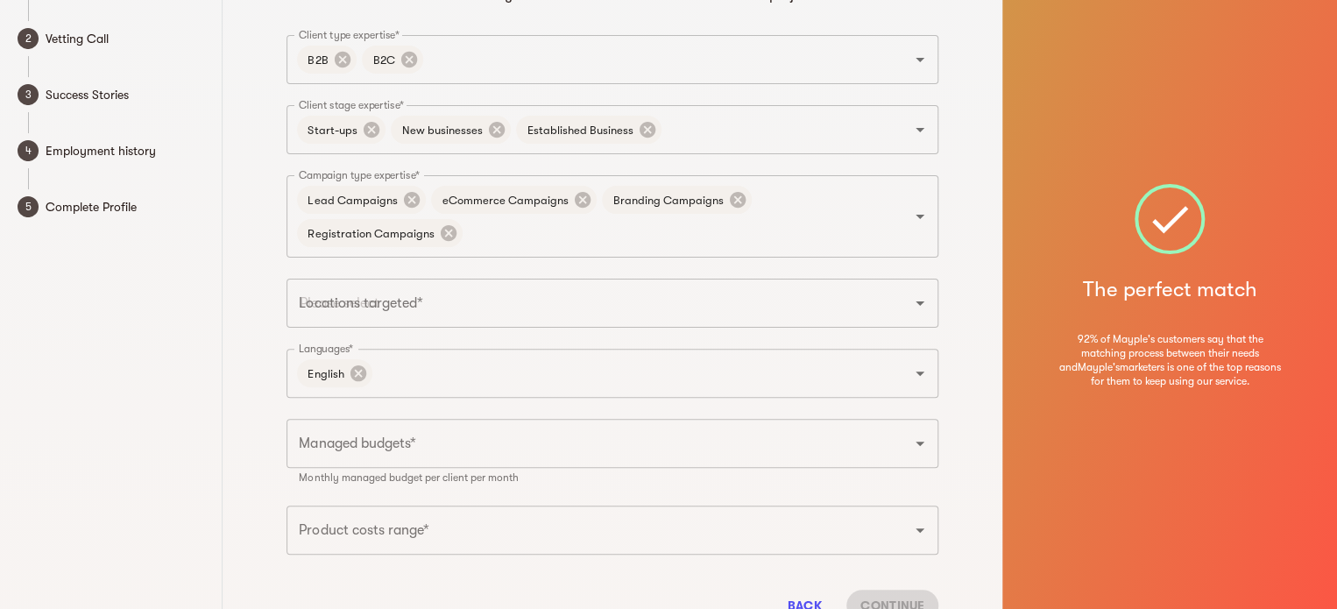
click at [484, 322] on div "Locations targeted*" at bounding box center [613, 303] width 652 height 49
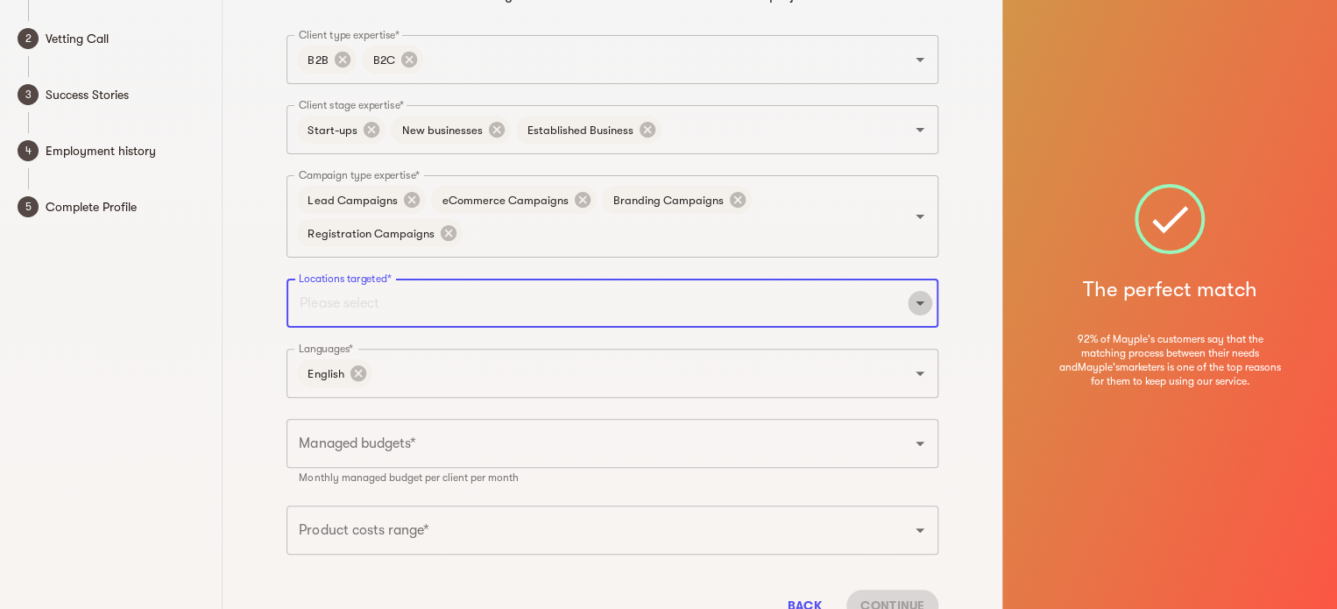
click at [917, 304] on icon "Open" at bounding box center [920, 303] width 21 height 21
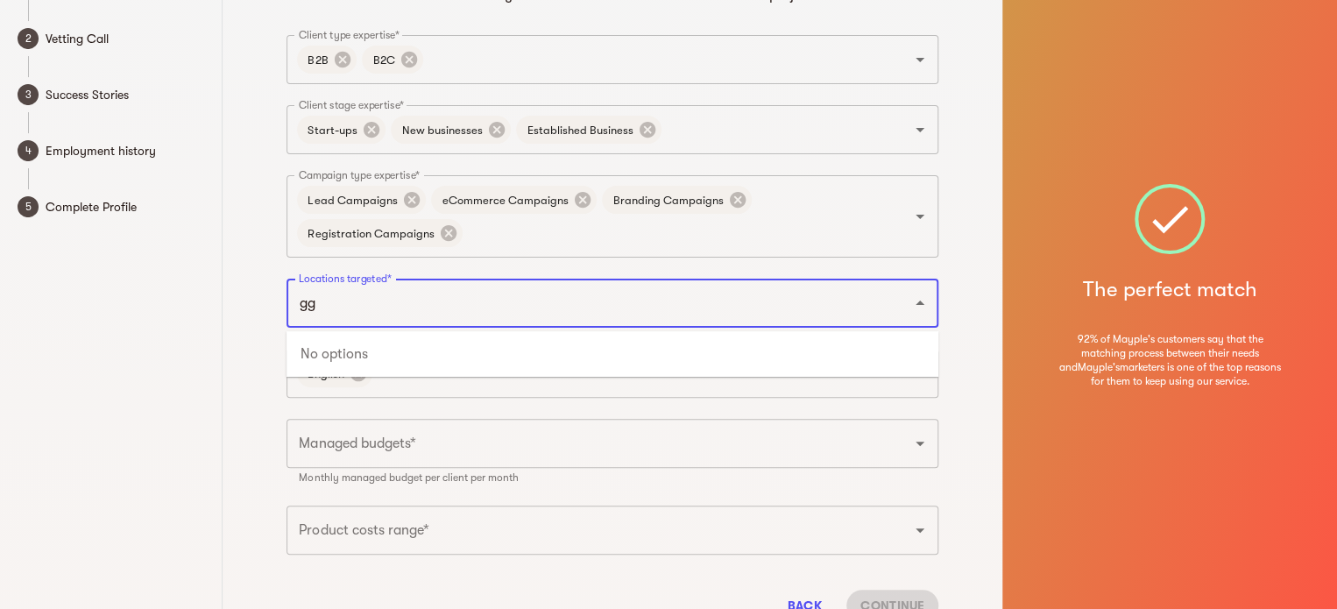
type input "g"
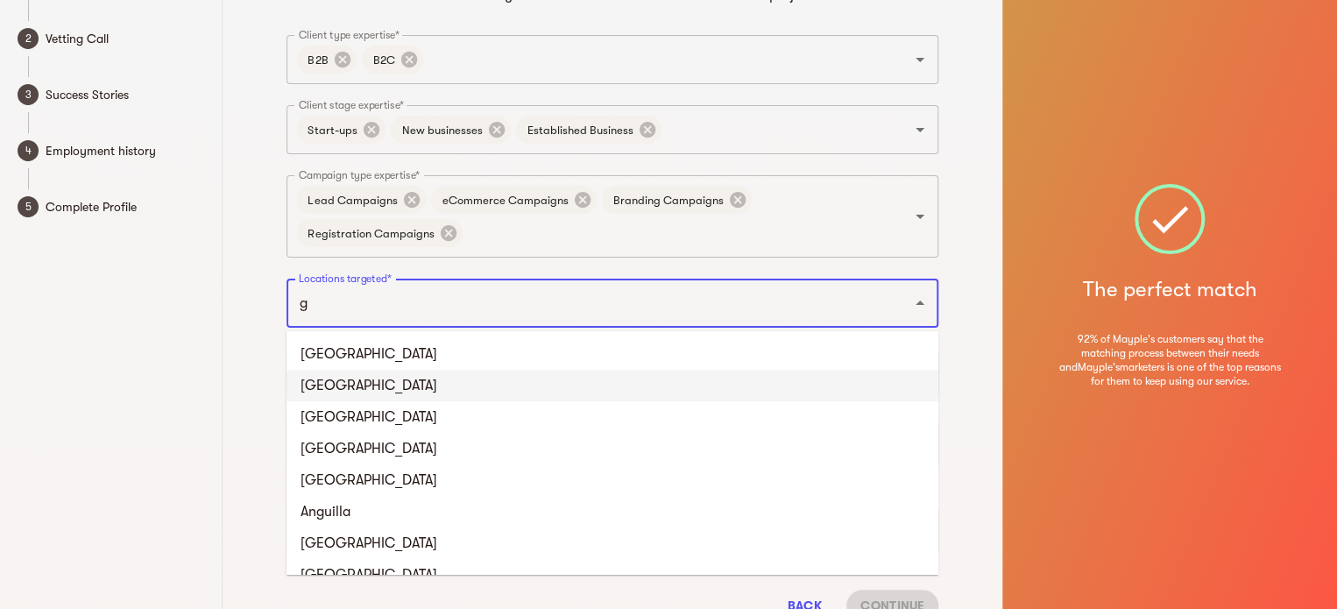
click at [438, 383] on li "[GEOGRAPHIC_DATA]" at bounding box center [613, 386] width 652 height 32
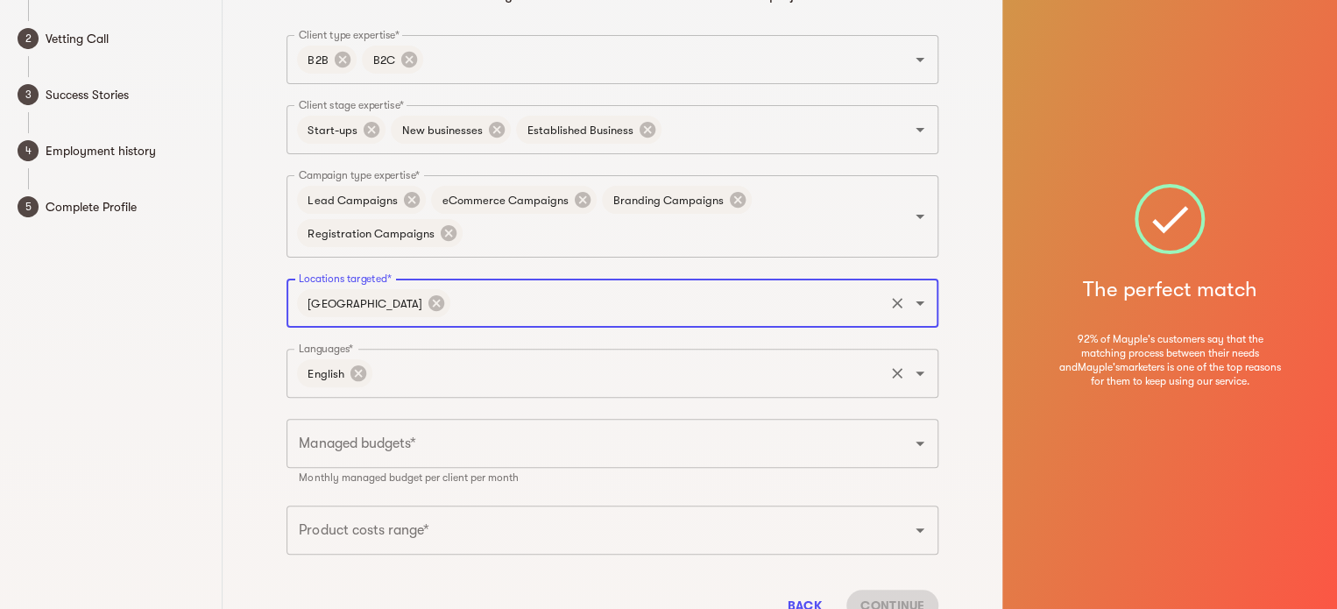
click at [438, 382] on input "Languages*" at bounding box center [628, 373] width 506 height 33
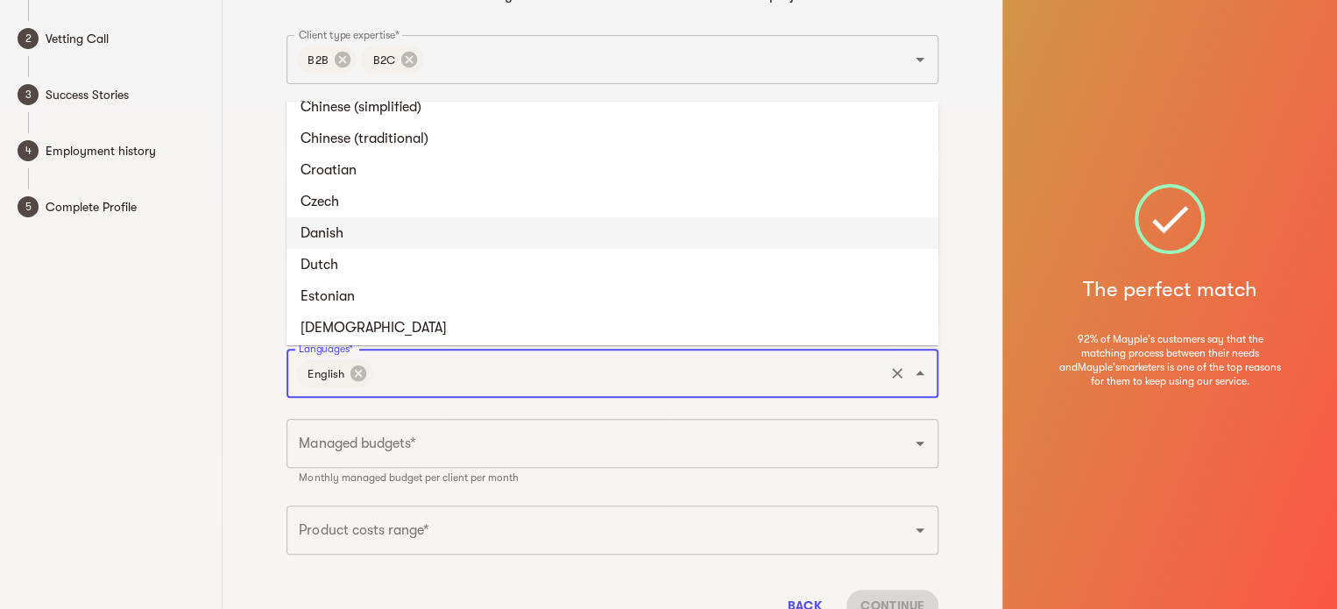
scroll to position [263, 0]
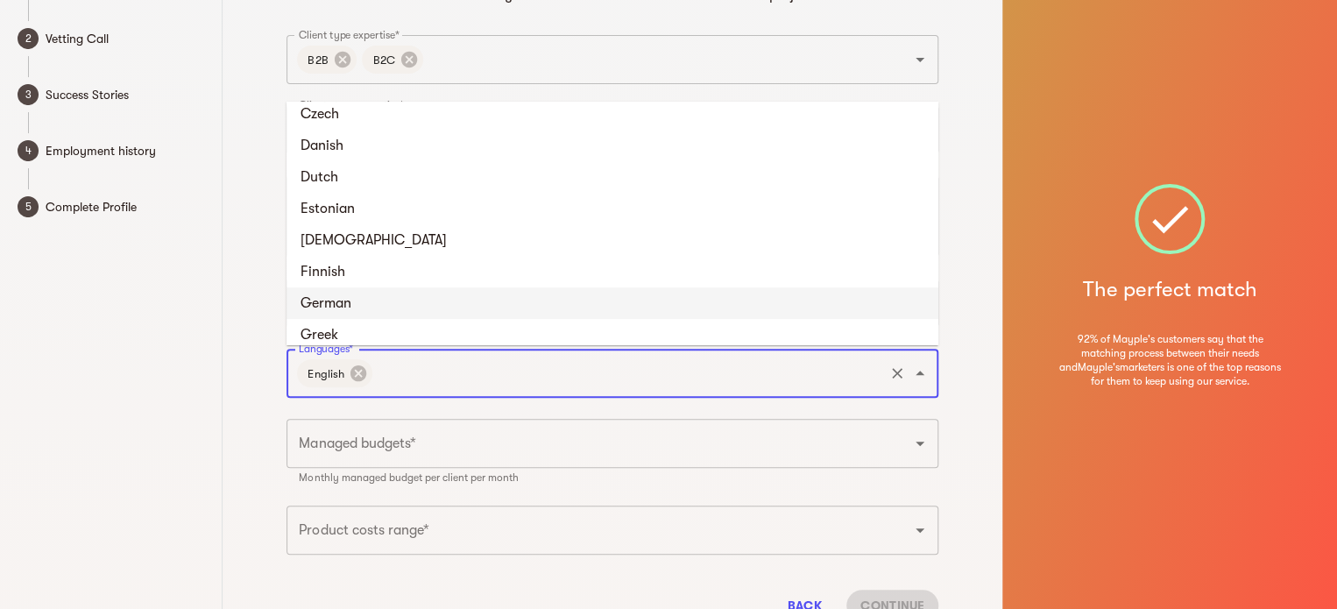
click at [403, 299] on li "German" at bounding box center [613, 303] width 652 height 32
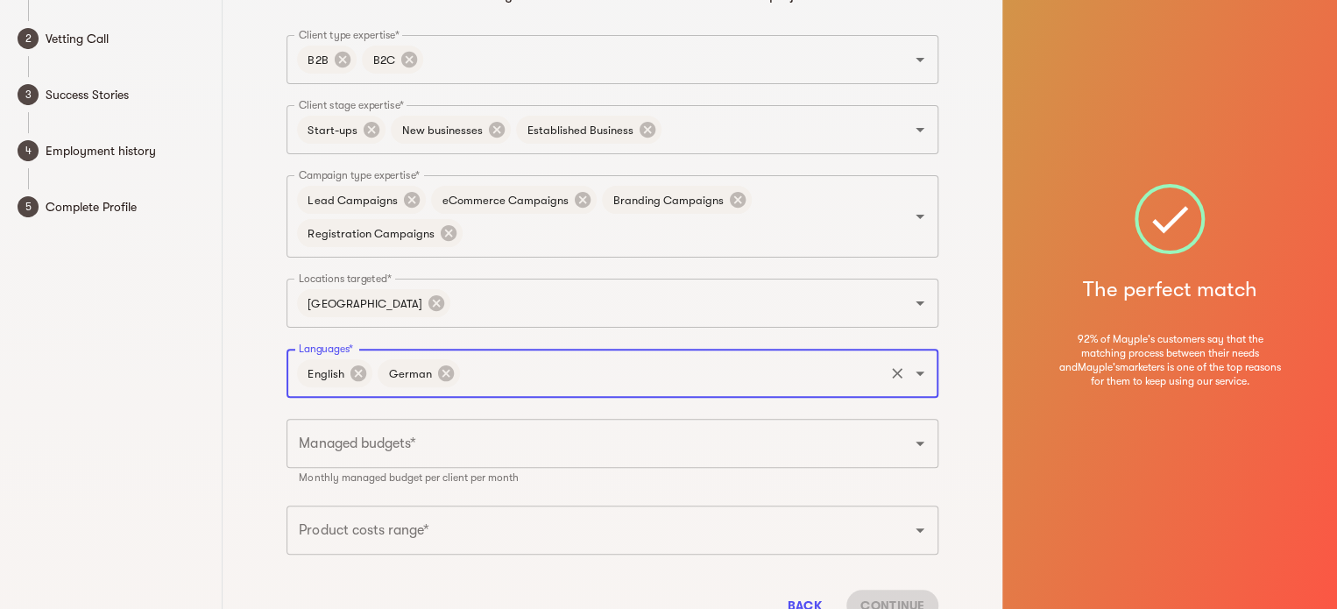
click at [453, 448] on input "Managed budgets*" at bounding box center [587, 443] width 587 height 33
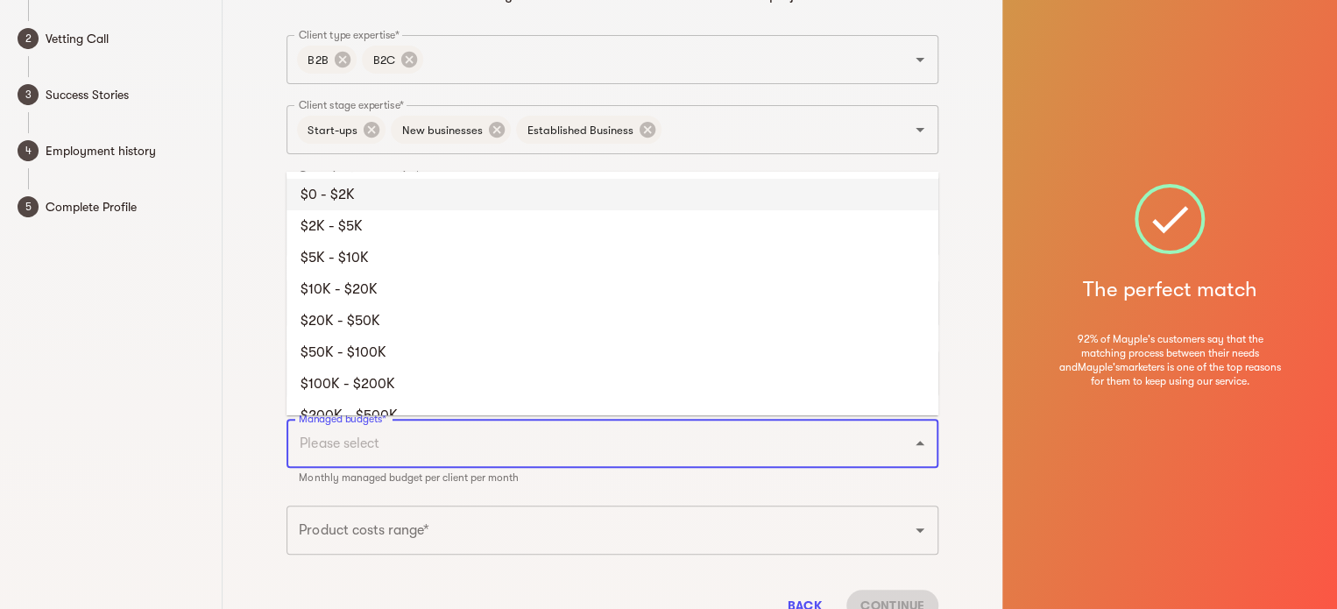
click at [456, 196] on li "$0 - $2K" at bounding box center [613, 195] width 652 height 32
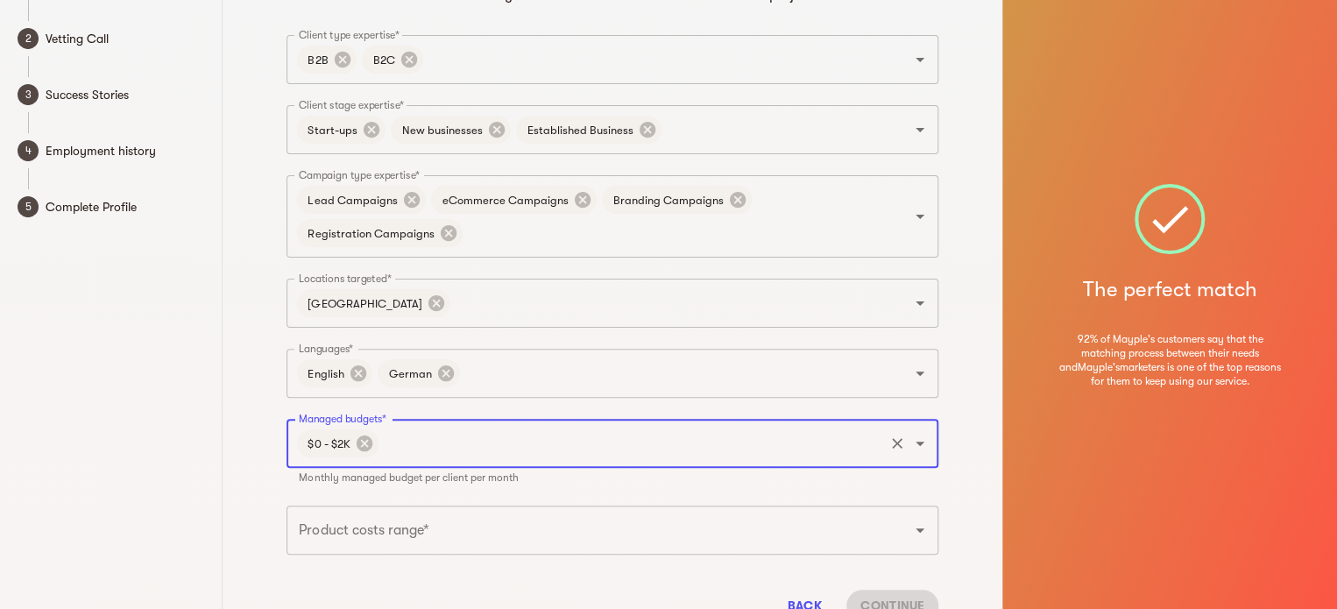
click at [456, 446] on input "Managed budgets*" at bounding box center [631, 443] width 500 height 33
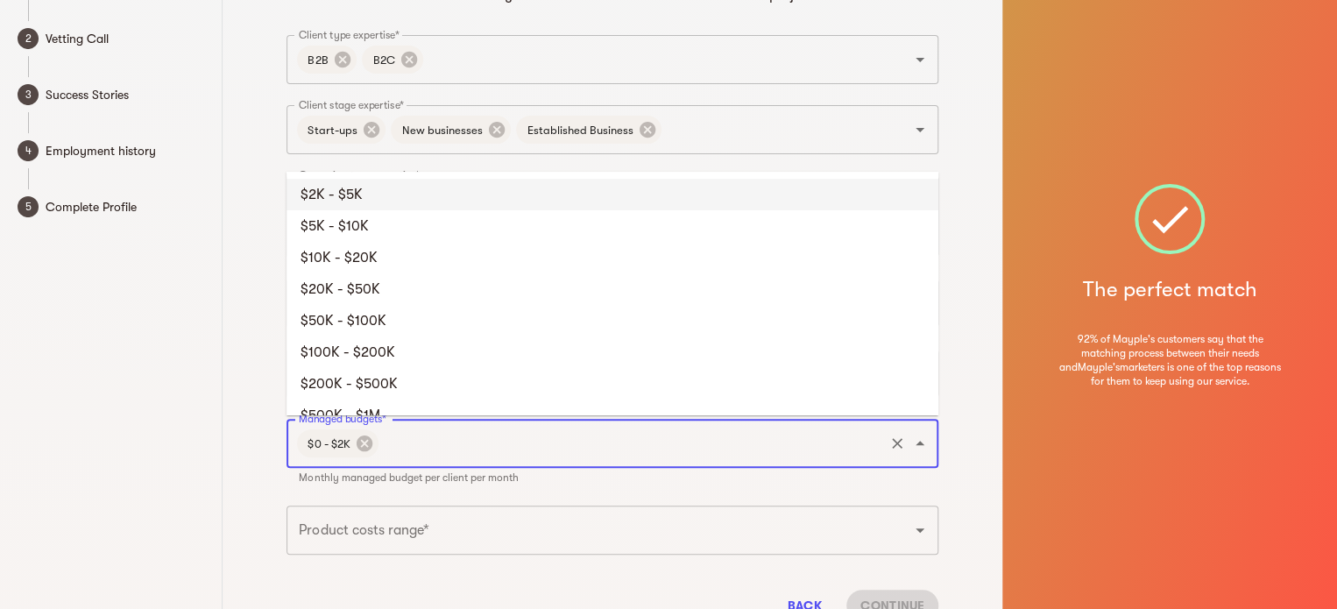
click at [452, 196] on li "$2K - $5K" at bounding box center [613, 195] width 652 height 32
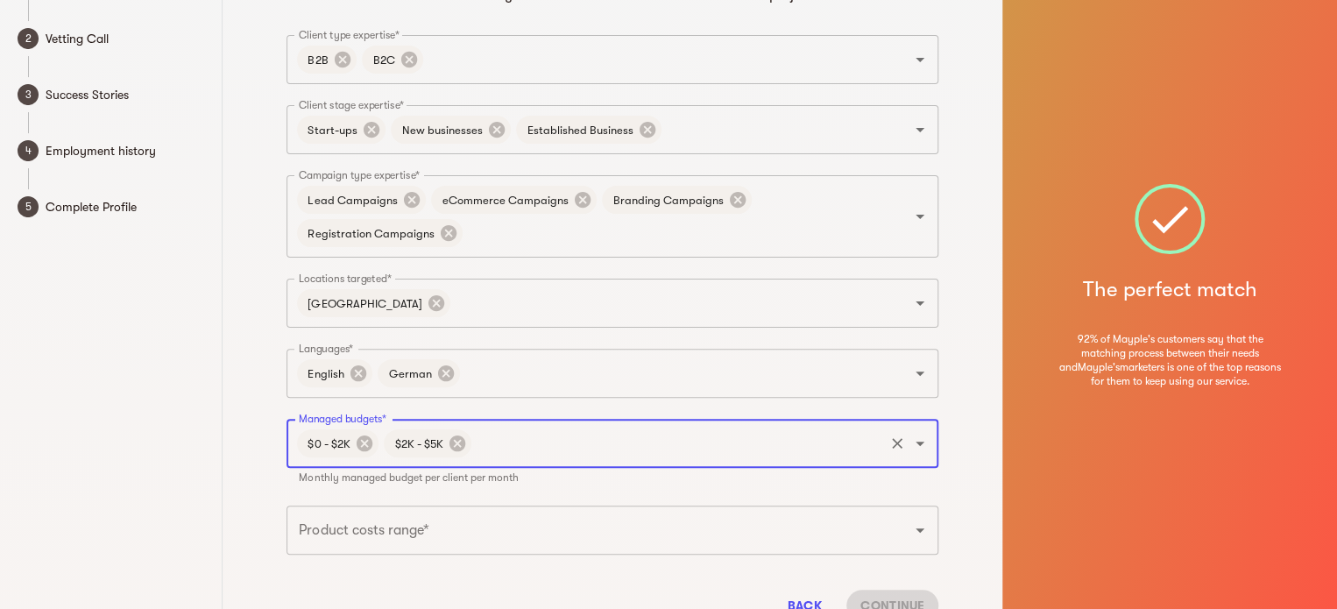
click at [505, 441] on input "Managed budgets*" at bounding box center [677, 443] width 407 height 33
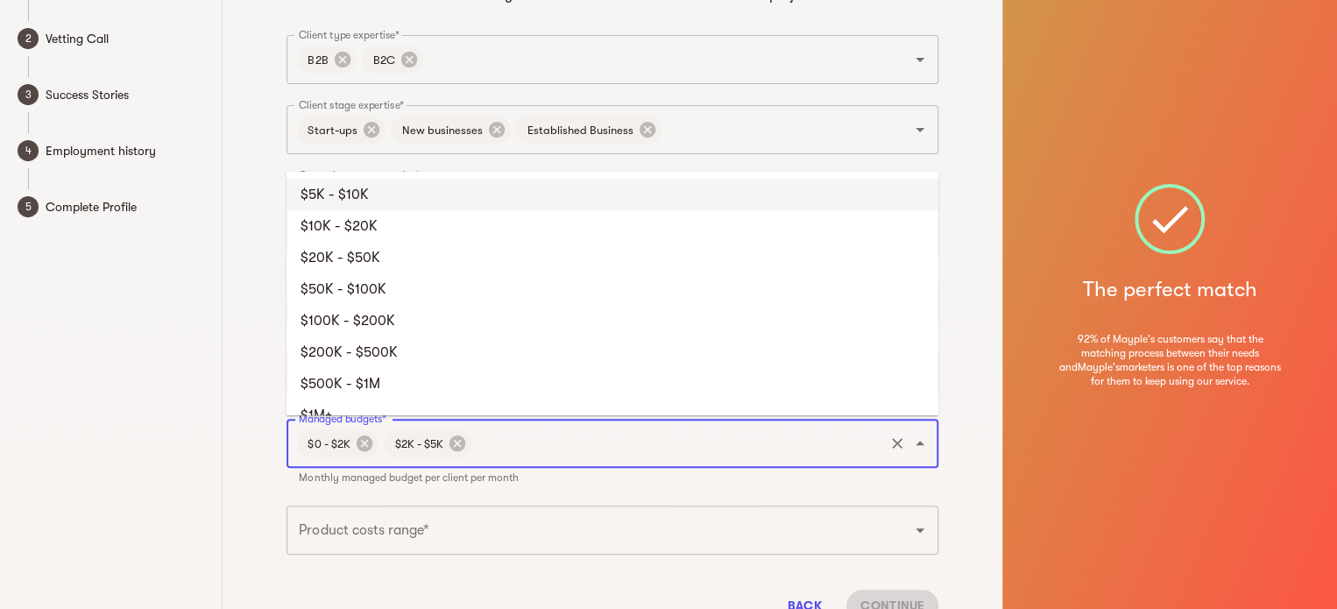
click at [436, 199] on li "$5K - $10K" at bounding box center [613, 195] width 652 height 32
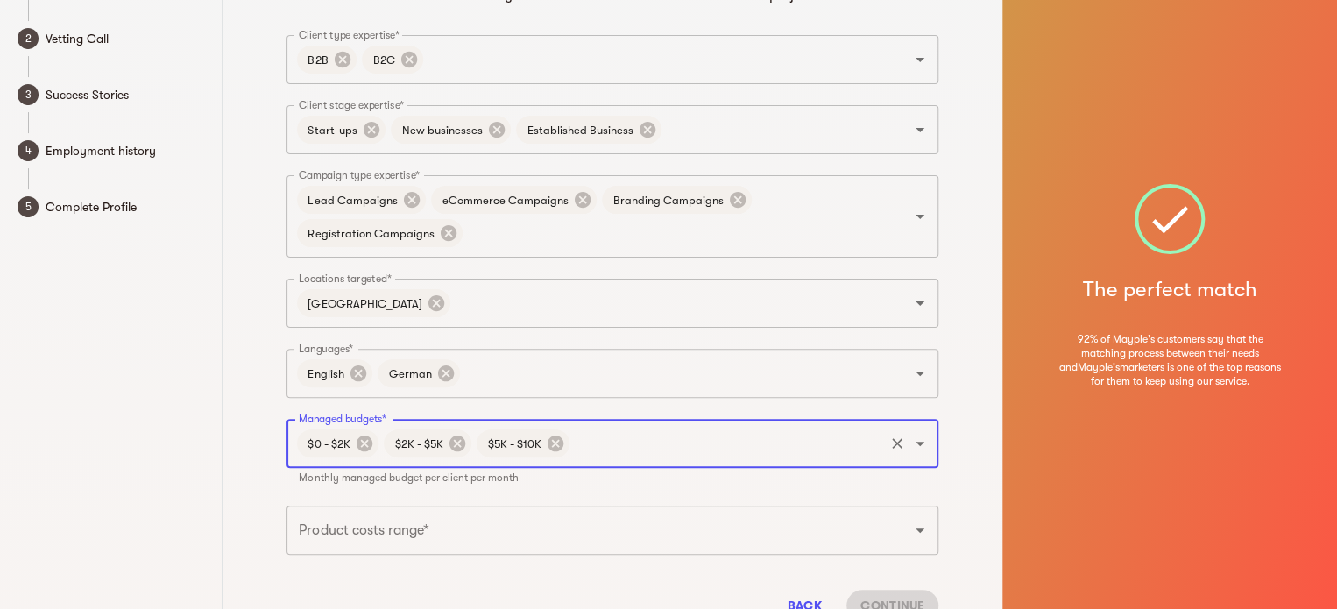
click at [466, 533] on input "Product costs range*" at bounding box center [587, 530] width 587 height 33
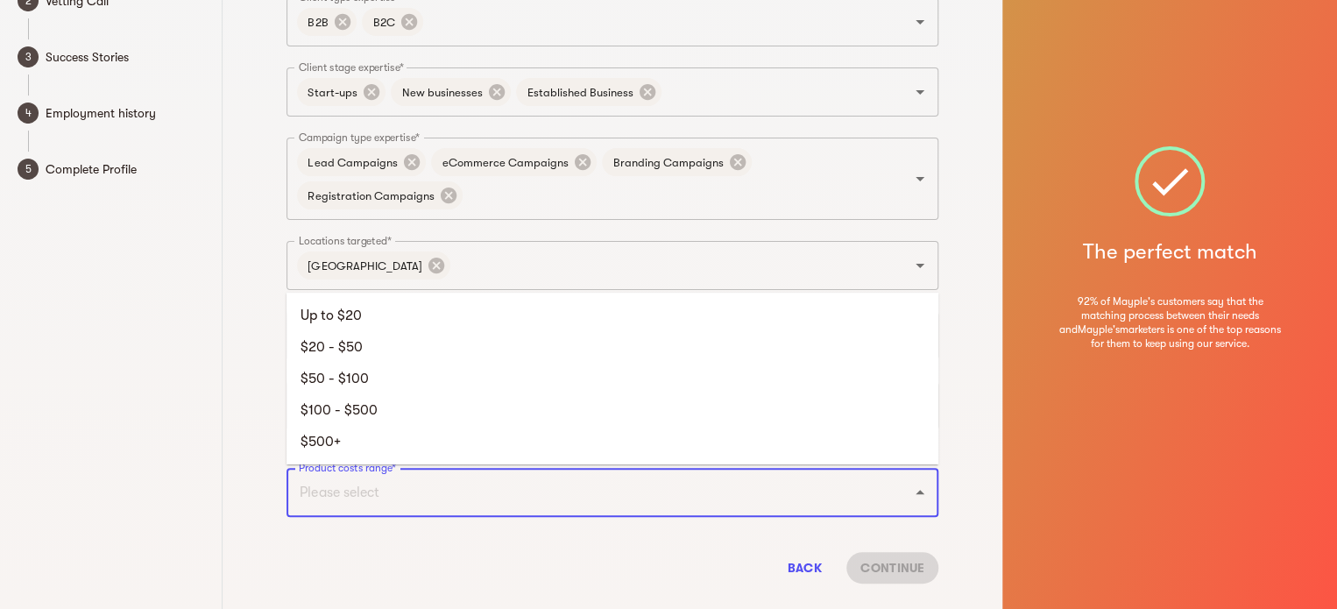
scroll to position [159, 0]
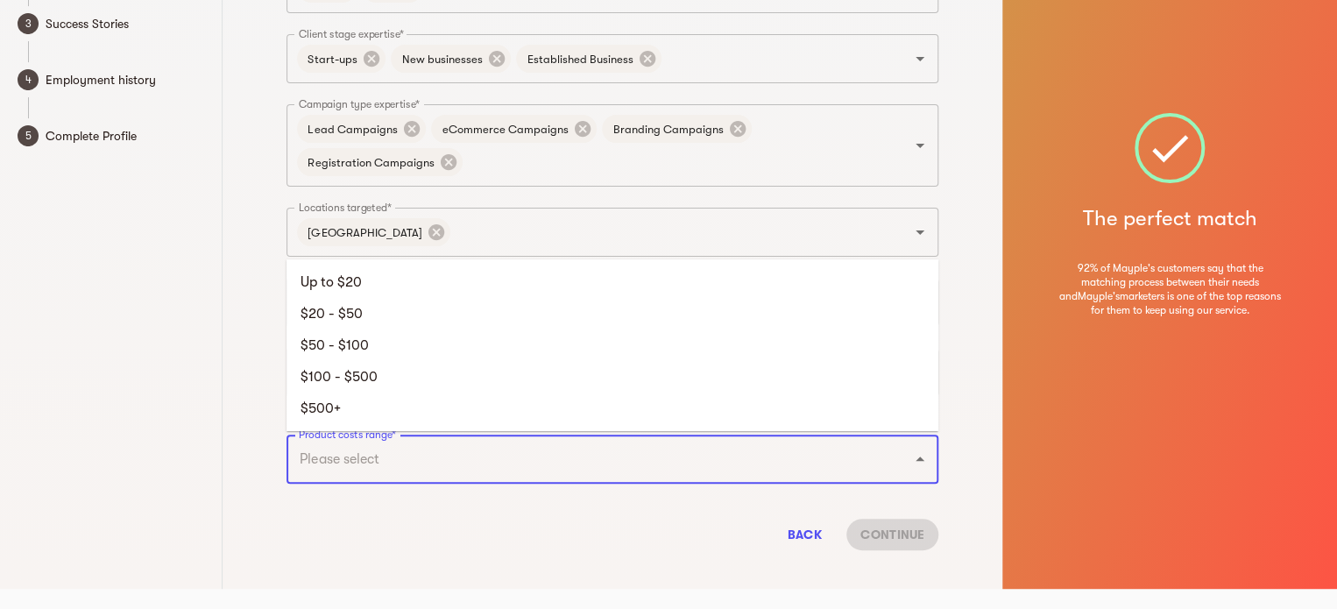
click at [252, 495] on div "Expertise We use this information to match you with the most relevant customers…" at bounding box center [613, 214] width 780 height 747
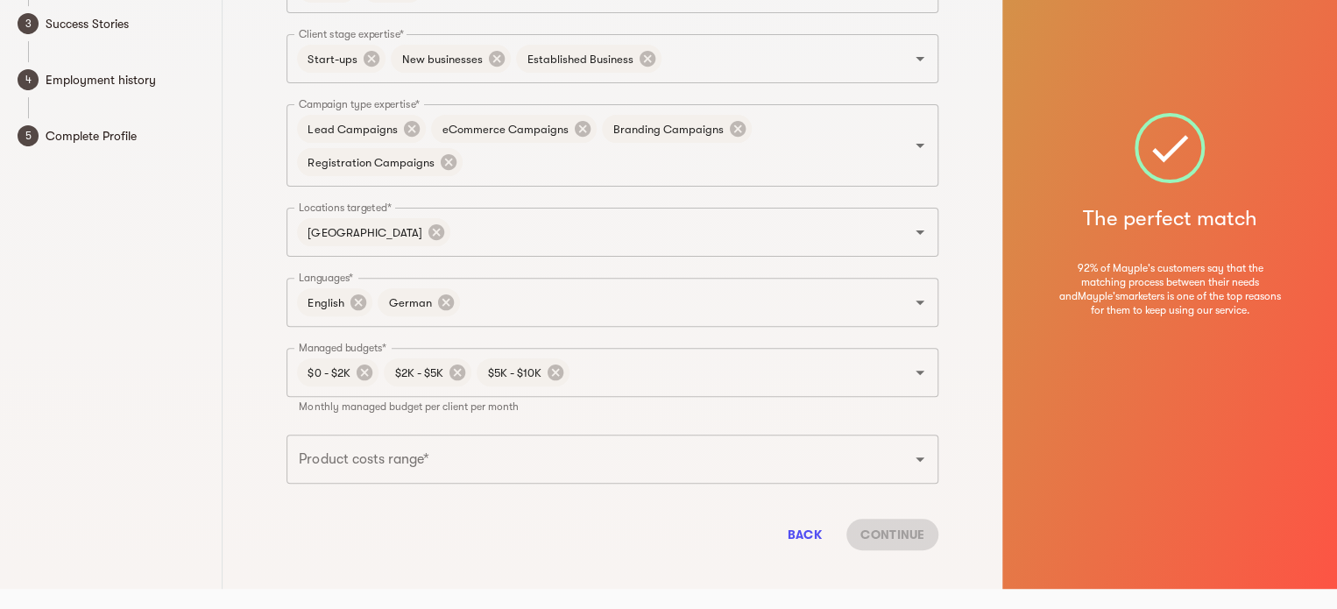
click at [479, 453] on input "Product costs range*" at bounding box center [587, 459] width 587 height 33
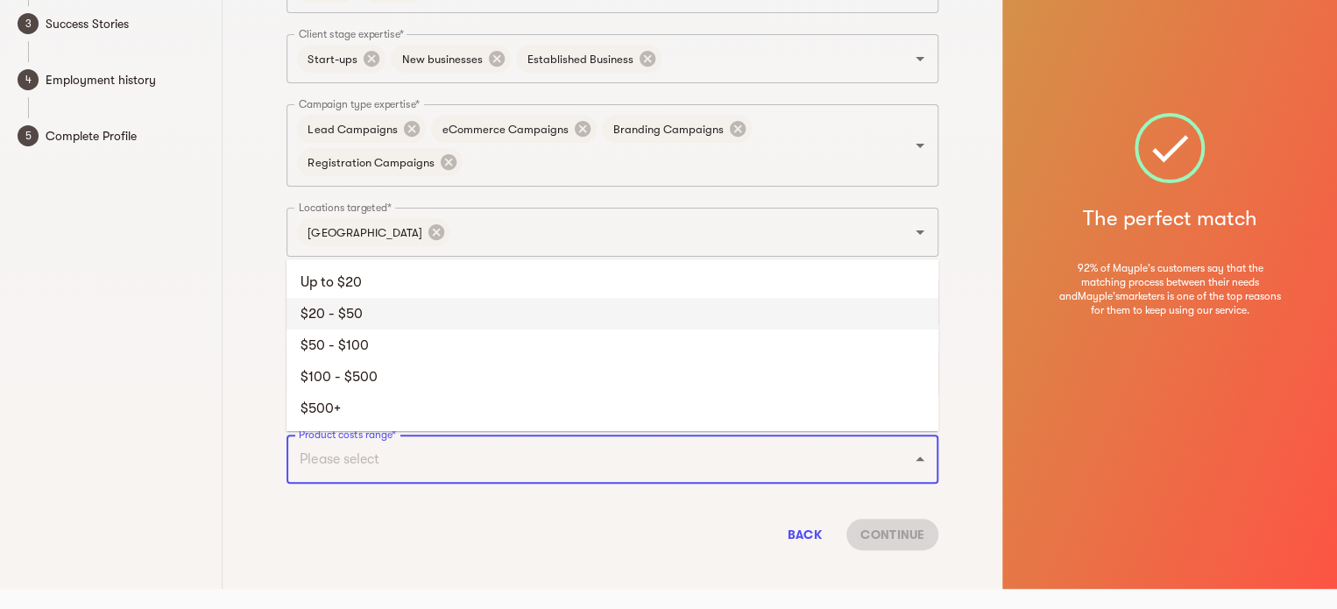
click at [406, 317] on li "$20 - $50" at bounding box center [613, 314] width 652 height 32
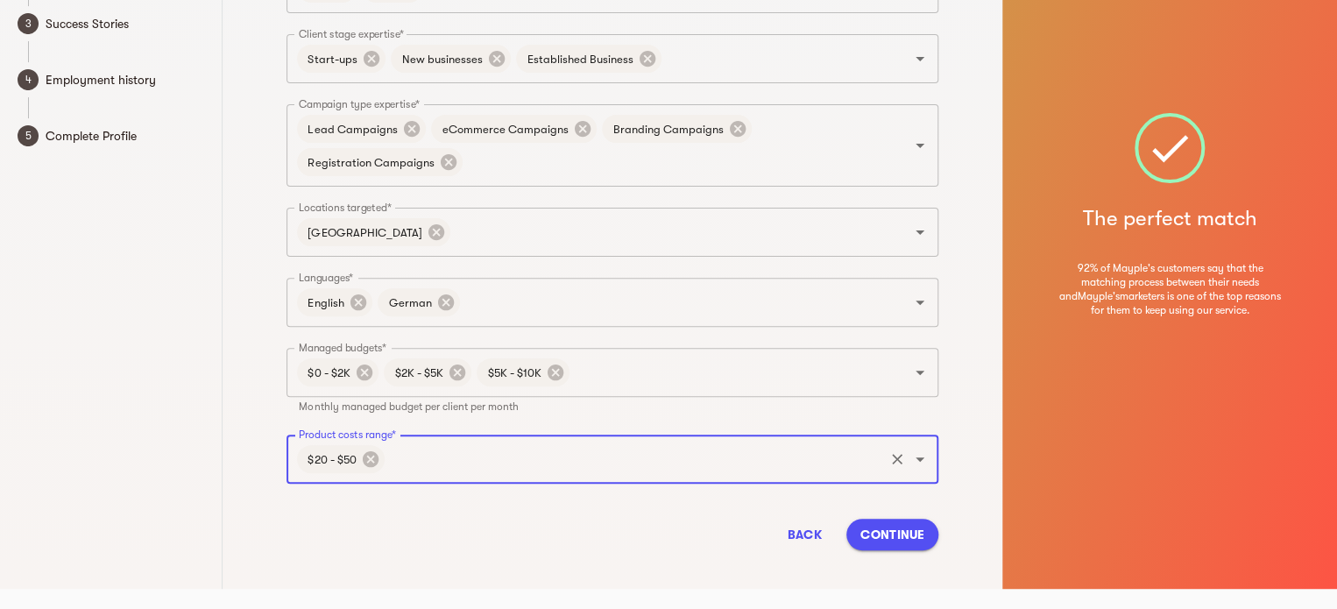
click at [432, 464] on input "Product costs range*" at bounding box center [634, 459] width 494 height 33
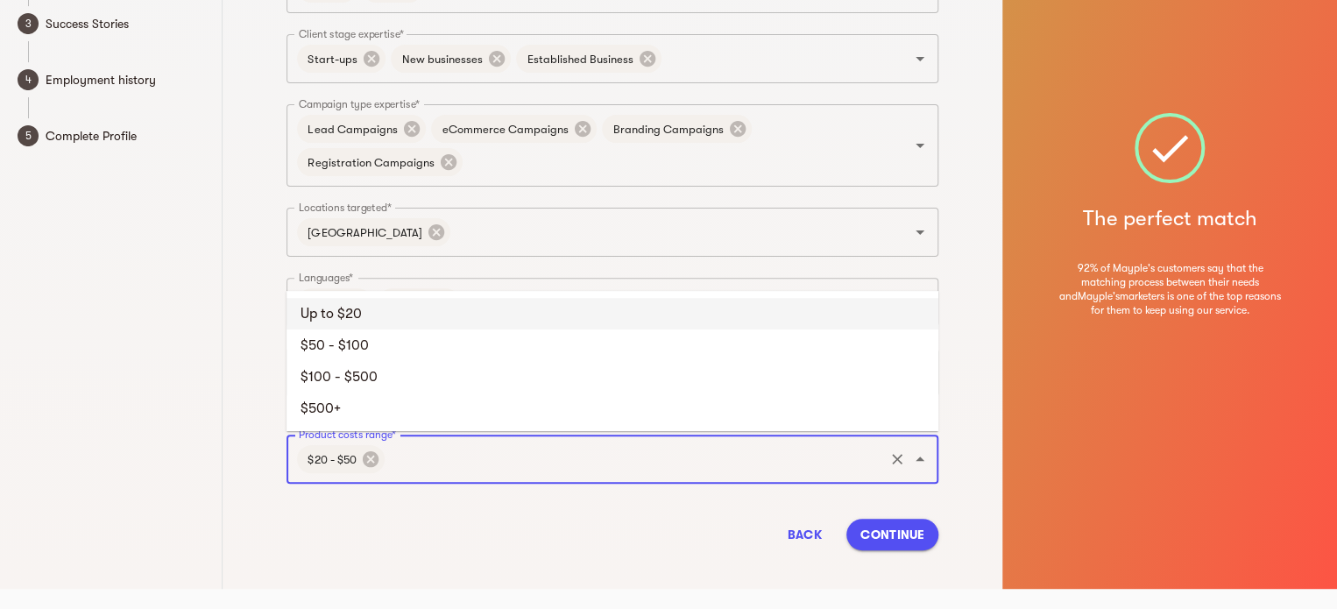
click at [430, 315] on li "Up to $20" at bounding box center [613, 314] width 652 height 32
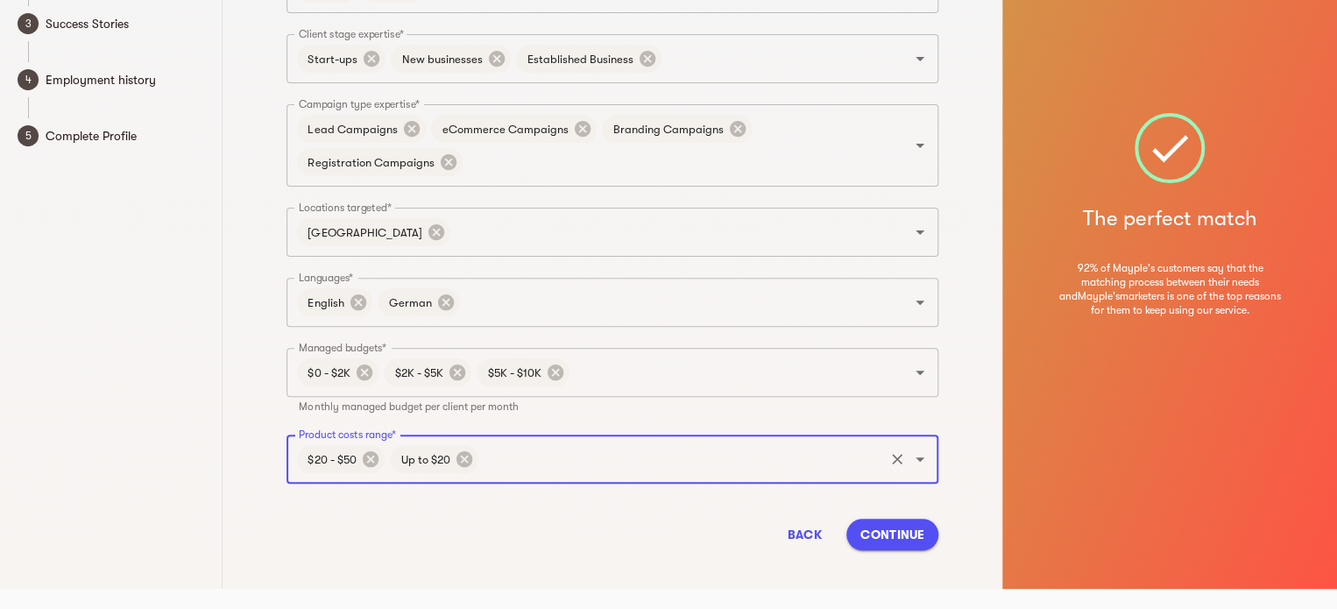
click at [519, 462] on input "Product costs range*" at bounding box center [681, 459] width 400 height 33
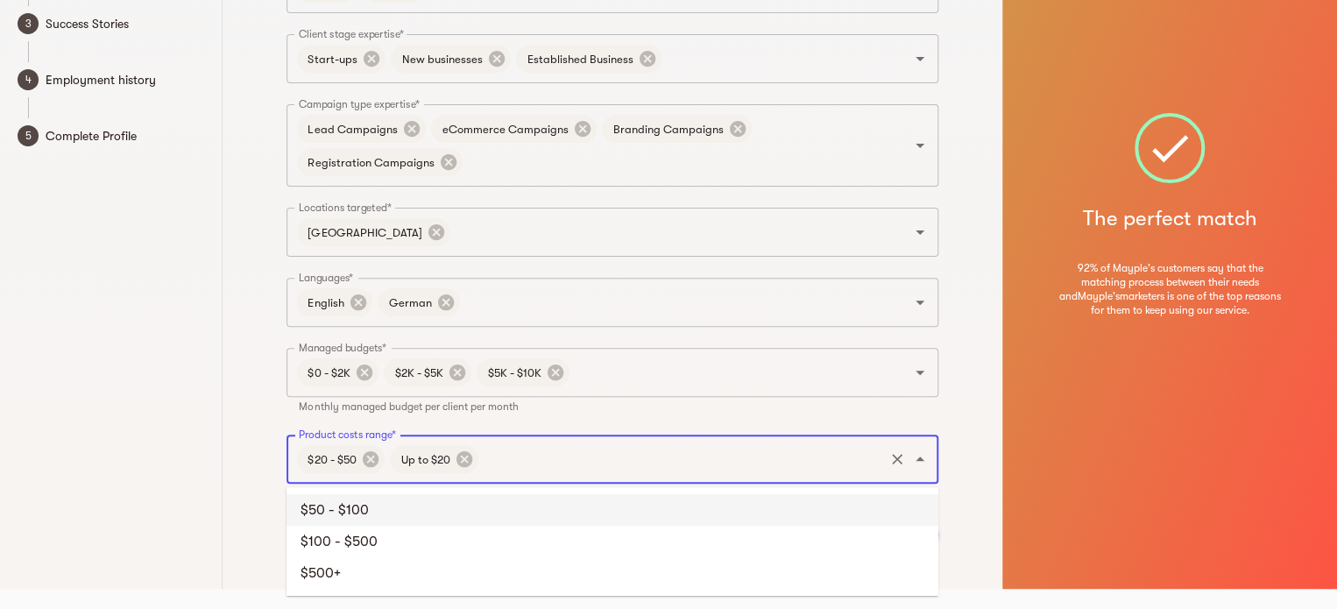
click at [403, 507] on li "$50 - $100" at bounding box center [613, 510] width 652 height 32
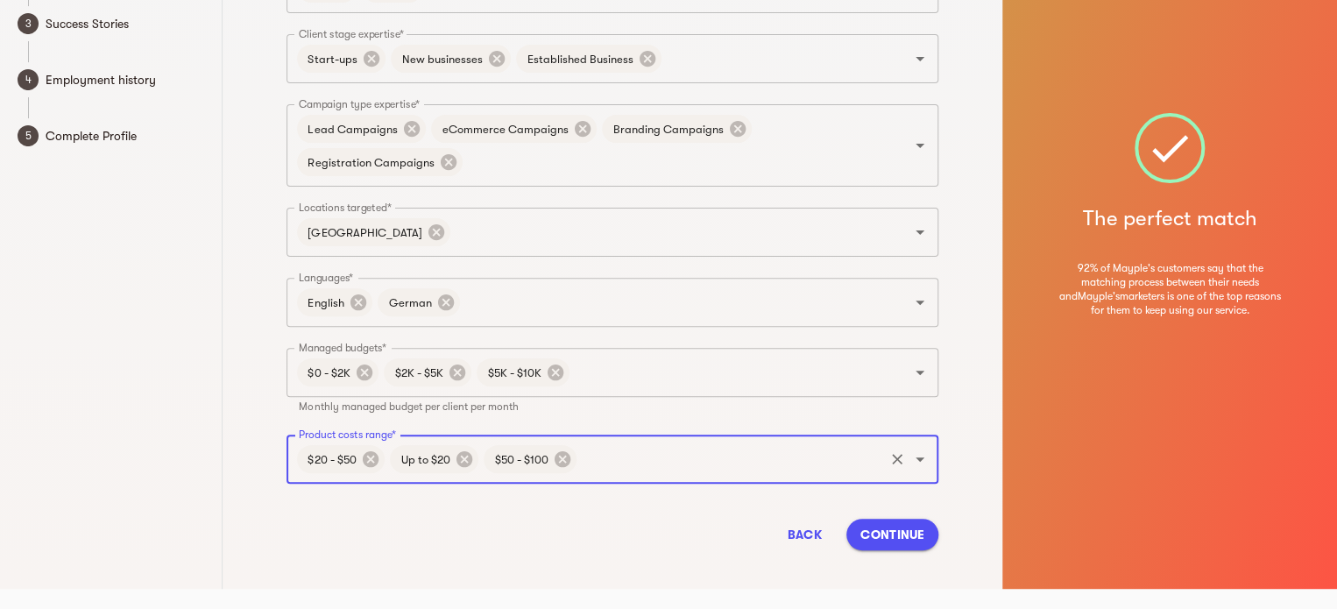
click at [908, 538] on span "Continue" at bounding box center [893, 534] width 64 height 21
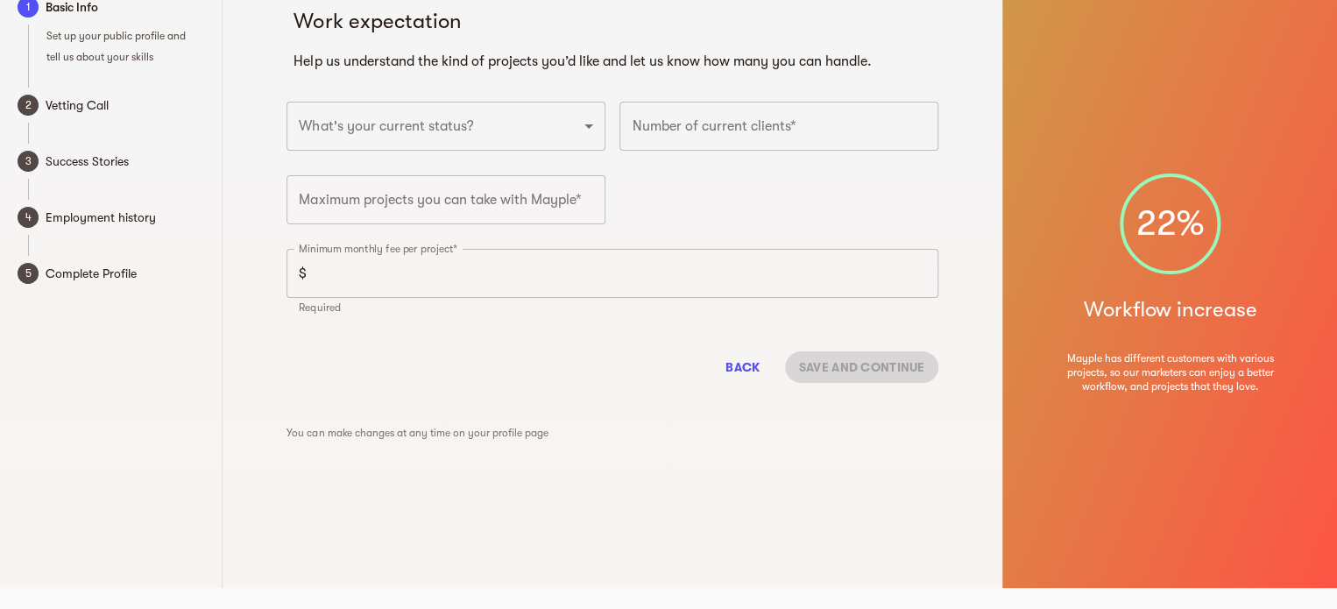
scroll to position [0, 0]
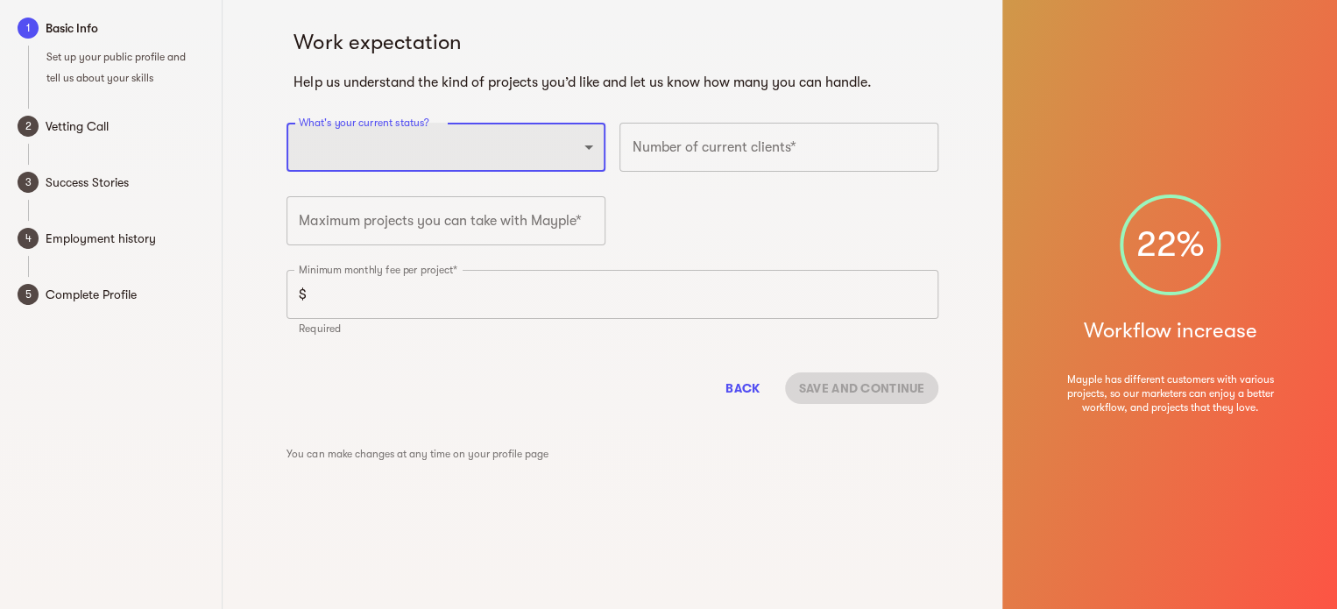
click at [589, 139] on select "Full-time freelancer [DEMOGRAPHIC_DATA] job New-freelancing [DEMOGRAPHIC_DATA]-…" at bounding box center [446, 147] width 319 height 49
select select "NEW_FREELANCER"
click at [287, 123] on select "Full-time freelancer [DEMOGRAPHIC_DATA] job New-freelancing [DEMOGRAPHIC_DATA]-…" at bounding box center [446, 147] width 319 height 49
click at [519, 157] on select "Full-time freelancer [DEMOGRAPHIC_DATA] job New-freelancing [DEMOGRAPHIC_DATA]-…" at bounding box center [446, 147] width 319 height 49
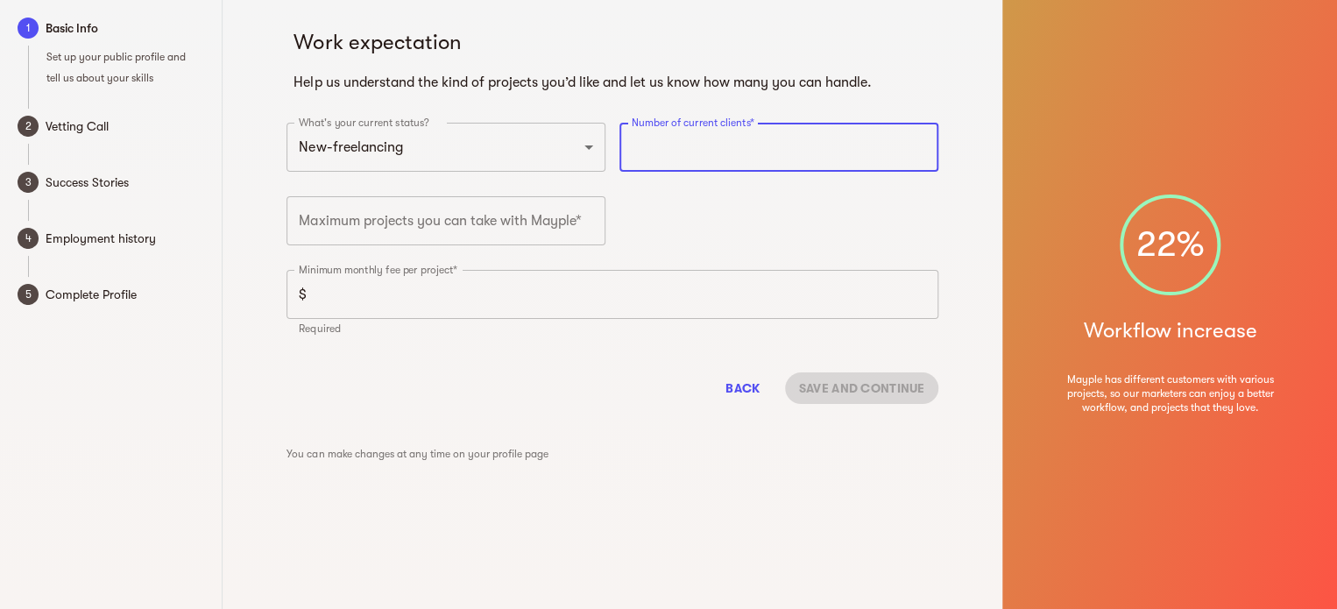
click at [672, 153] on input "number" at bounding box center [779, 147] width 319 height 49
type input "2"
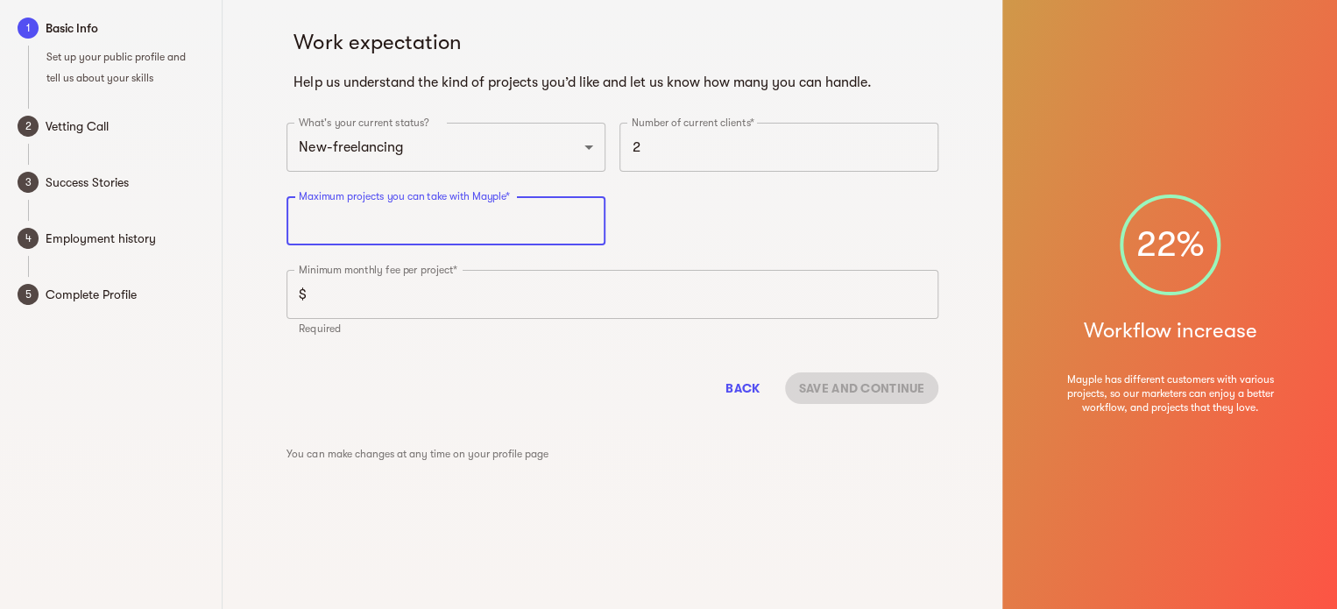
click at [532, 228] on input "number" at bounding box center [446, 220] width 319 height 49
type input "15"
click at [519, 296] on input "number" at bounding box center [626, 294] width 625 height 49
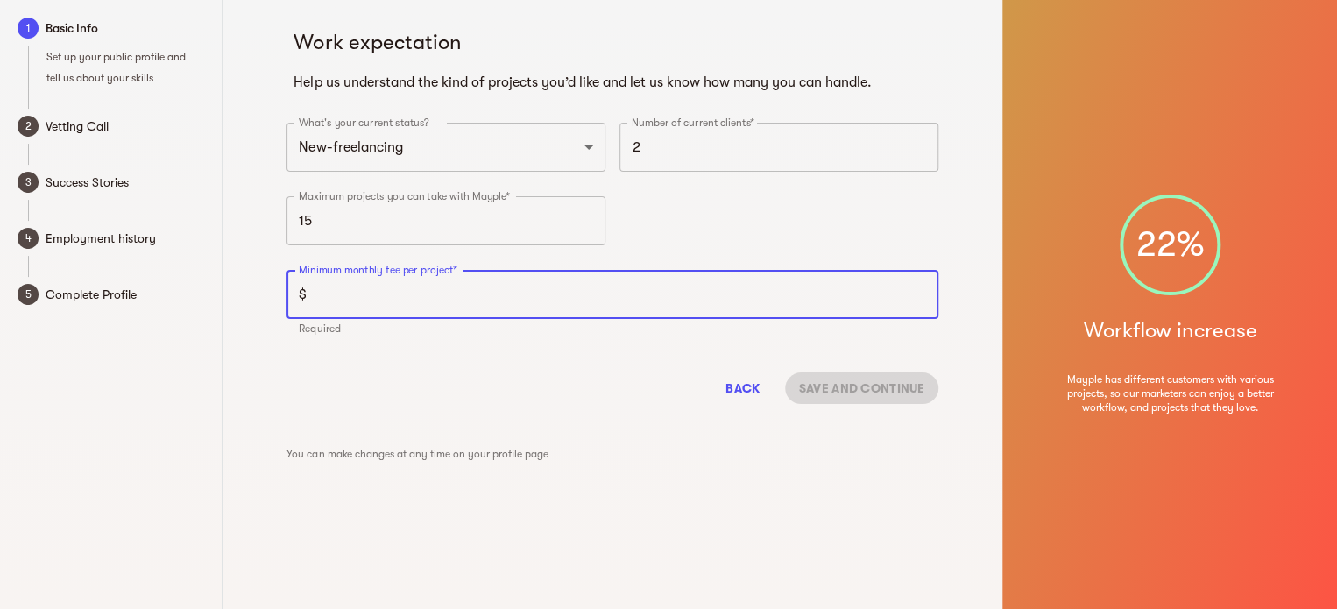
type input "7"
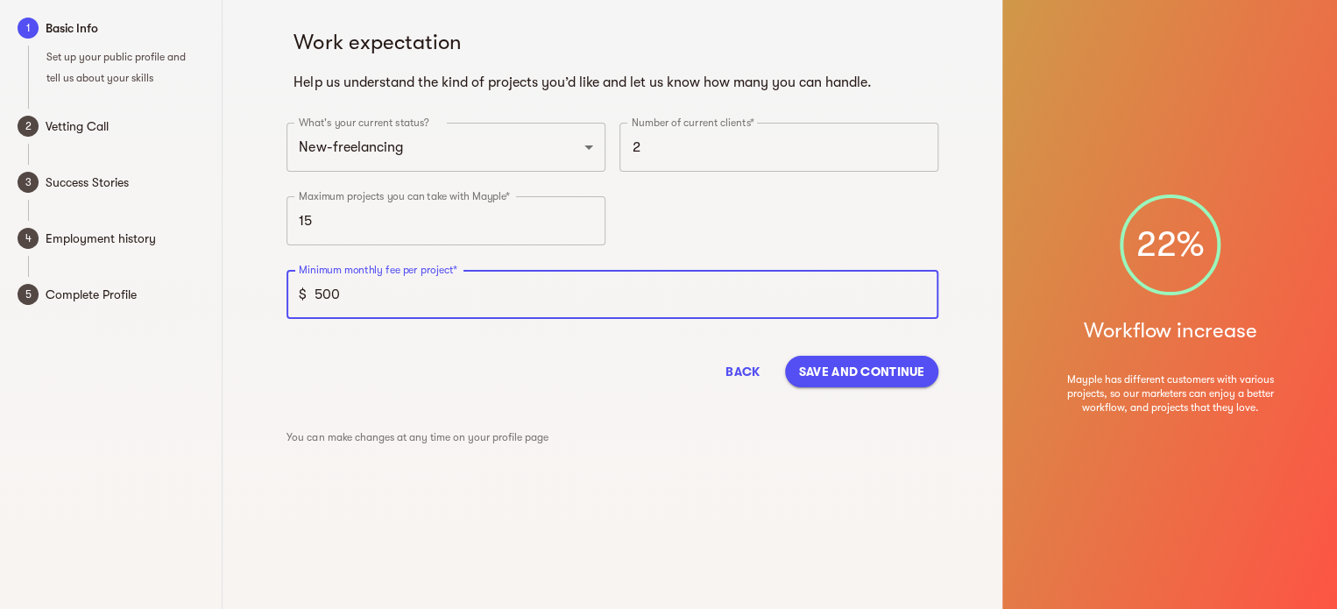
type input "500"
click at [832, 373] on span "Save and continue" at bounding box center [862, 371] width 126 height 21
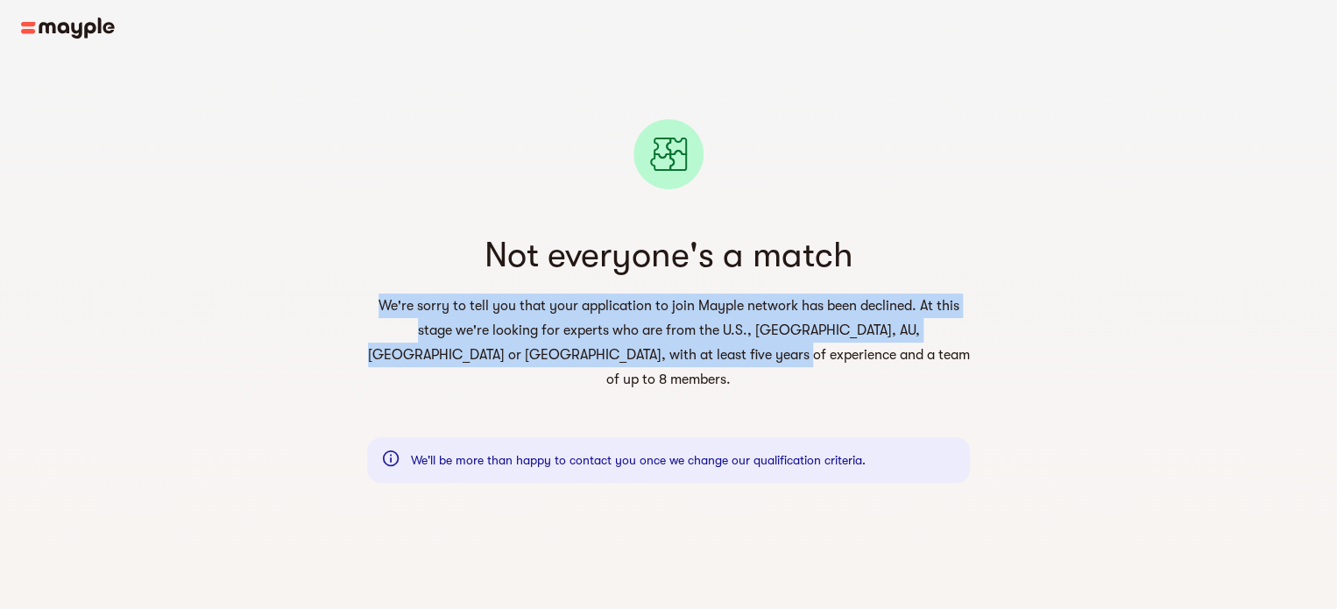
drag, startPoint x: 814, startPoint y: 357, endPoint x: 376, endPoint y: 304, distance: 441.3
click at [376, 304] on h6 "We're sorry to tell you that your application to join Mayple network has been d…" at bounding box center [668, 343] width 603 height 98
copy h6 "We're sorry to tell you that your application to join Mayple network has been d…"
